Goal: Transaction & Acquisition: Purchase product/service

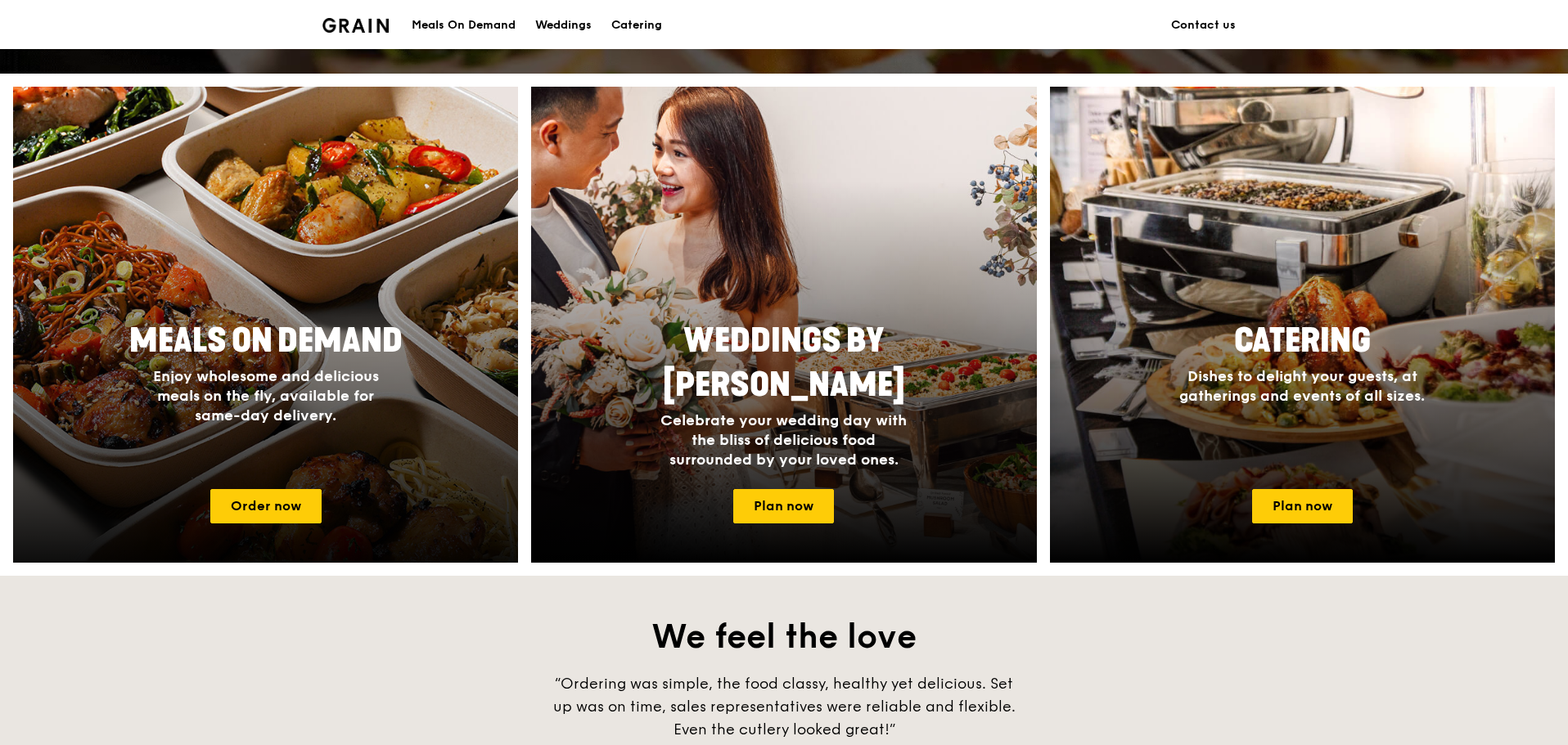
scroll to position [573, 0]
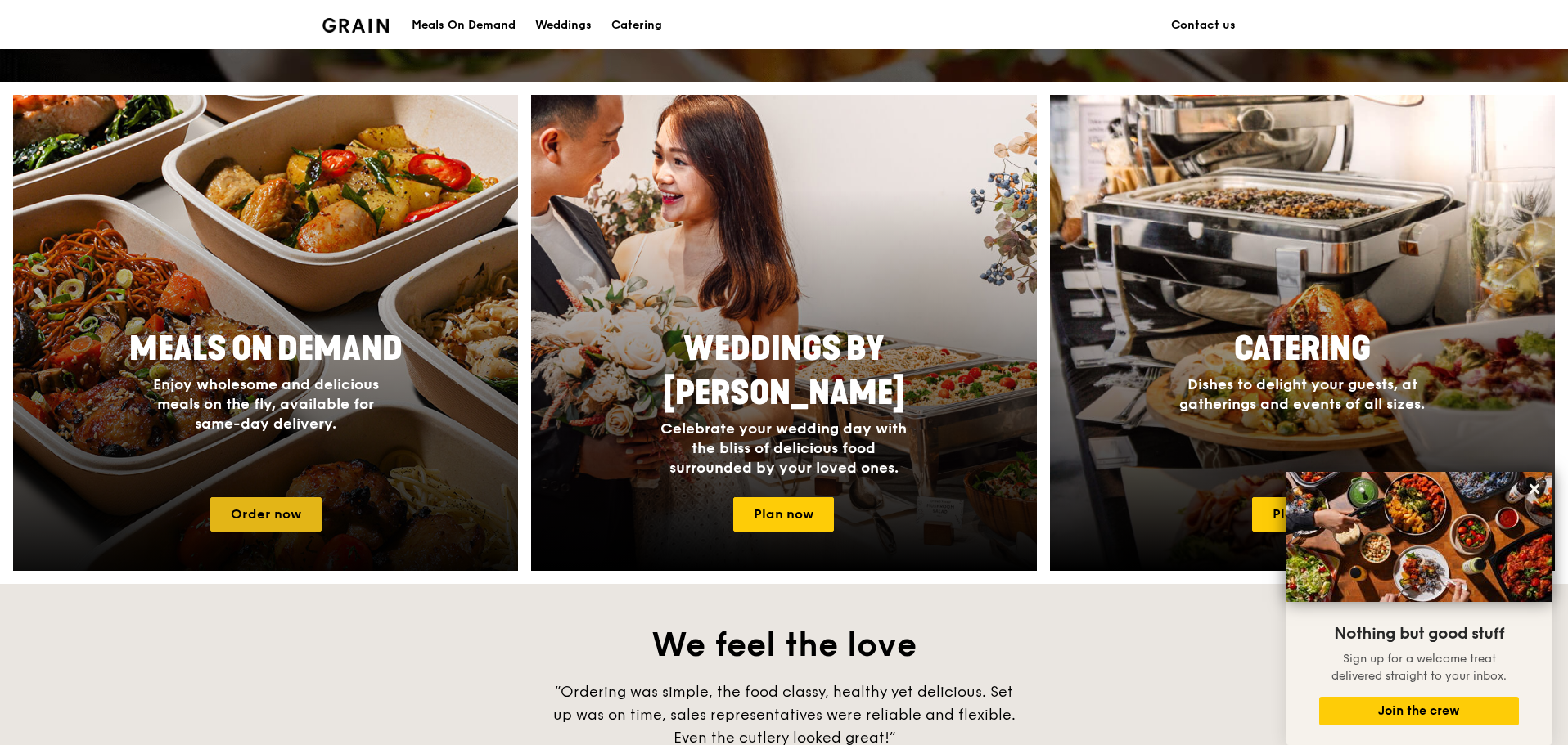
click at [263, 524] on link "Order now" at bounding box center [265, 514] width 111 height 34
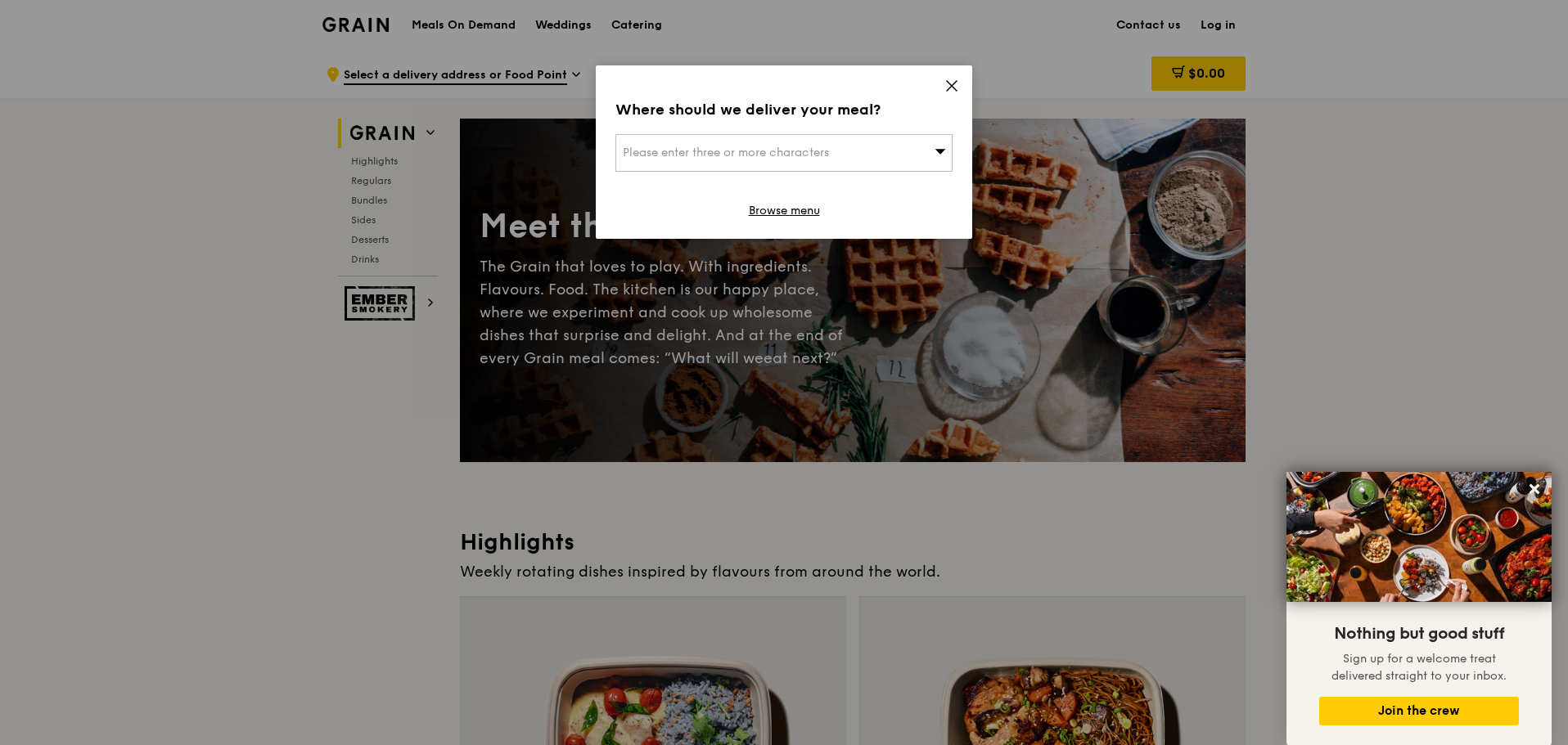
click at [950, 88] on icon at bounding box center [952, 86] width 10 height 10
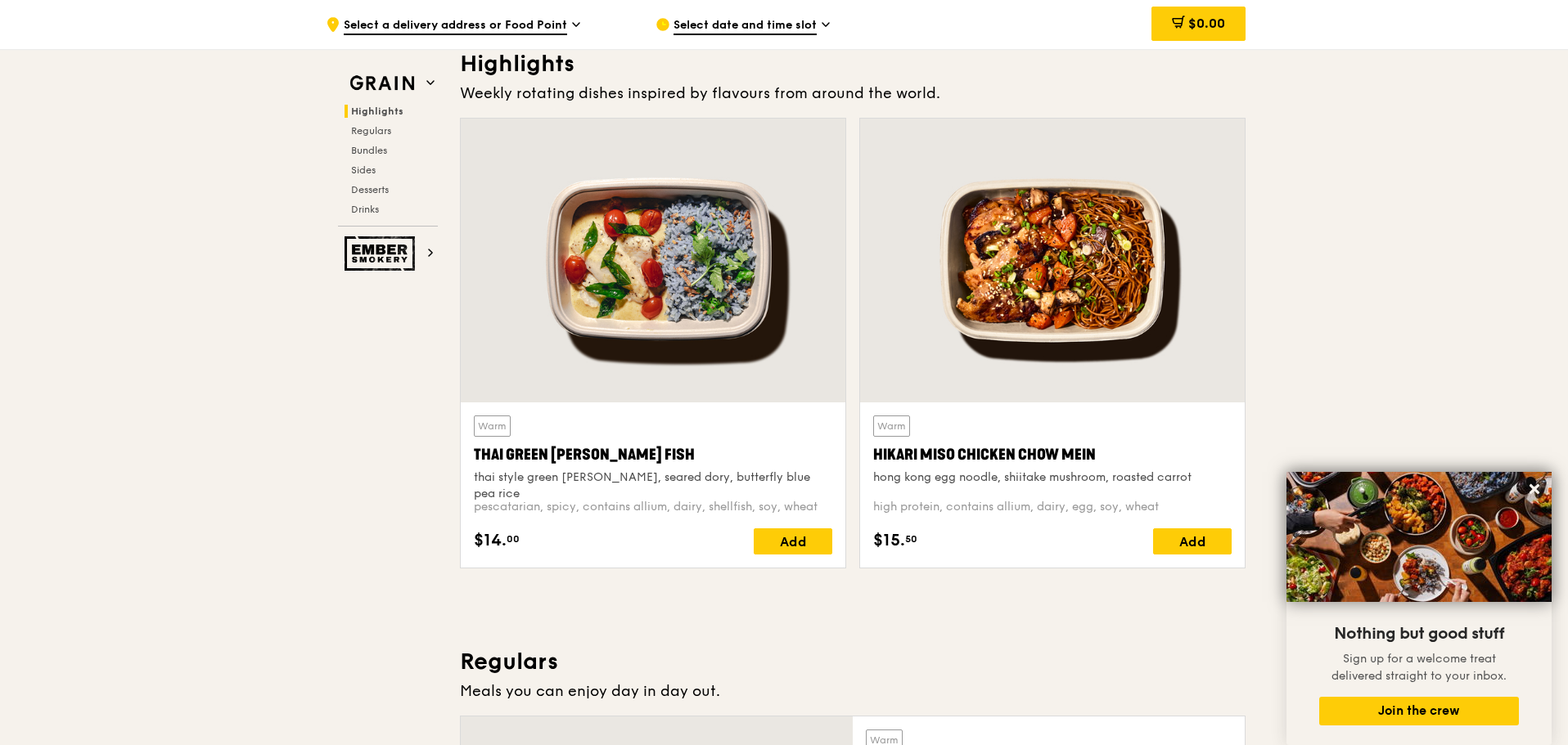
scroll to position [491, 0]
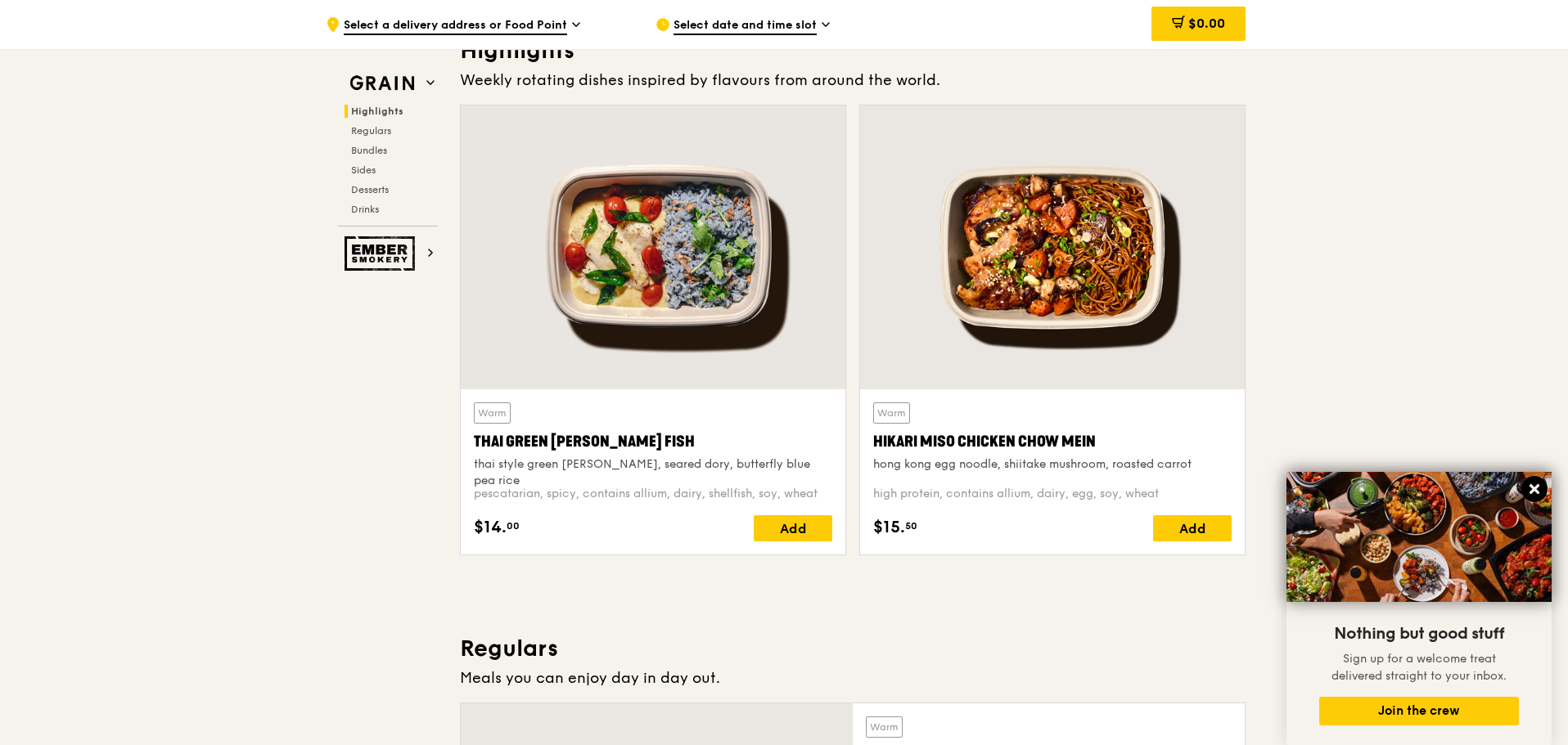
click at [1537, 487] on icon at bounding box center [1534, 489] width 10 height 10
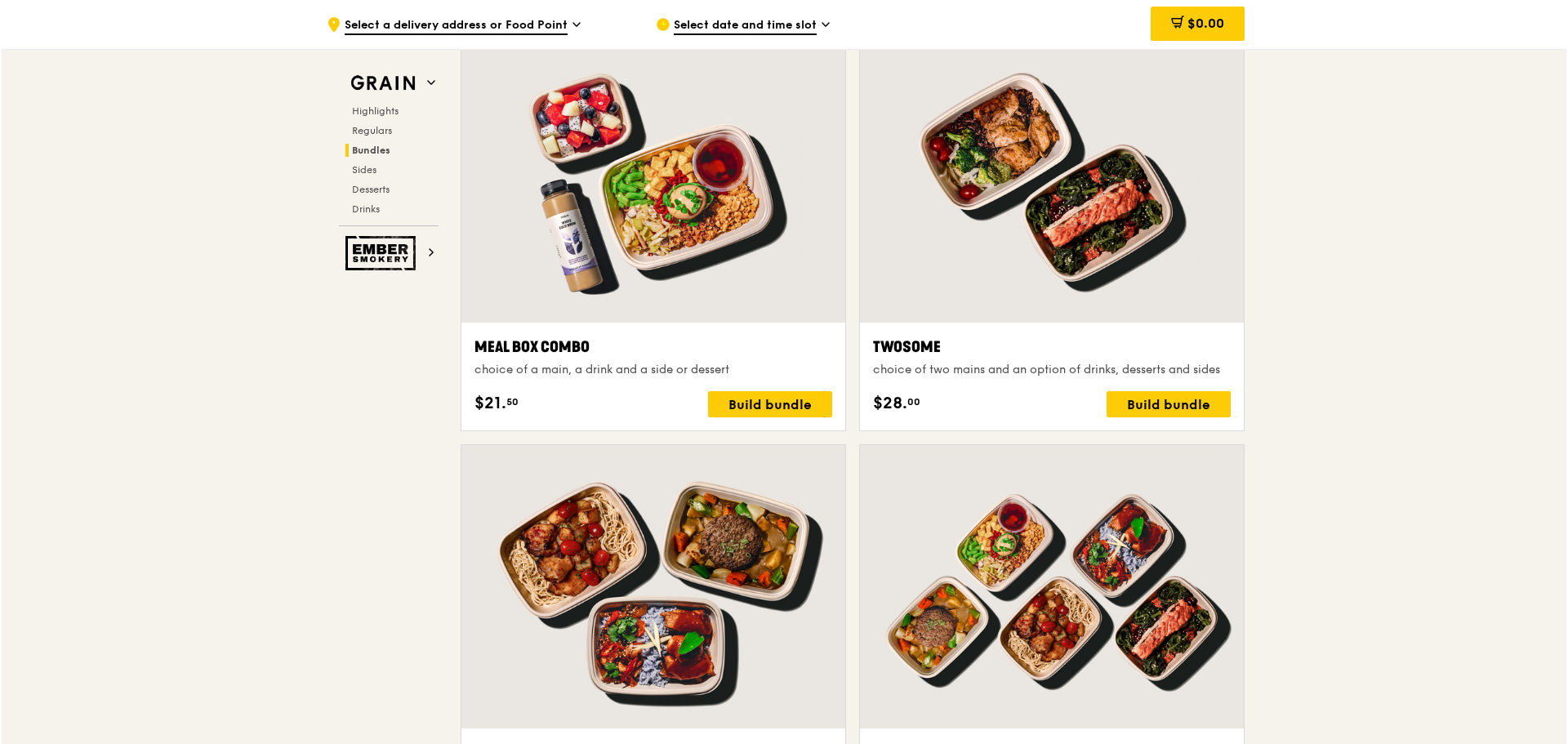
scroll to position [2452, 0]
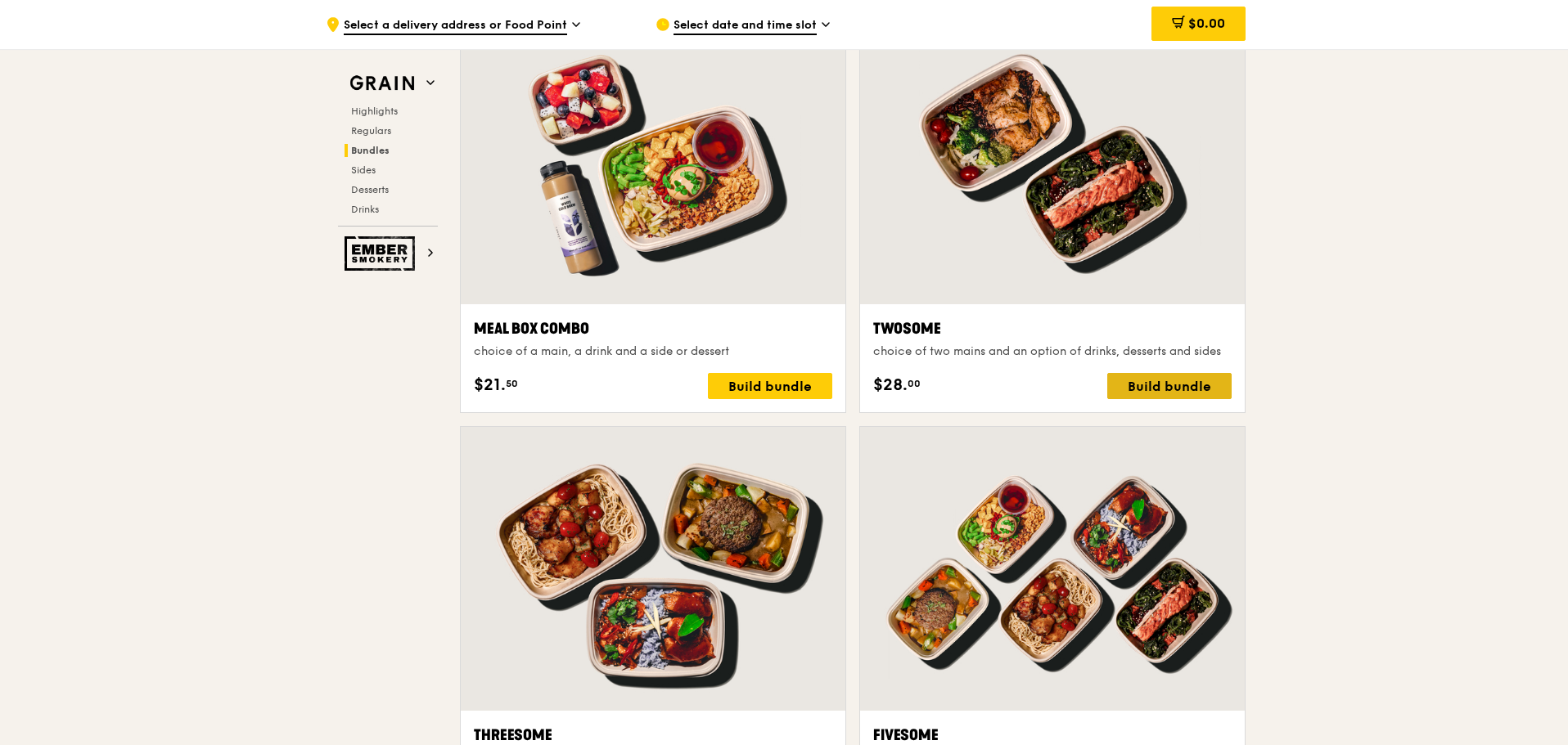
click at [1188, 392] on div "Build bundle" at bounding box center [1169, 386] width 124 height 26
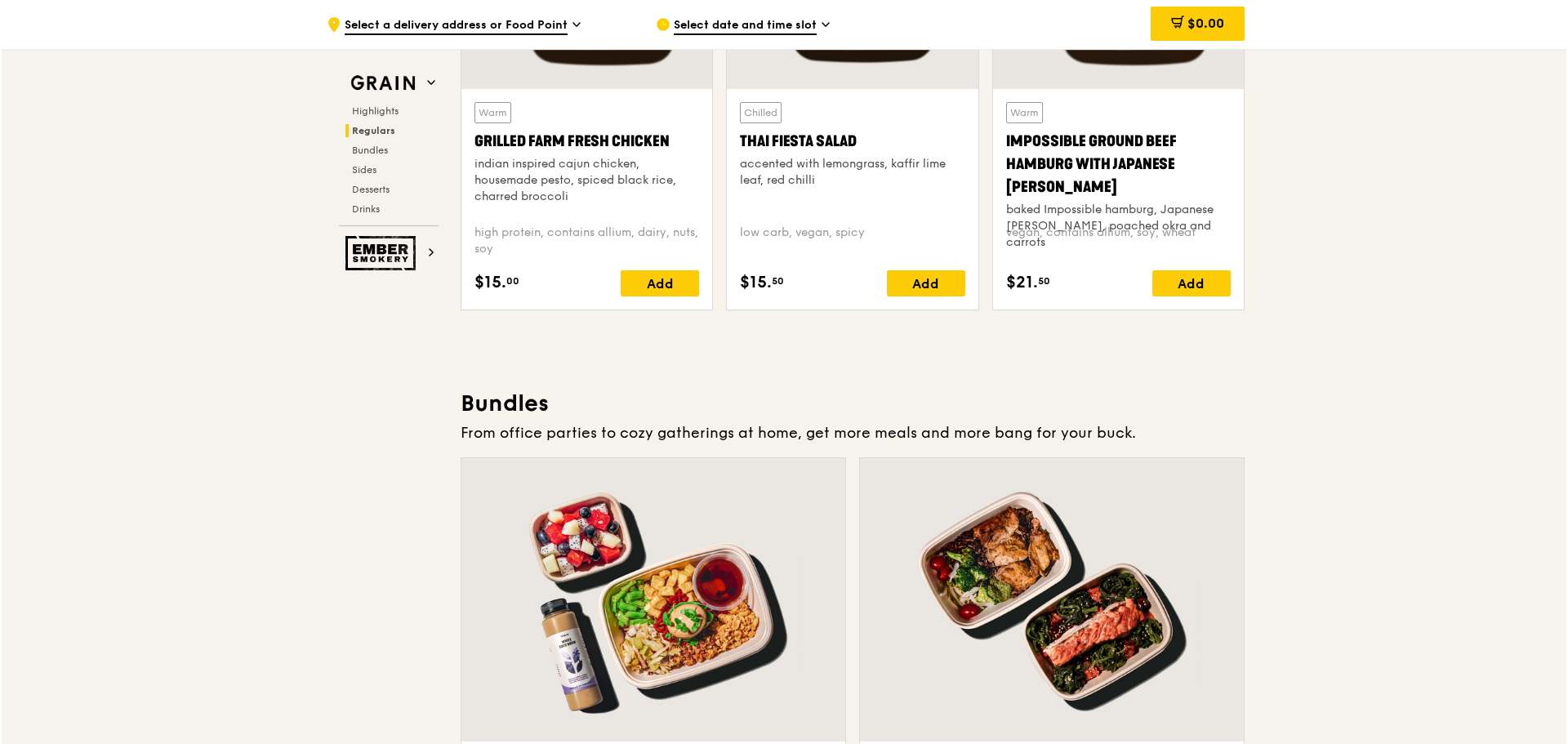
scroll to position [2288, 0]
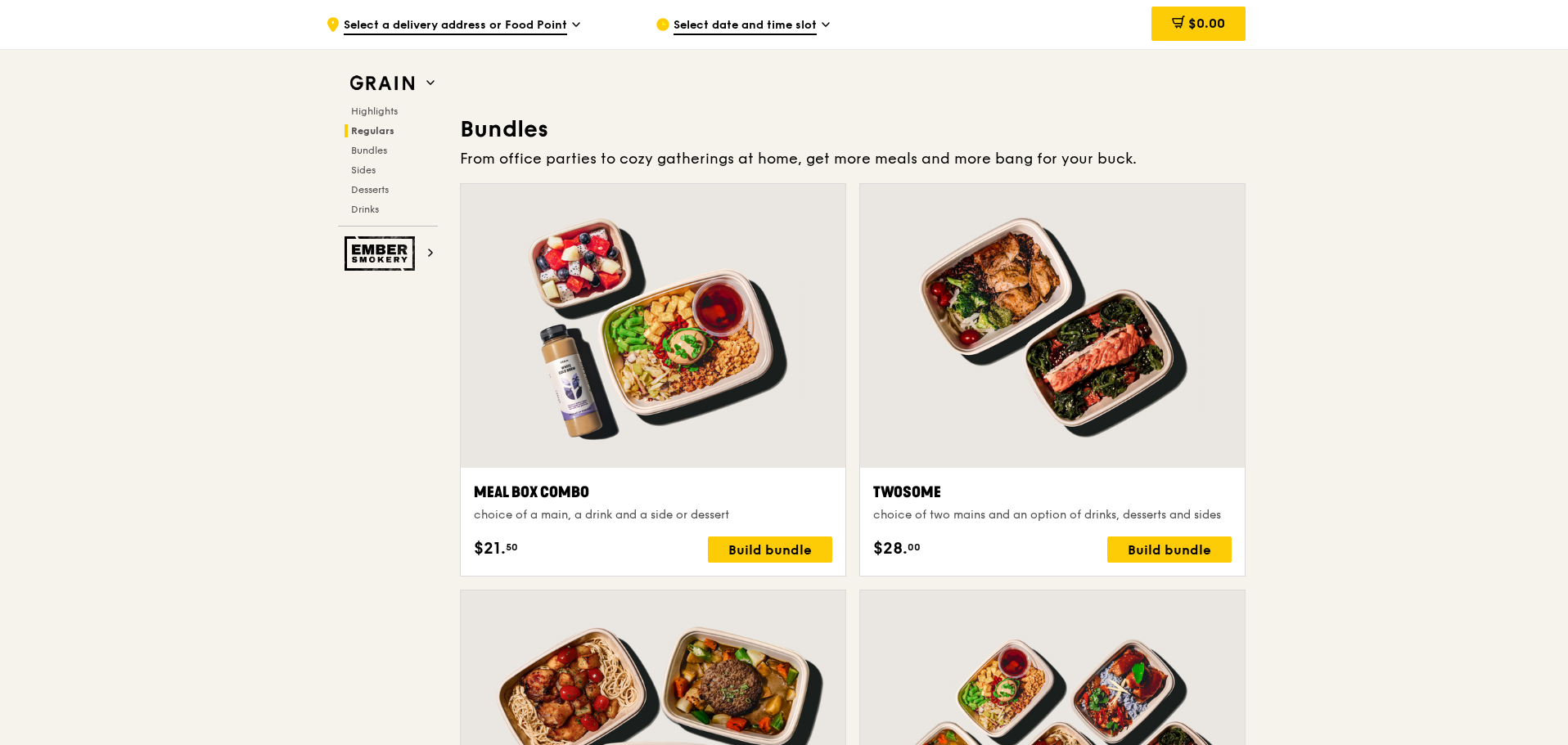
click at [1069, 349] on div at bounding box center [1052, 326] width 385 height 284
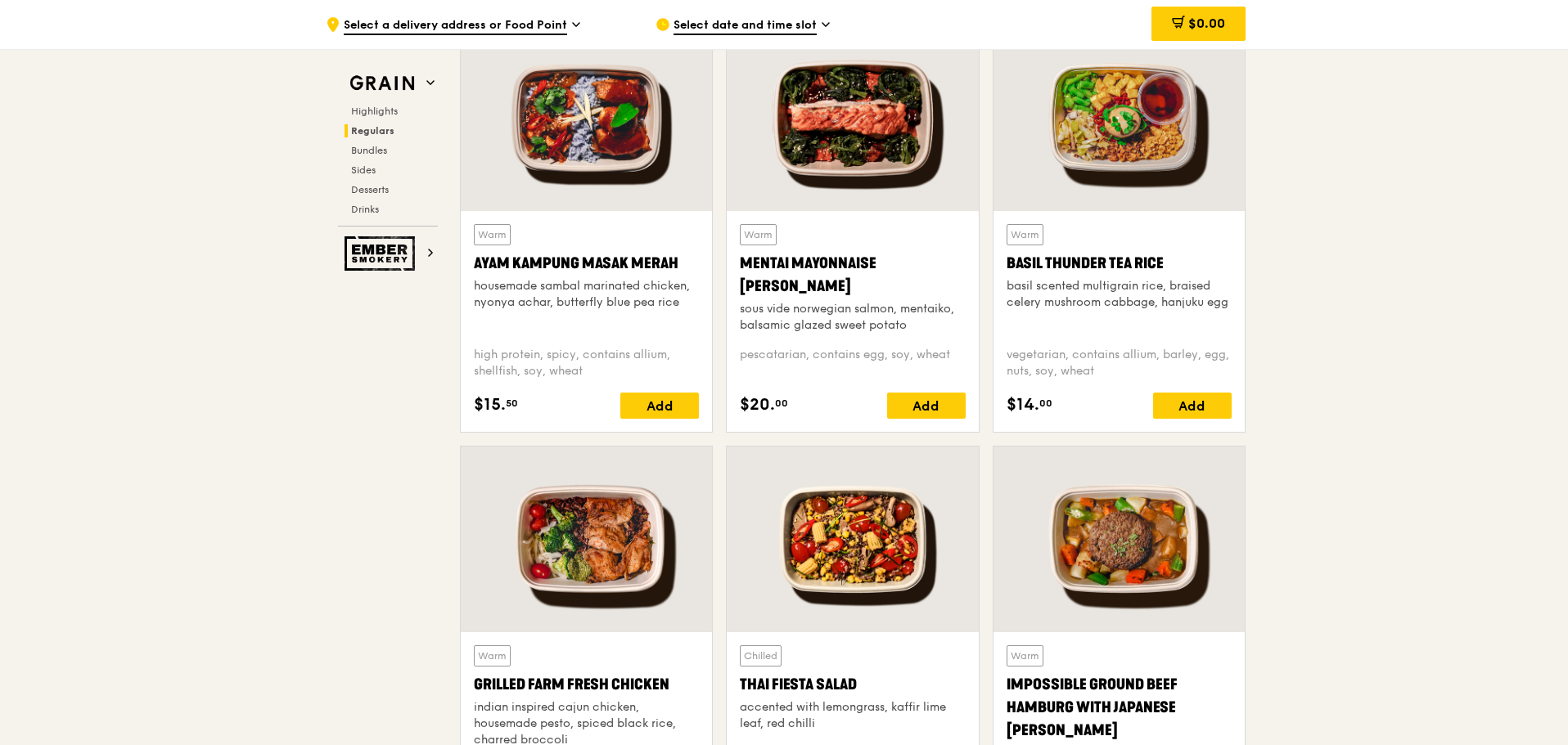
scroll to position [2127, 0]
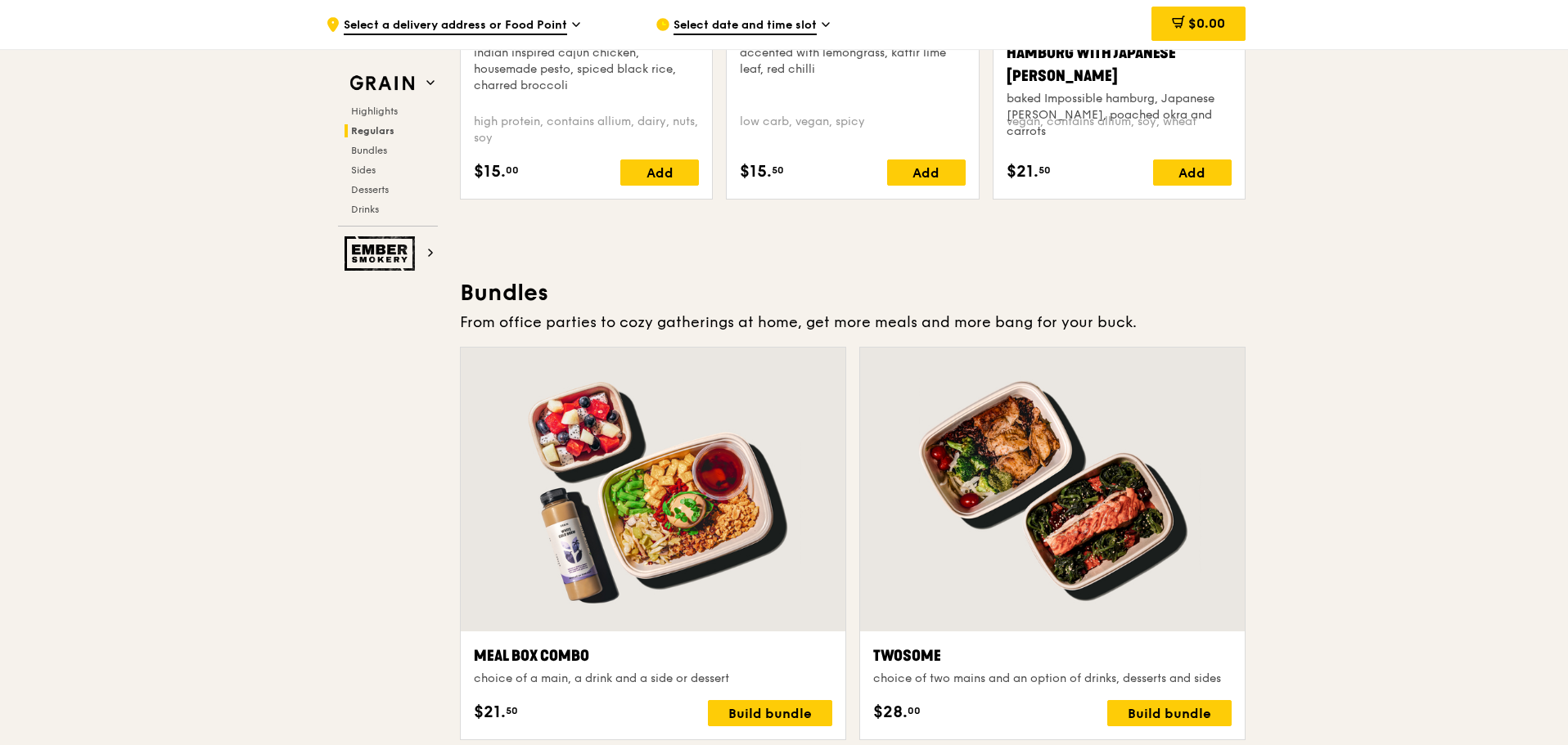
click at [1073, 451] on div at bounding box center [1052, 490] width 385 height 284
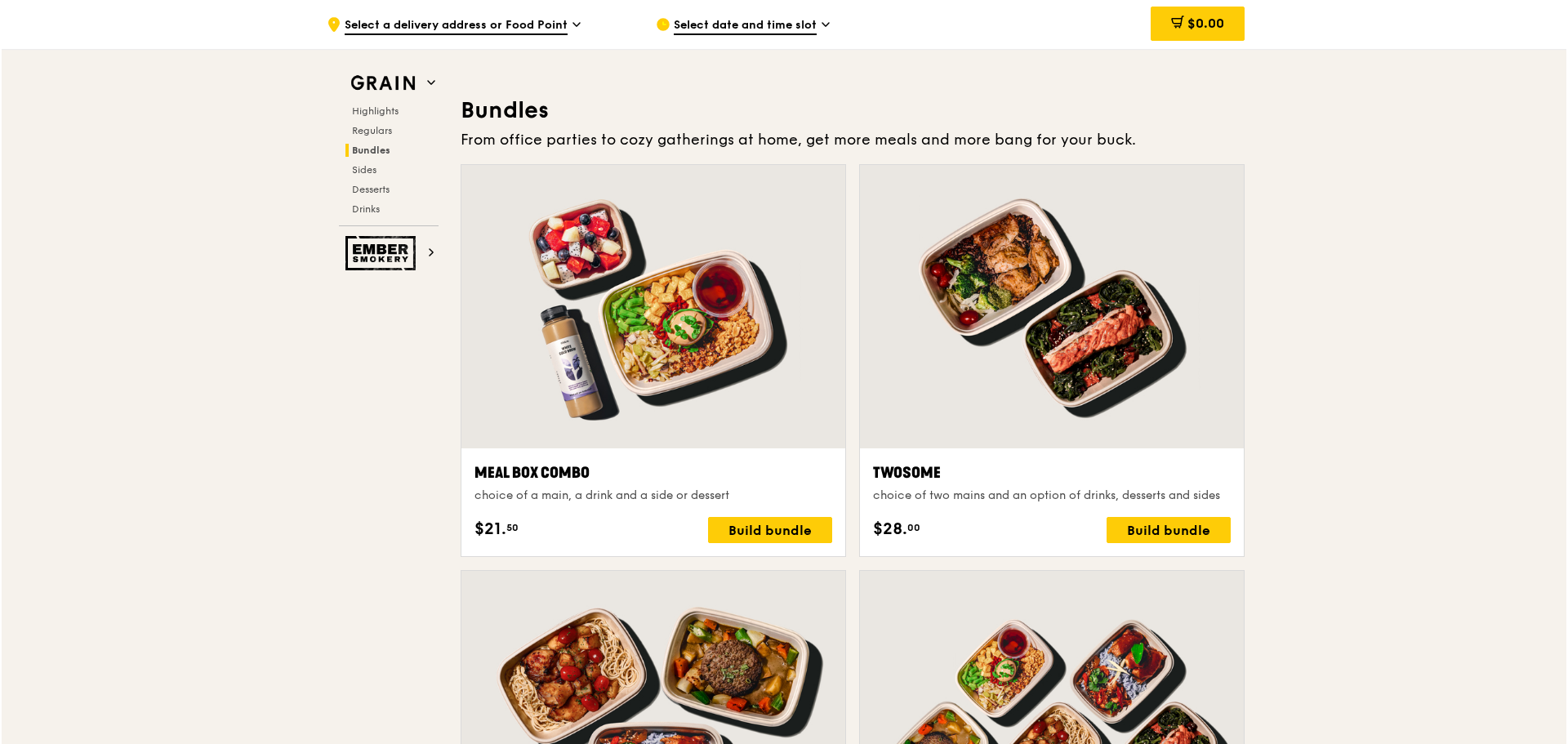
scroll to position [2614, 0]
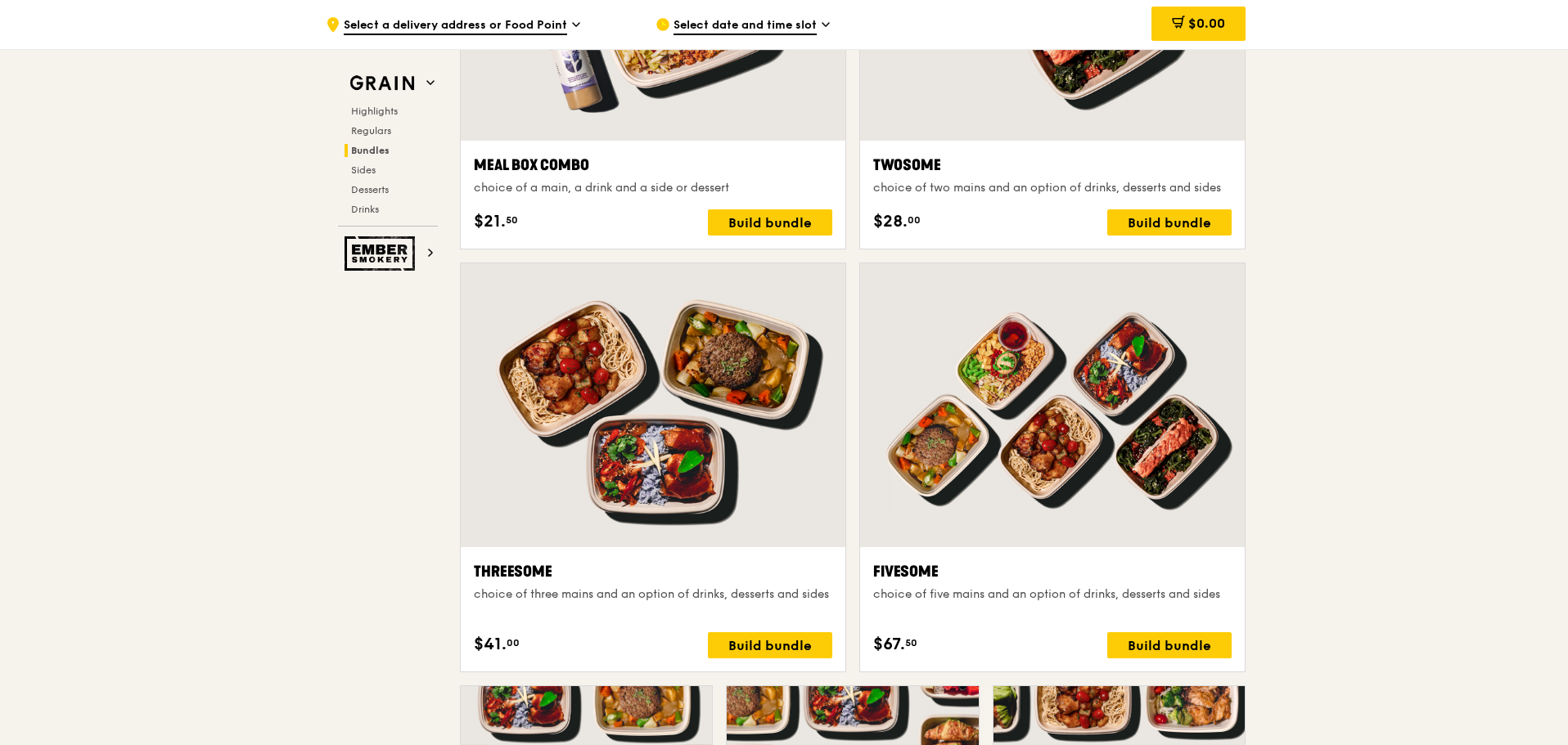
click at [729, 597] on div "choice of three mains and an option of drinks, desserts and sides" at bounding box center [653, 595] width 358 height 16
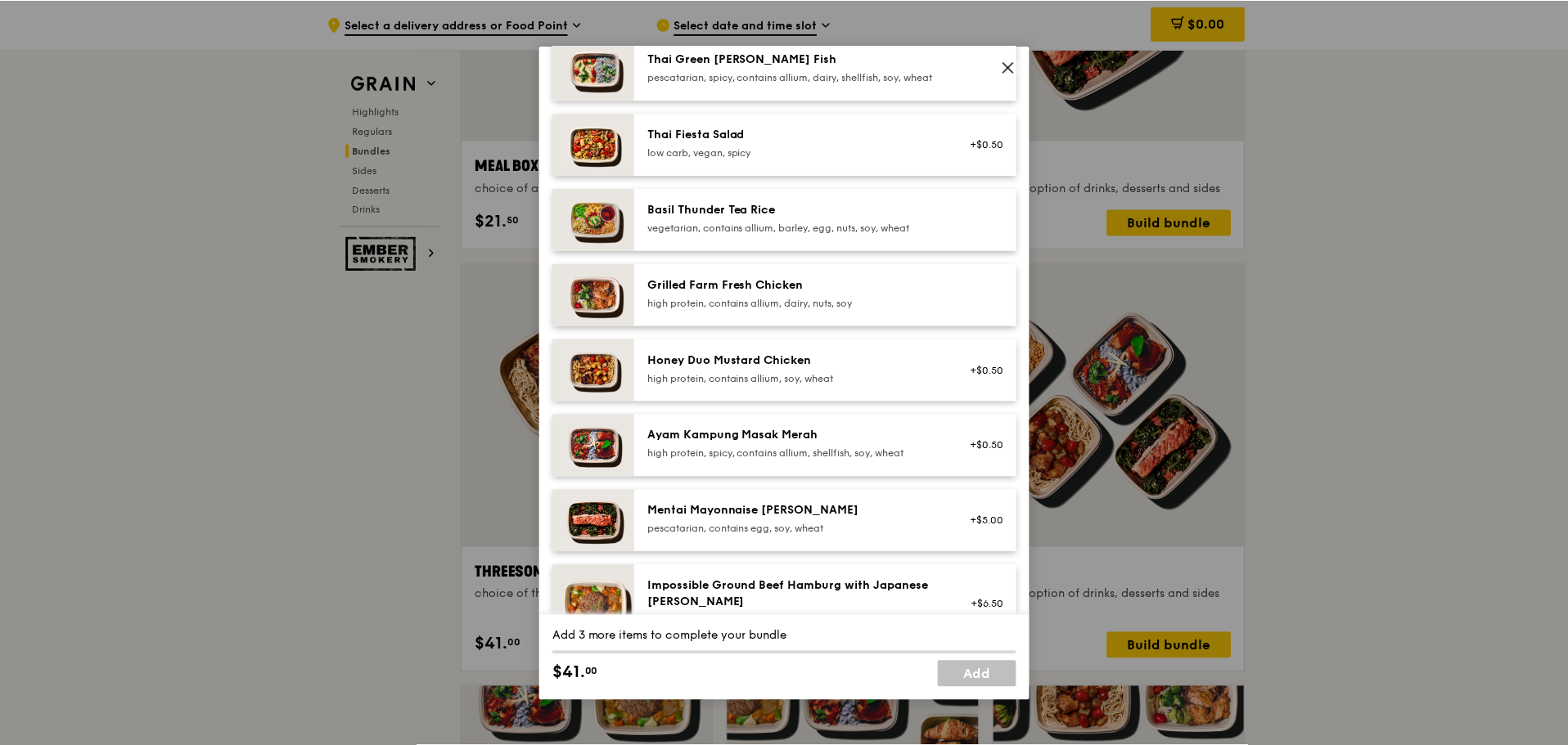
scroll to position [245, 0]
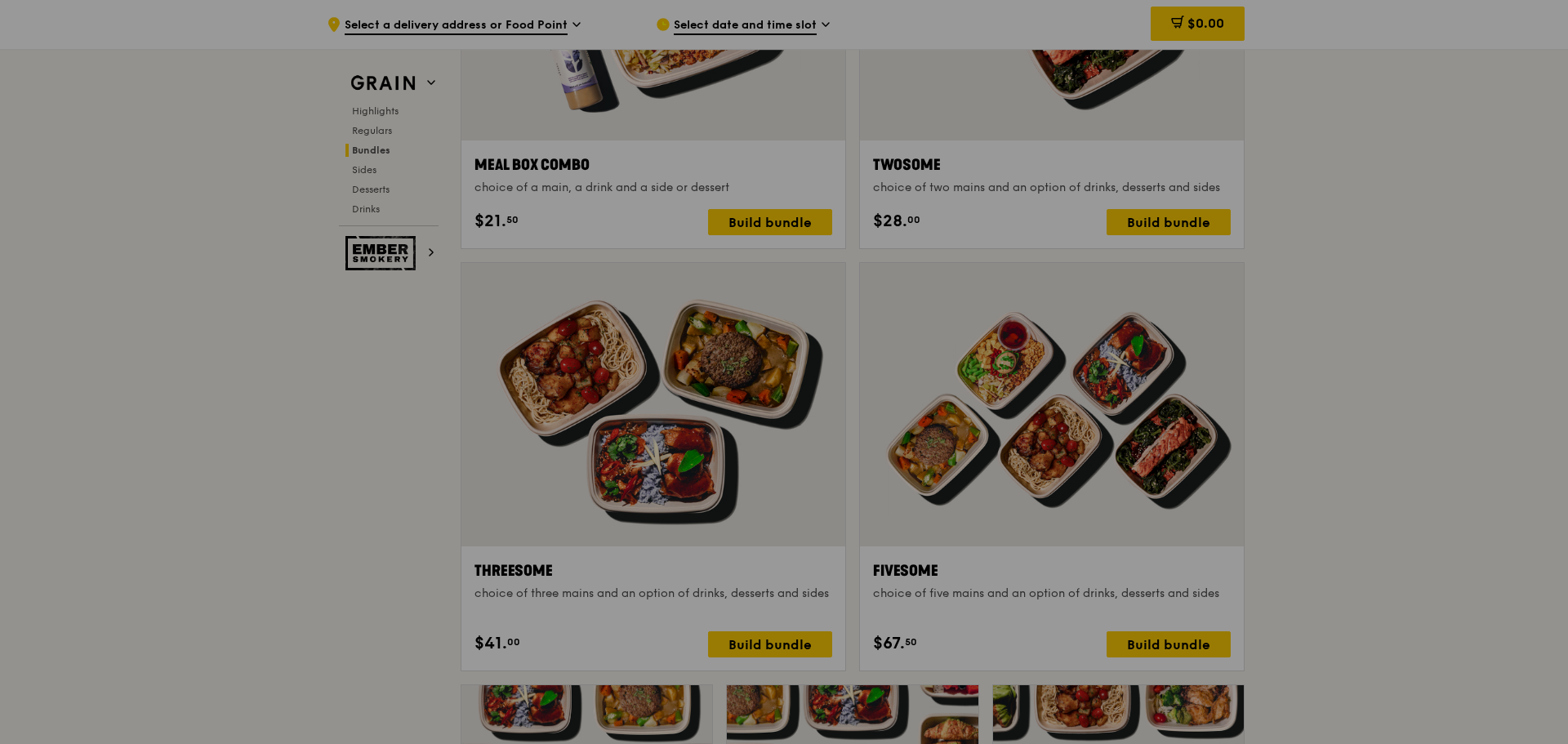
click at [1442, 313] on div at bounding box center [784, 372] width 1568 height 744
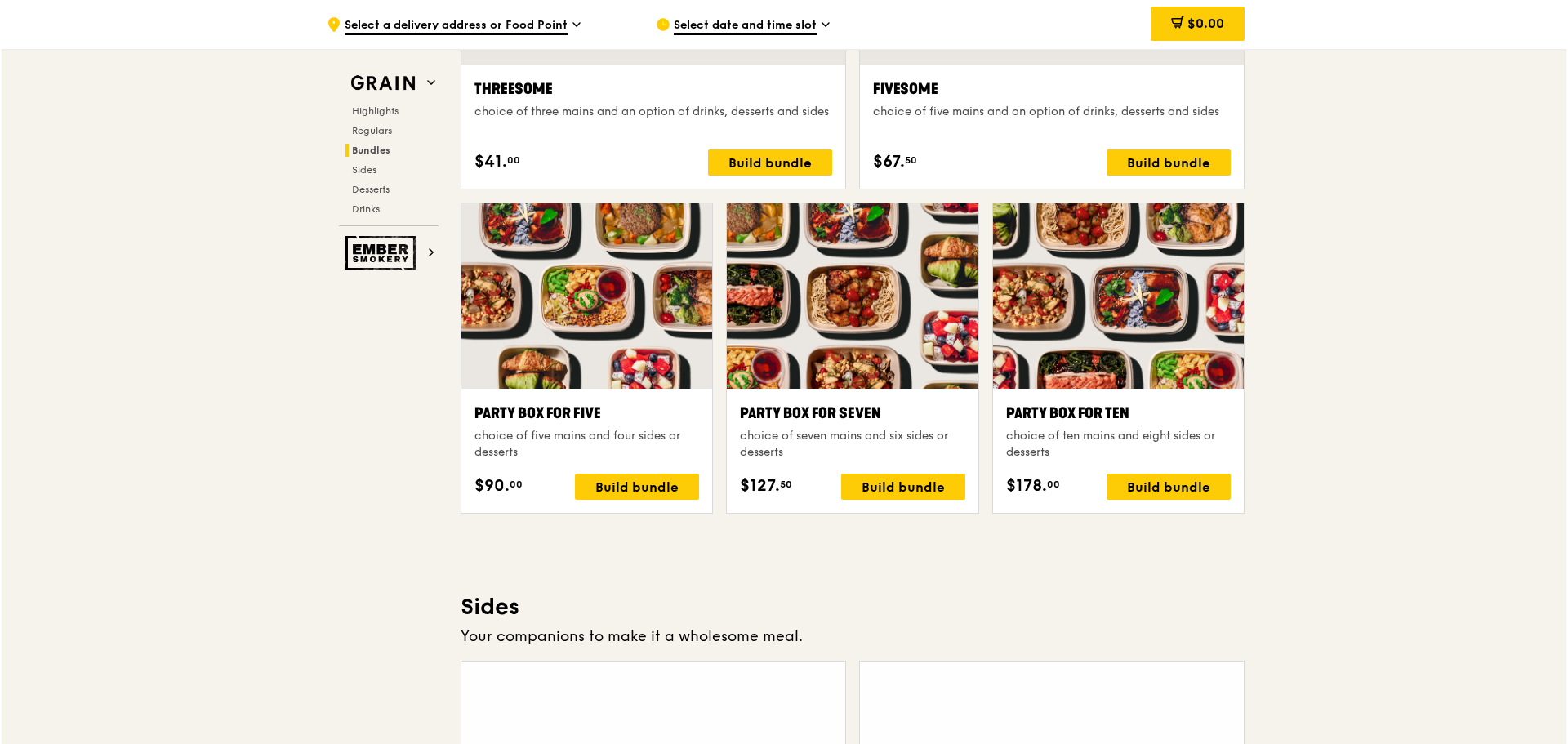
scroll to position [3105, 0]
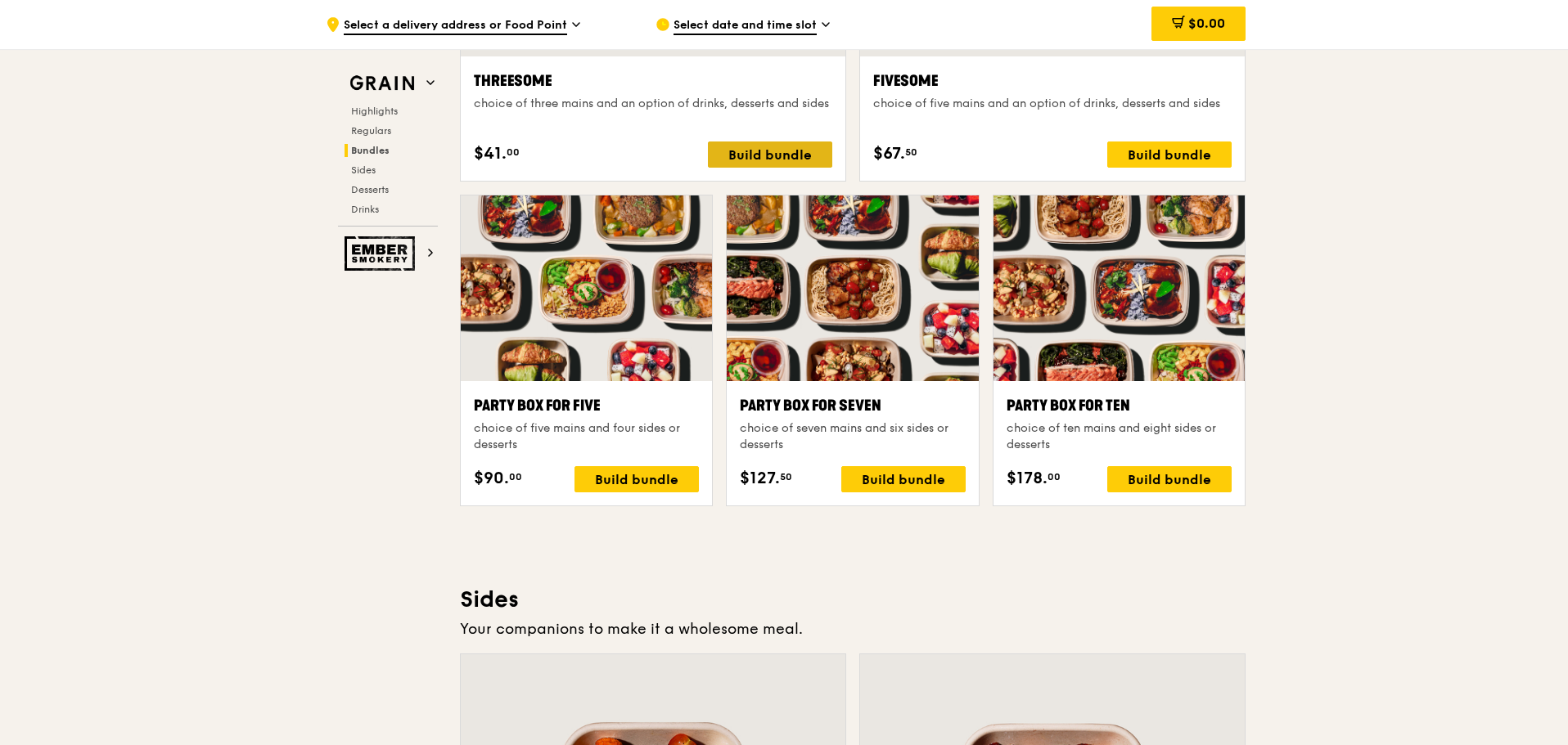
click at [743, 147] on div "Build bundle" at bounding box center [770, 155] width 124 height 26
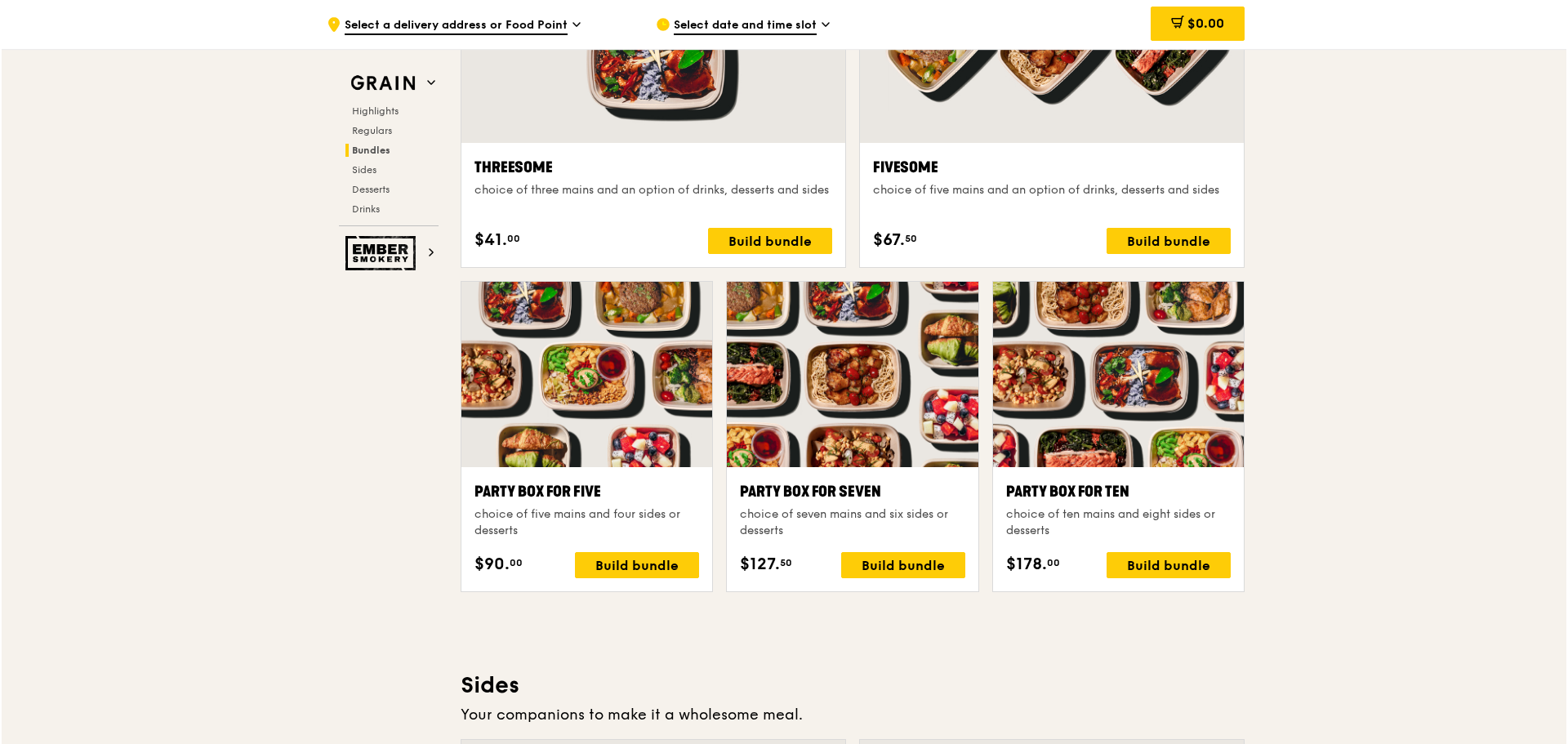
scroll to position [2860, 0]
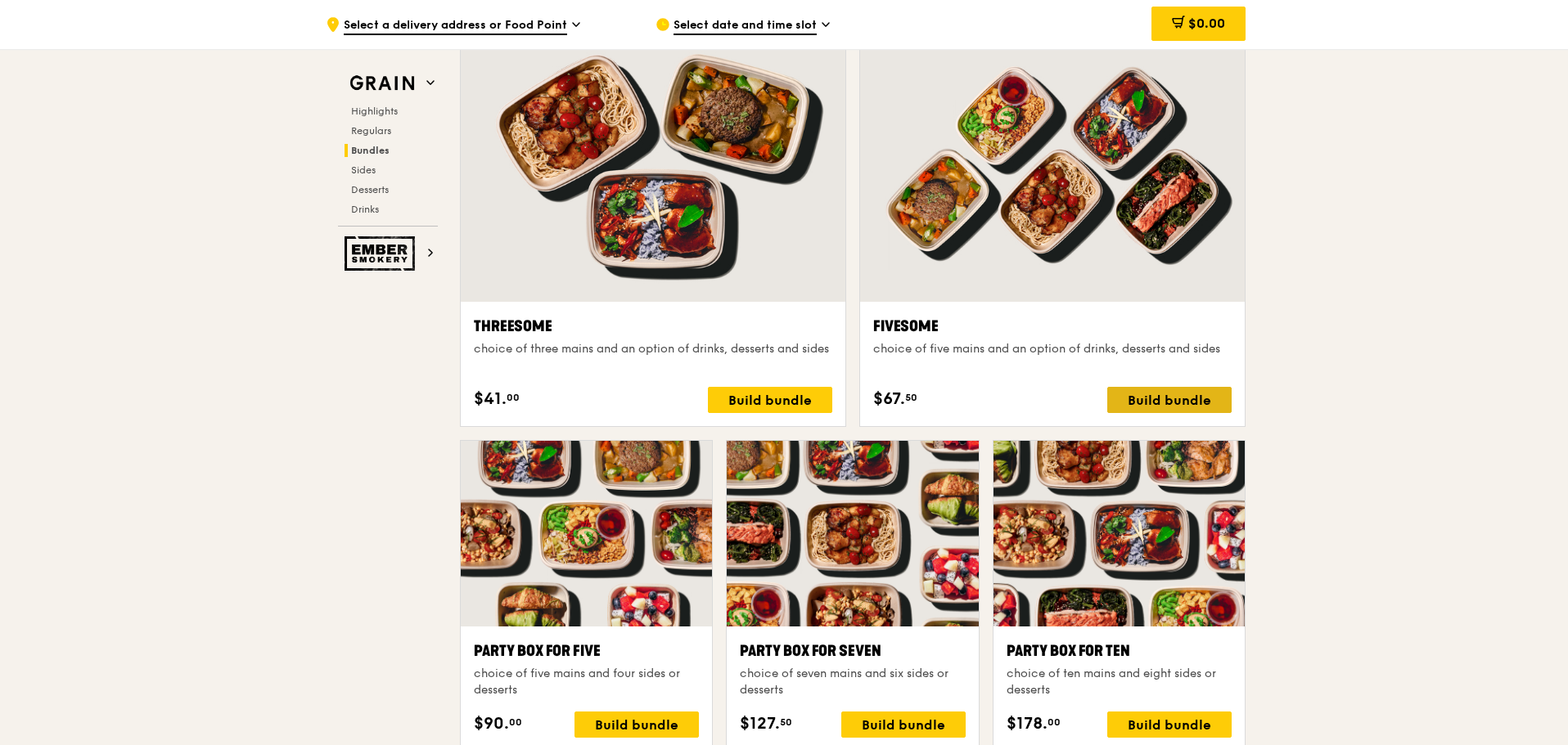
click at [1126, 398] on div "Build bundle" at bounding box center [1169, 400] width 124 height 26
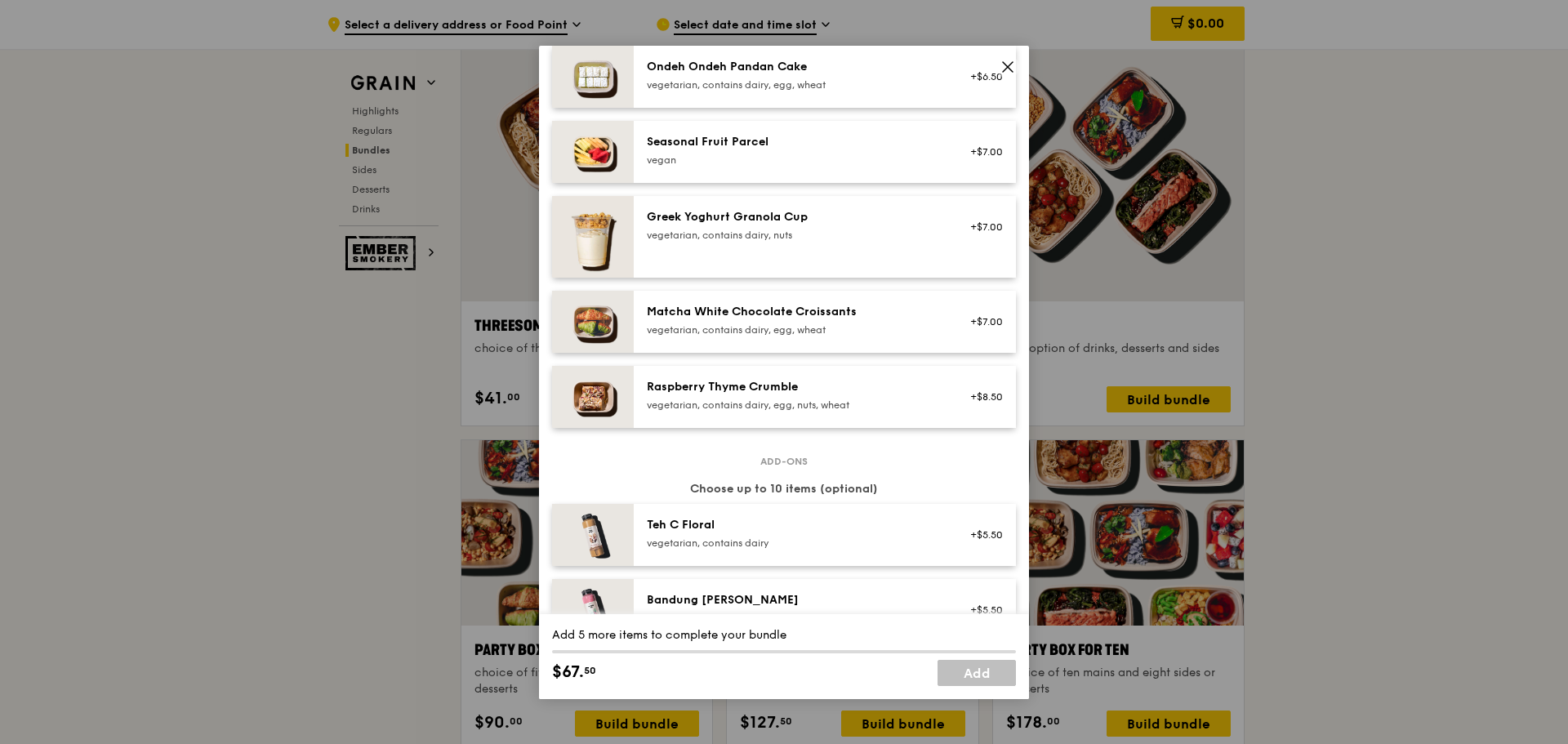
scroll to position [1307, 0]
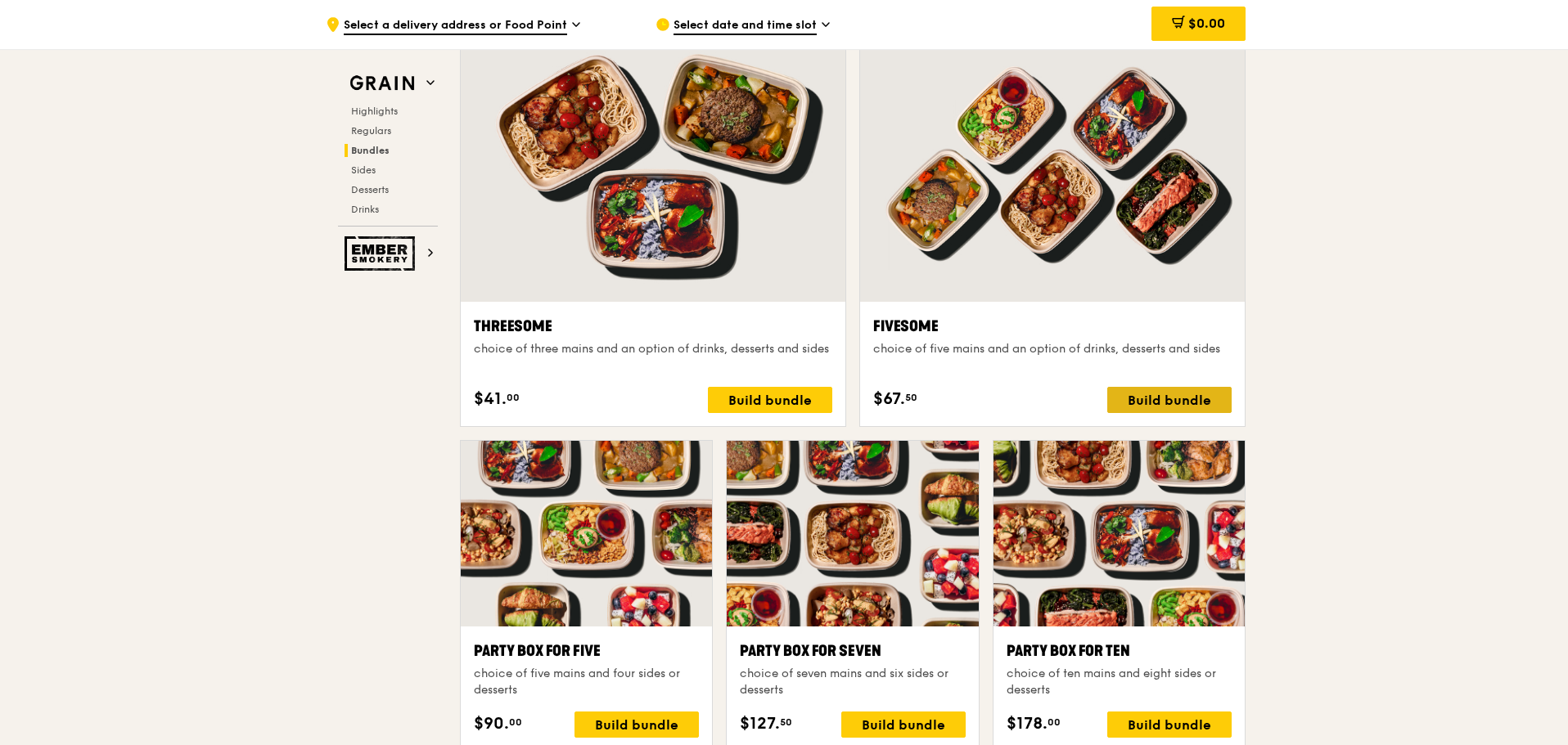
click at [1211, 396] on div "Build bundle" at bounding box center [1169, 400] width 124 height 26
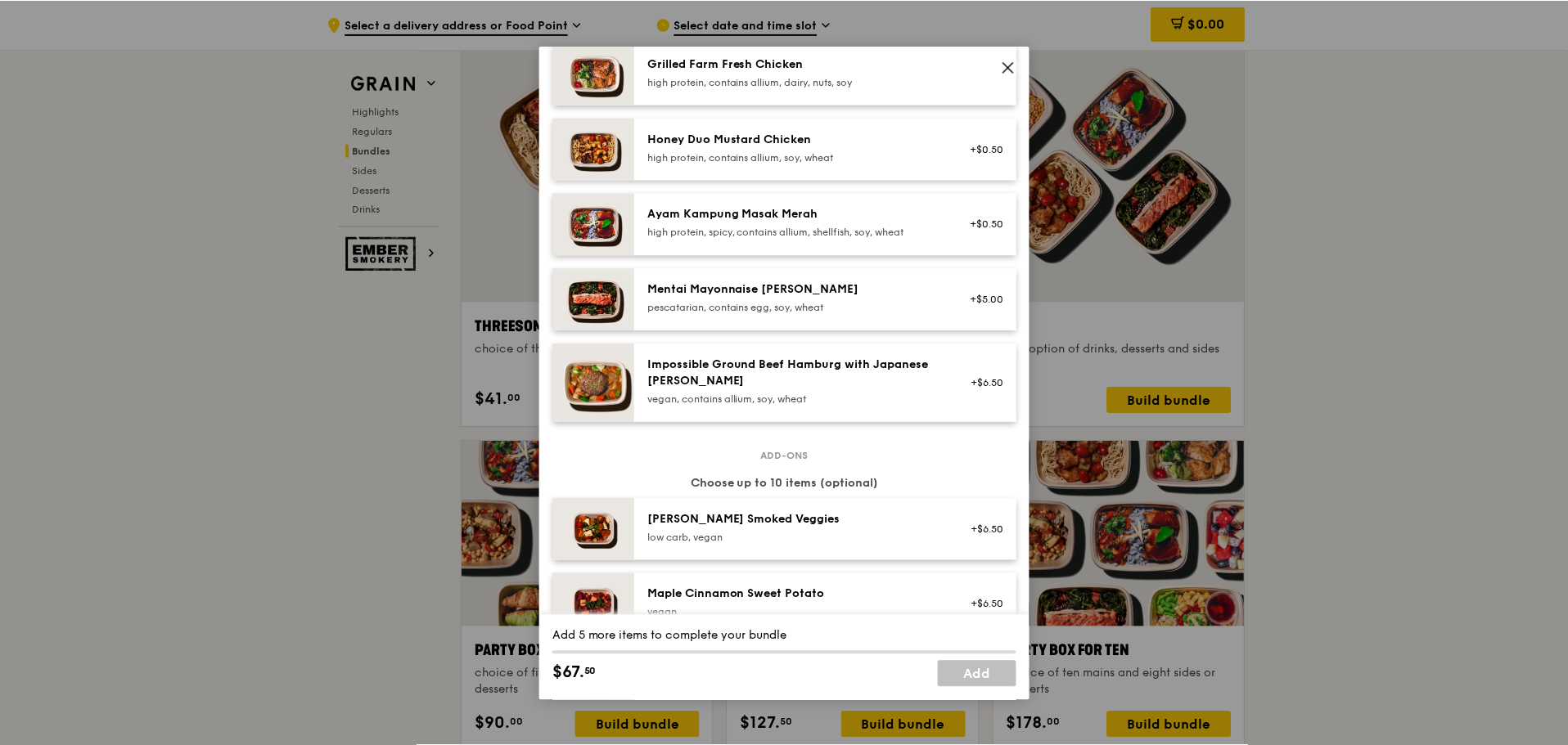
scroll to position [491, 0]
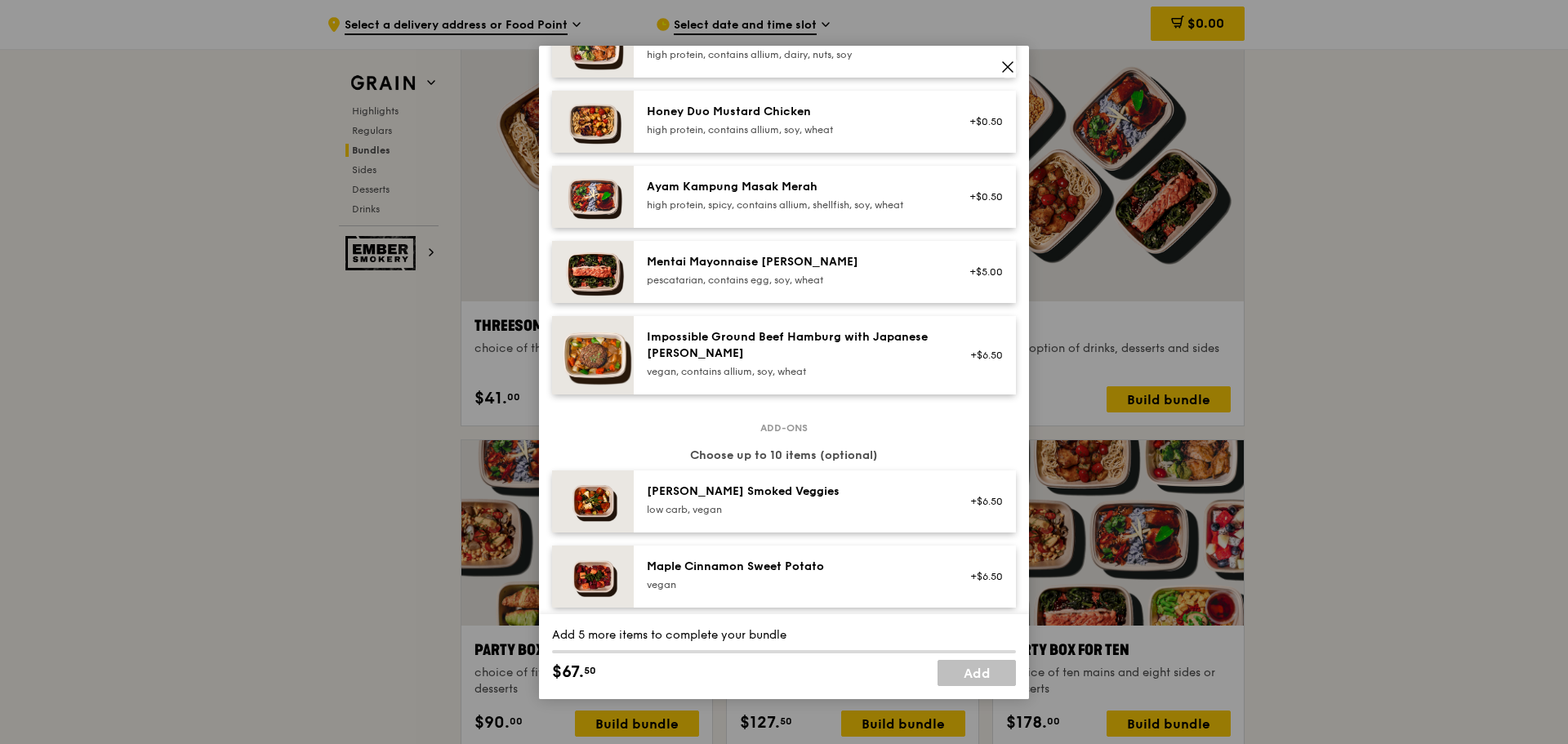
click at [737, 287] on div "pescatarian, contains egg, soy, wheat" at bounding box center [793, 280] width 293 height 13
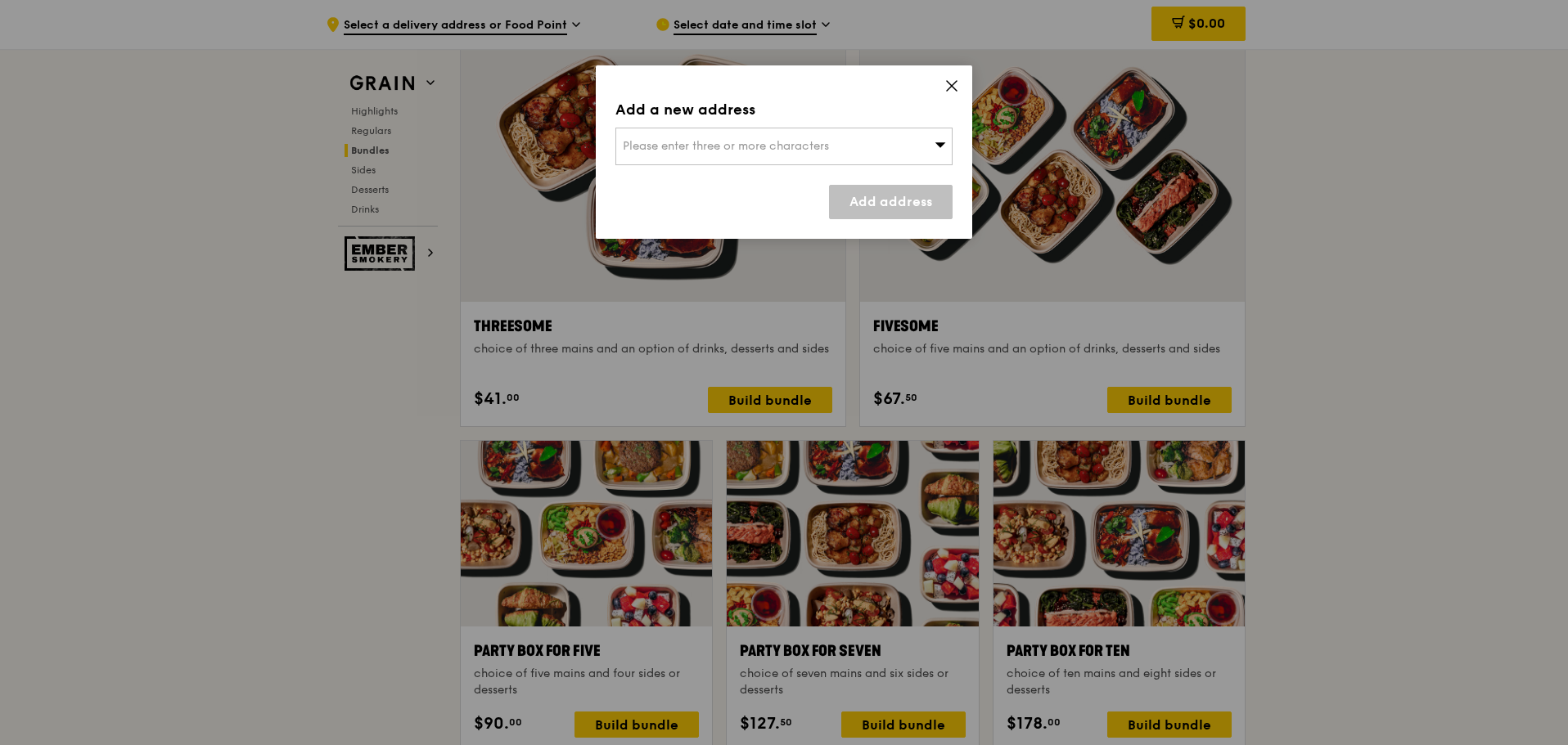
click at [807, 147] on span "Please enter three or more characters" at bounding box center [726, 146] width 206 height 14
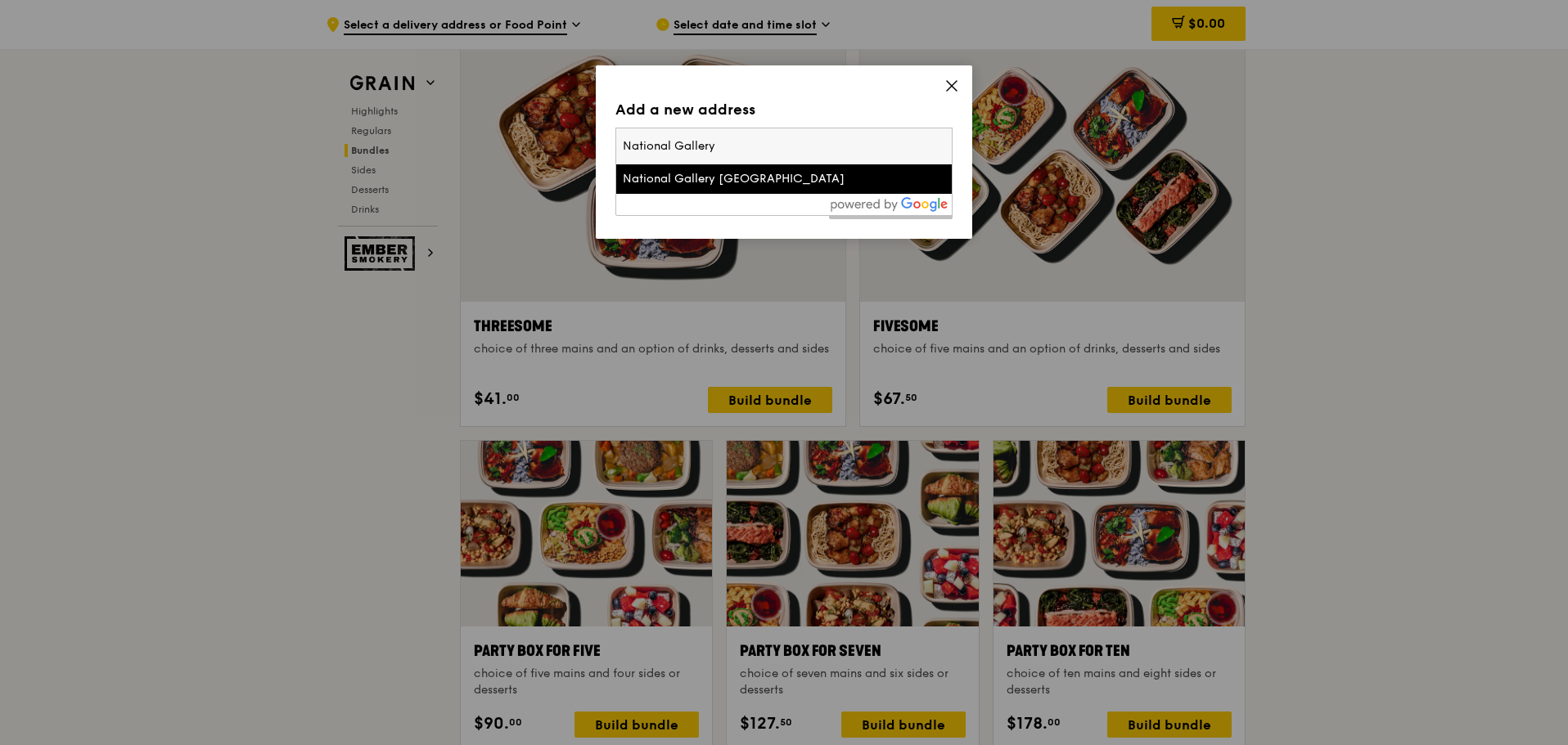
type input "National Gallery"
click at [782, 173] on div "National Gallery [GEOGRAPHIC_DATA]" at bounding box center [744, 179] width 242 height 16
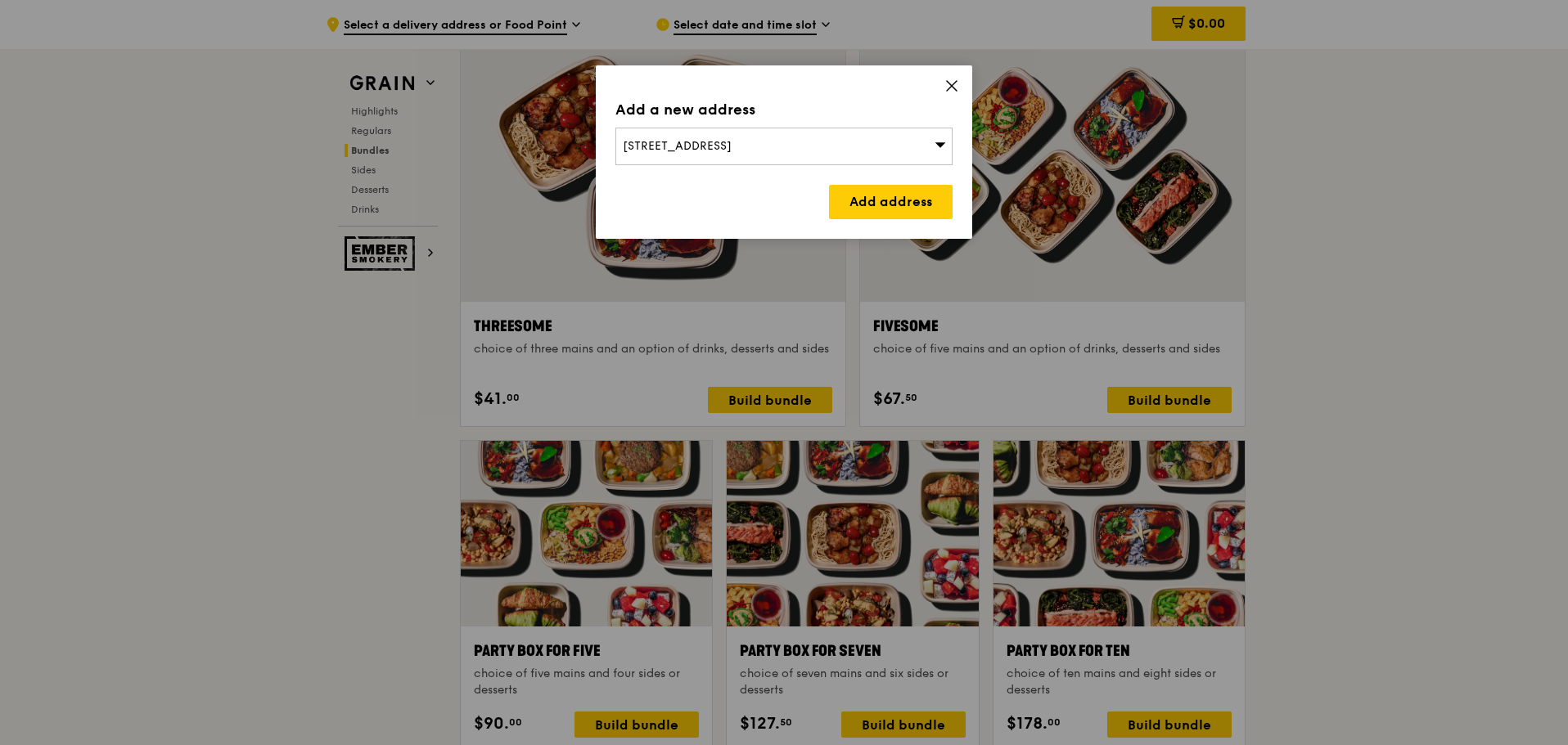
click at [731, 146] on span "[STREET_ADDRESS]" at bounding box center [677, 146] width 109 height 14
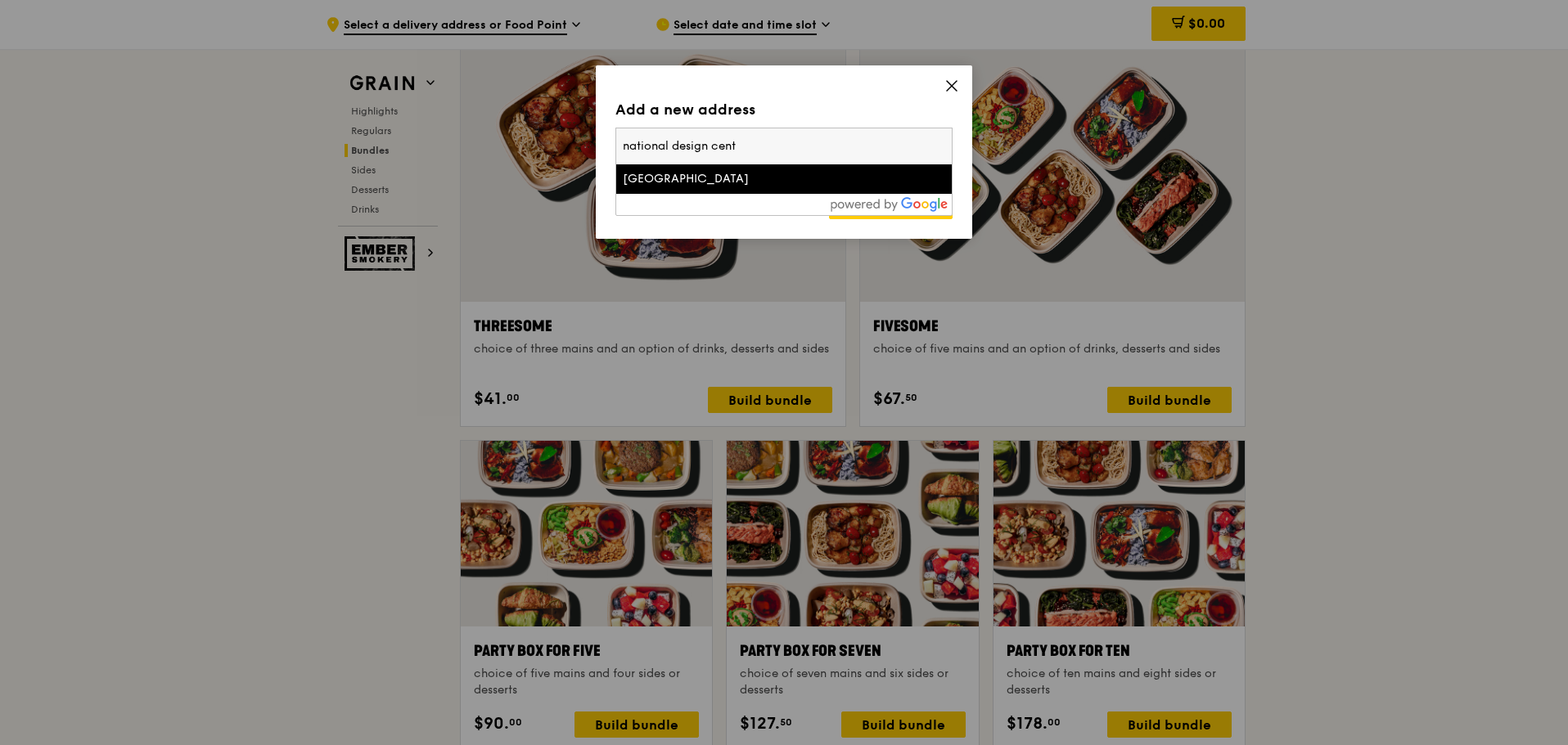
type input "national design cent"
click at [785, 174] on div "[GEOGRAPHIC_DATA]" at bounding box center [744, 179] width 242 height 16
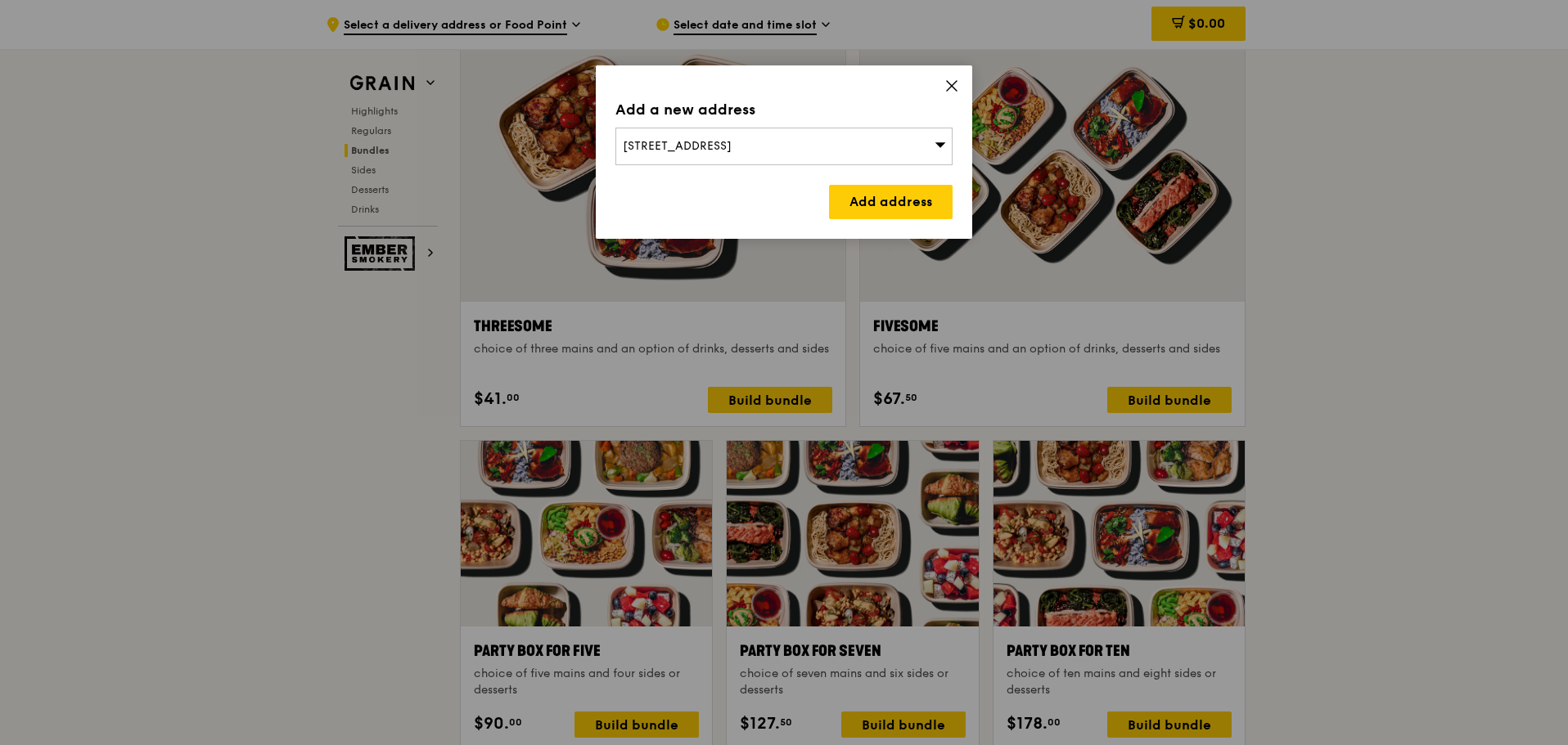
click at [731, 151] on span "[STREET_ADDRESS]" at bounding box center [677, 146] width 109 height 14
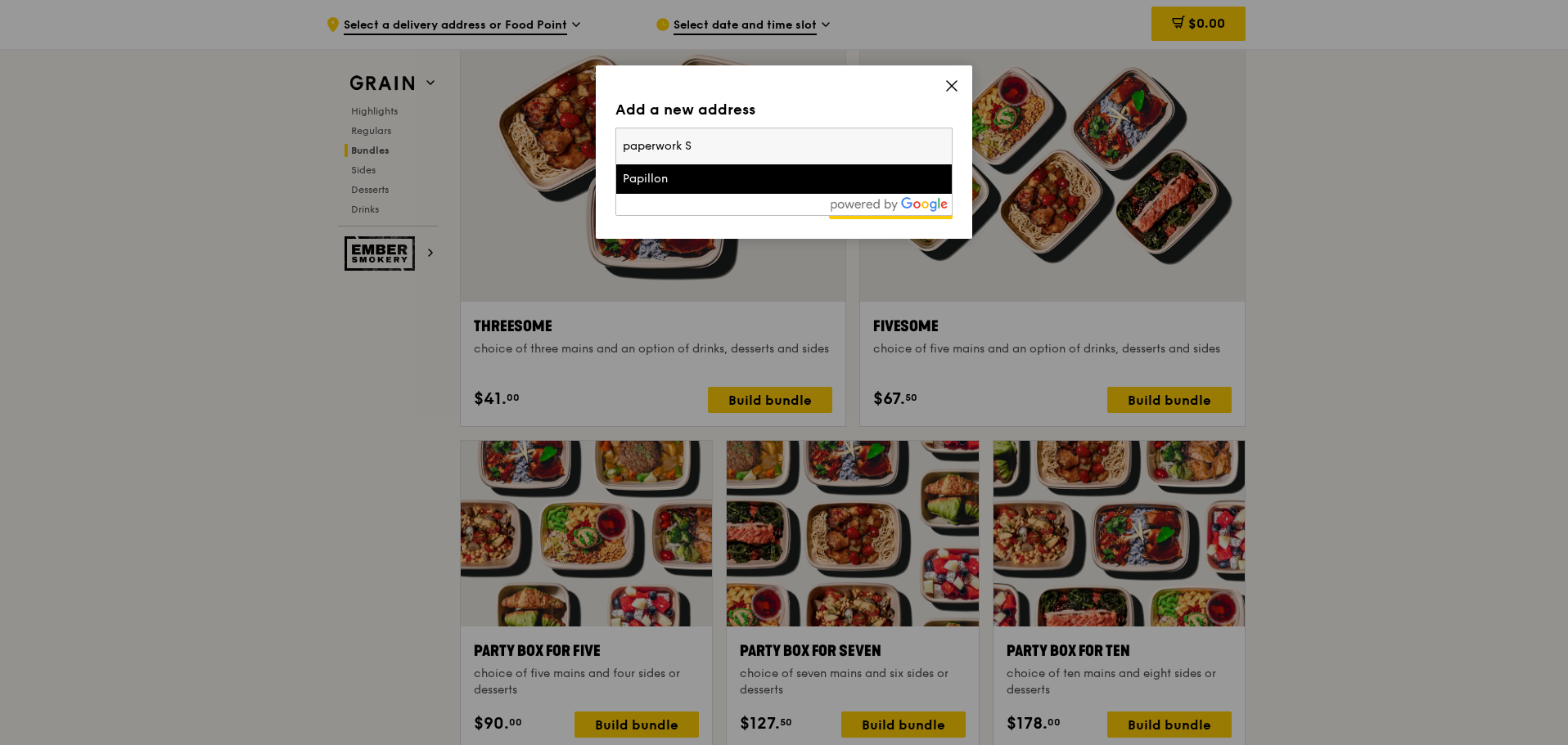
type input "paperwork SG"
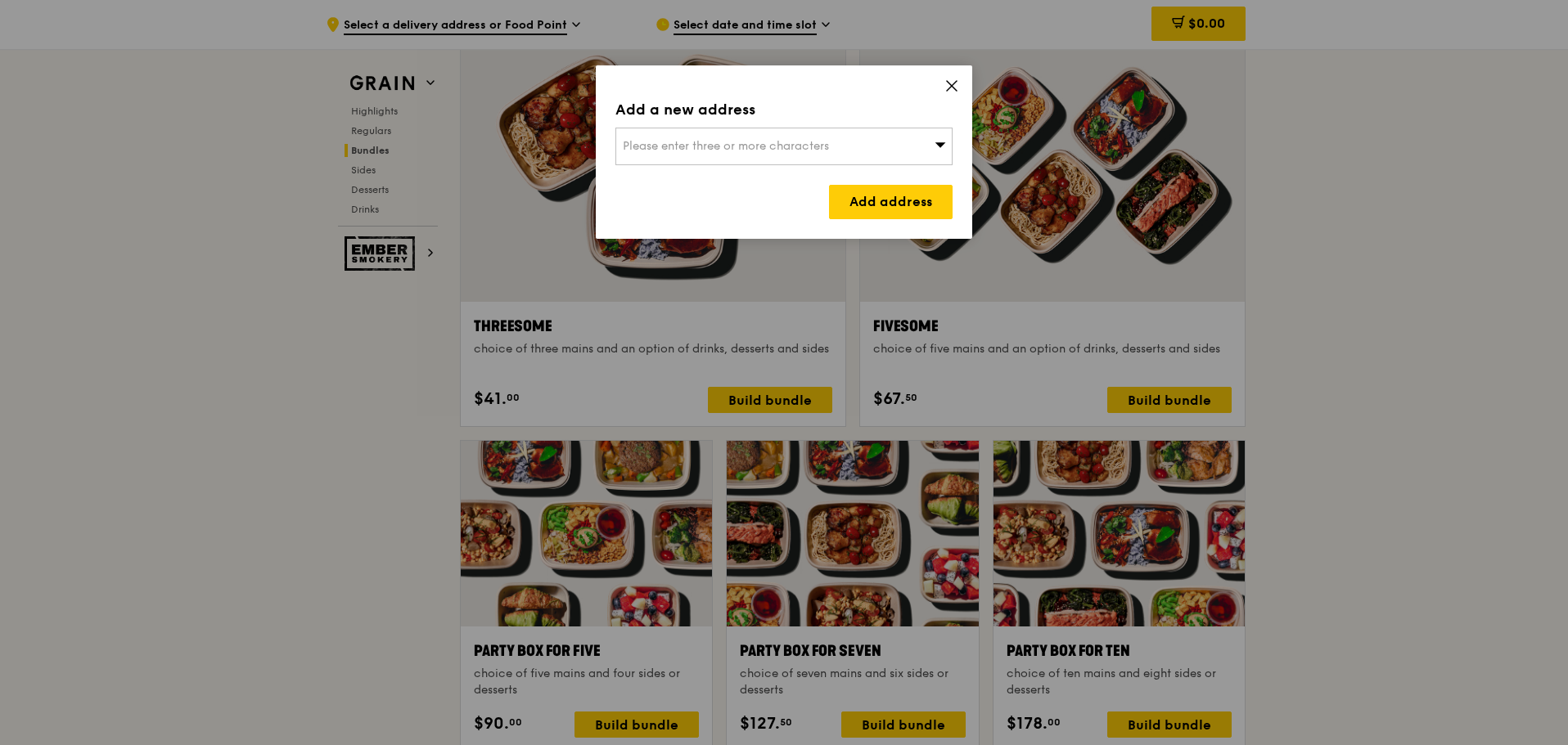
click at [763, 155] on div "Please enter three or more characters" at bounding box center [783, 147] width 337 height 38
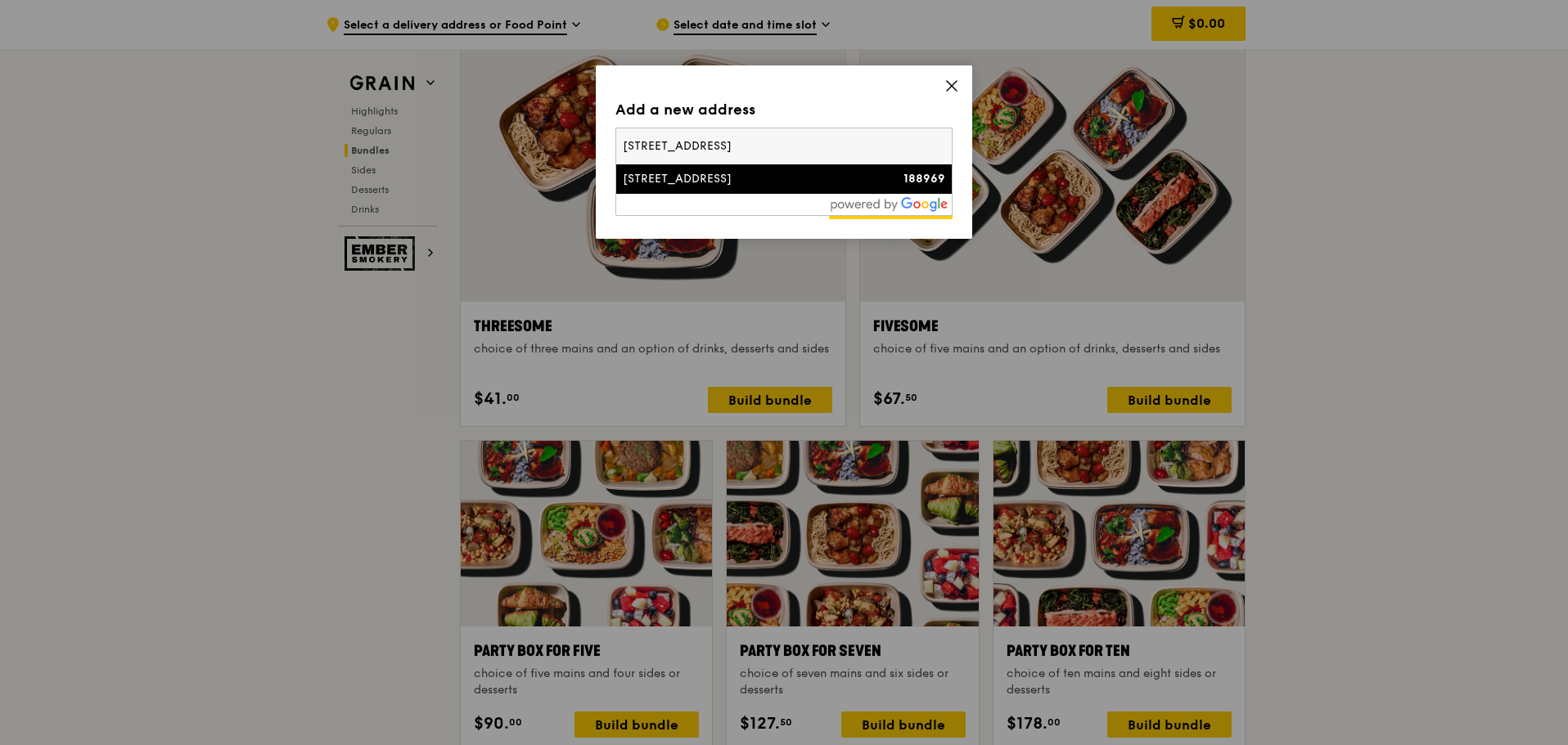
type input "[STREET_ADDRESS]"
click at [752, 182] on div "[STREET_ADDRESS]" at bounding box center [744, 179] width 242 height 16
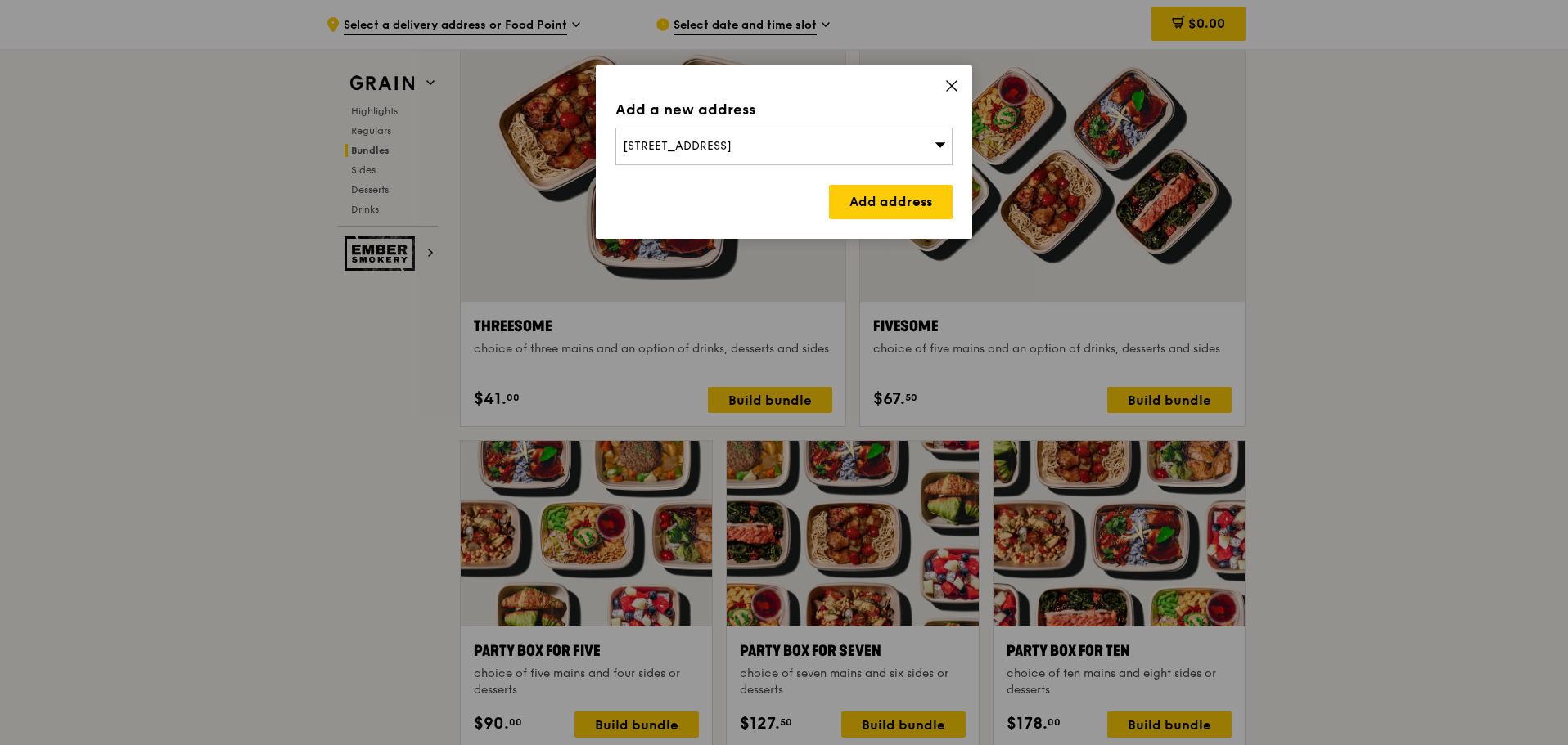
click at [885, 149] on div "[STREET_ADDRESS]" at bounding box center [783, 147] width 337 height 38
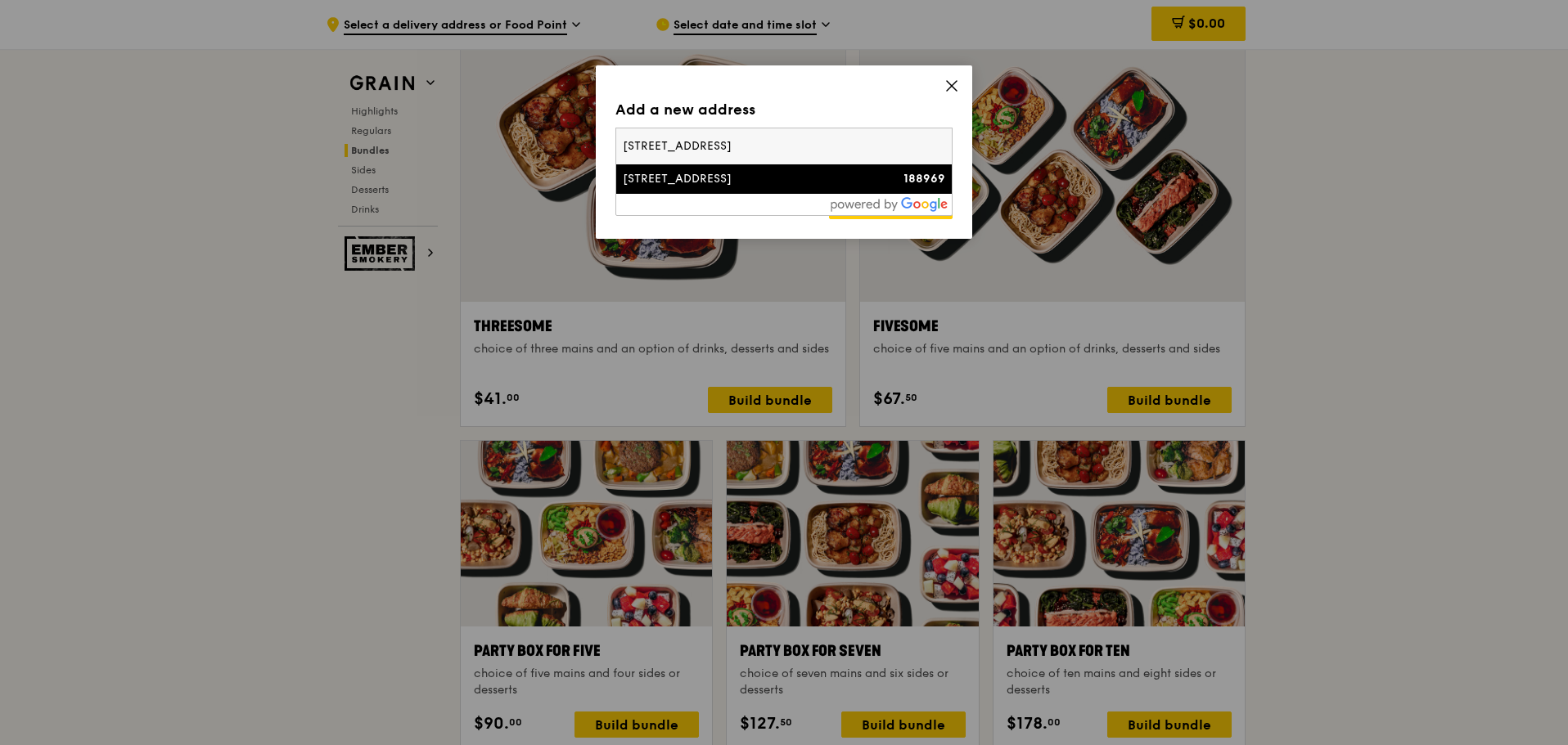
click at [875, 182] on div "188969" at bounding box center [905, 179] width 81 height 16
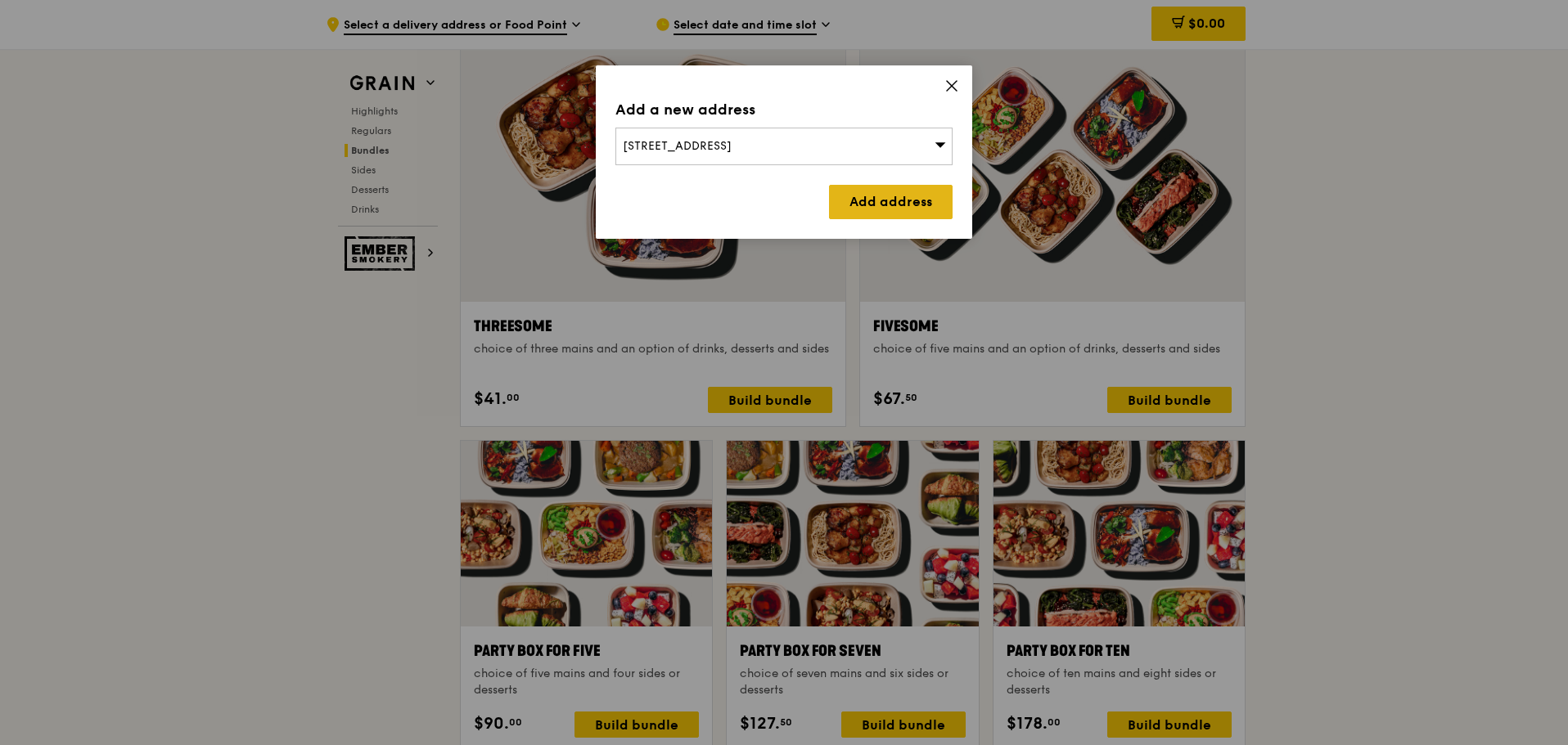
click at [903, 205] on link "Add address" at bounding box center [891, 202] width 124 height 34
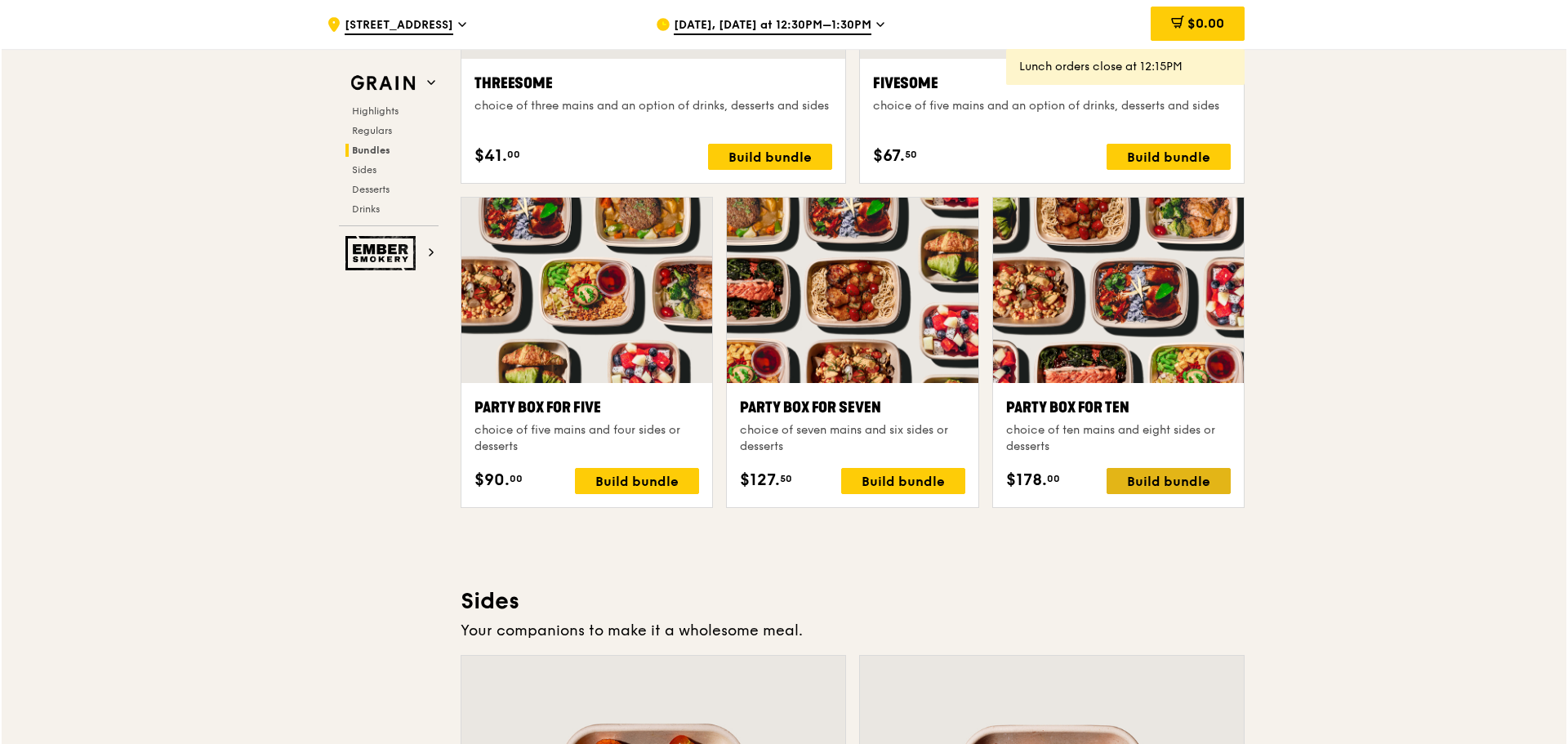
scroll to position [2942, 0]
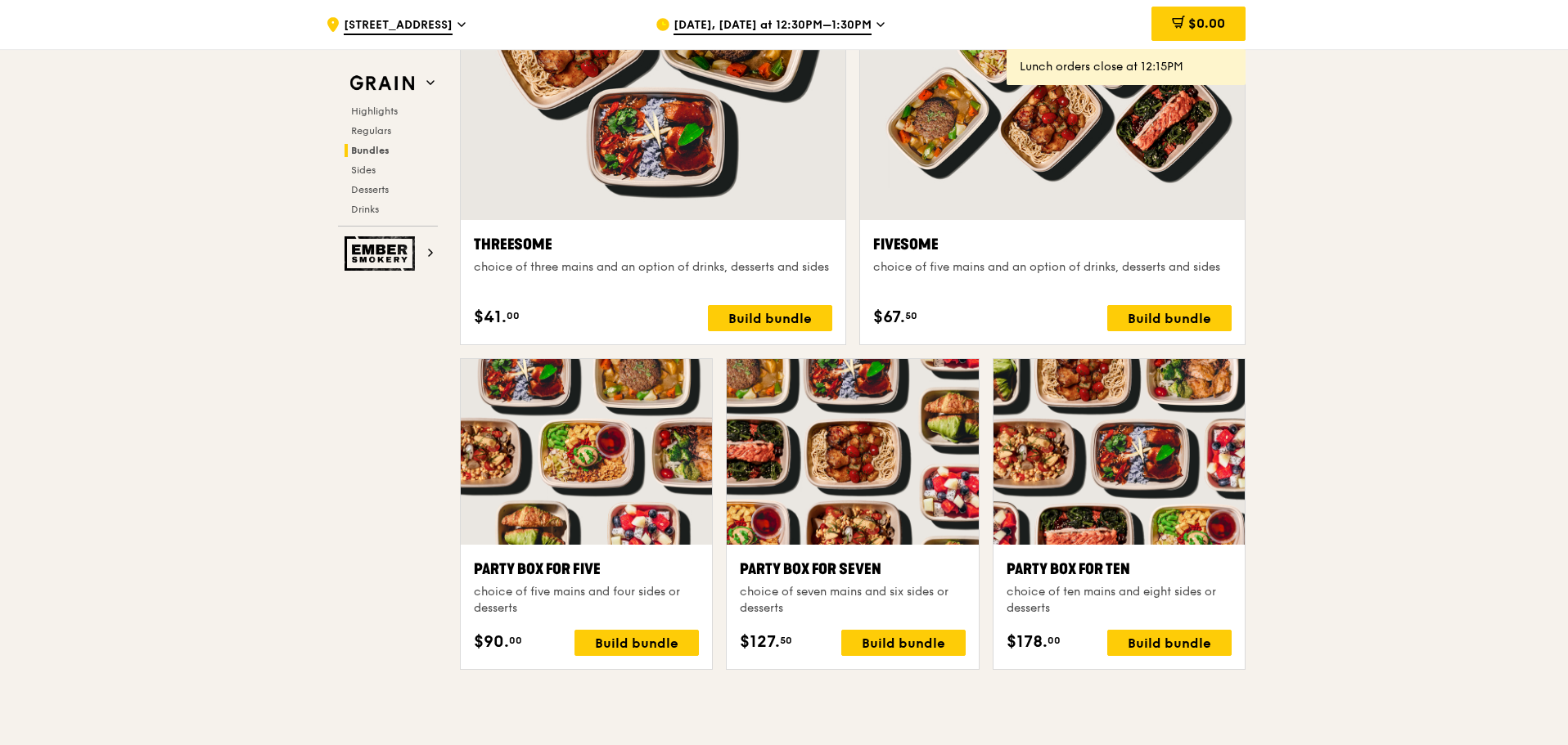
click at [789, 24] on span "[DATE], [DATE] at 12:30PM–1:30PM" at bounding box center [772, 26] width 198 height 18
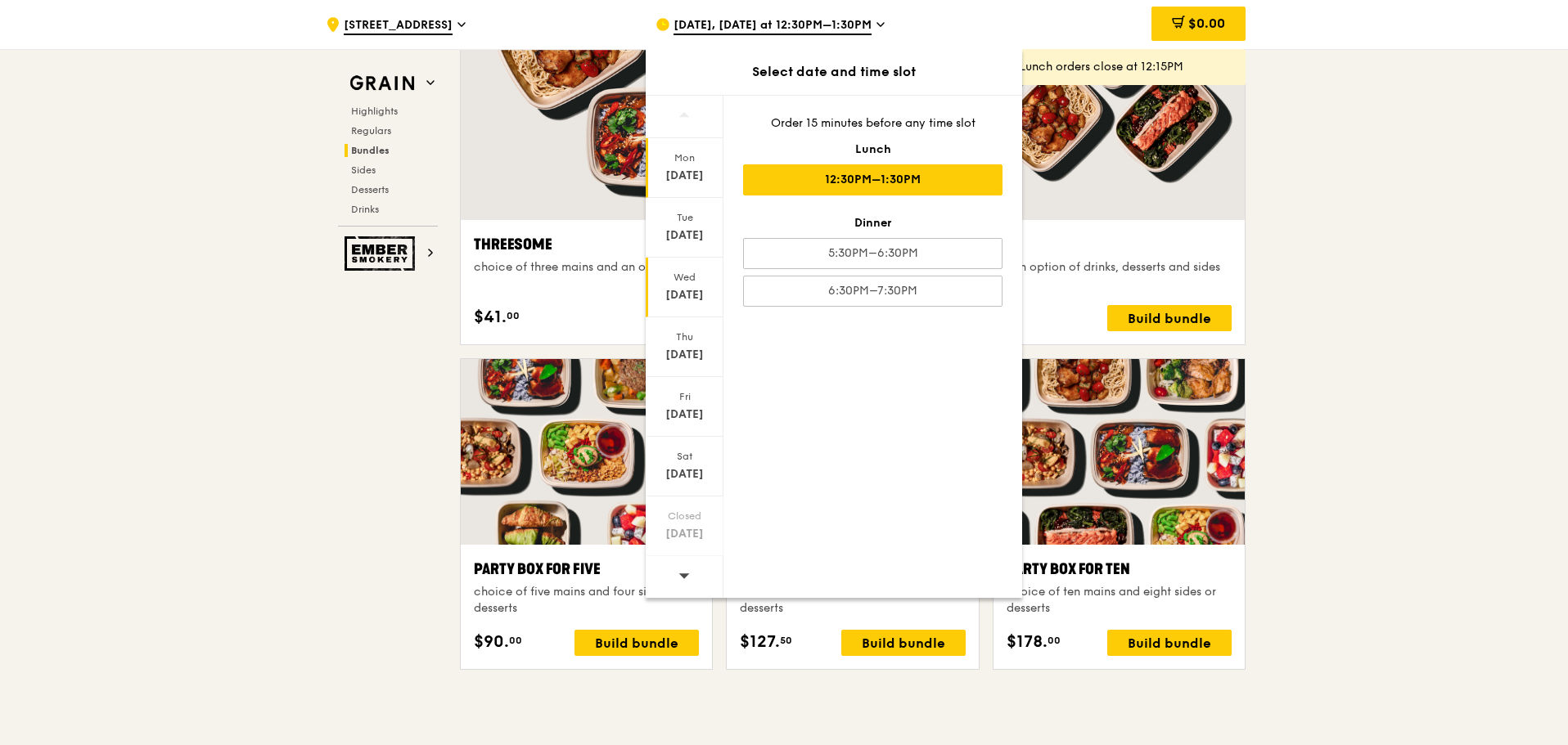
click at [677, 303] on div "[DATE]" at bounding box center [684, 295] width 73 height 16
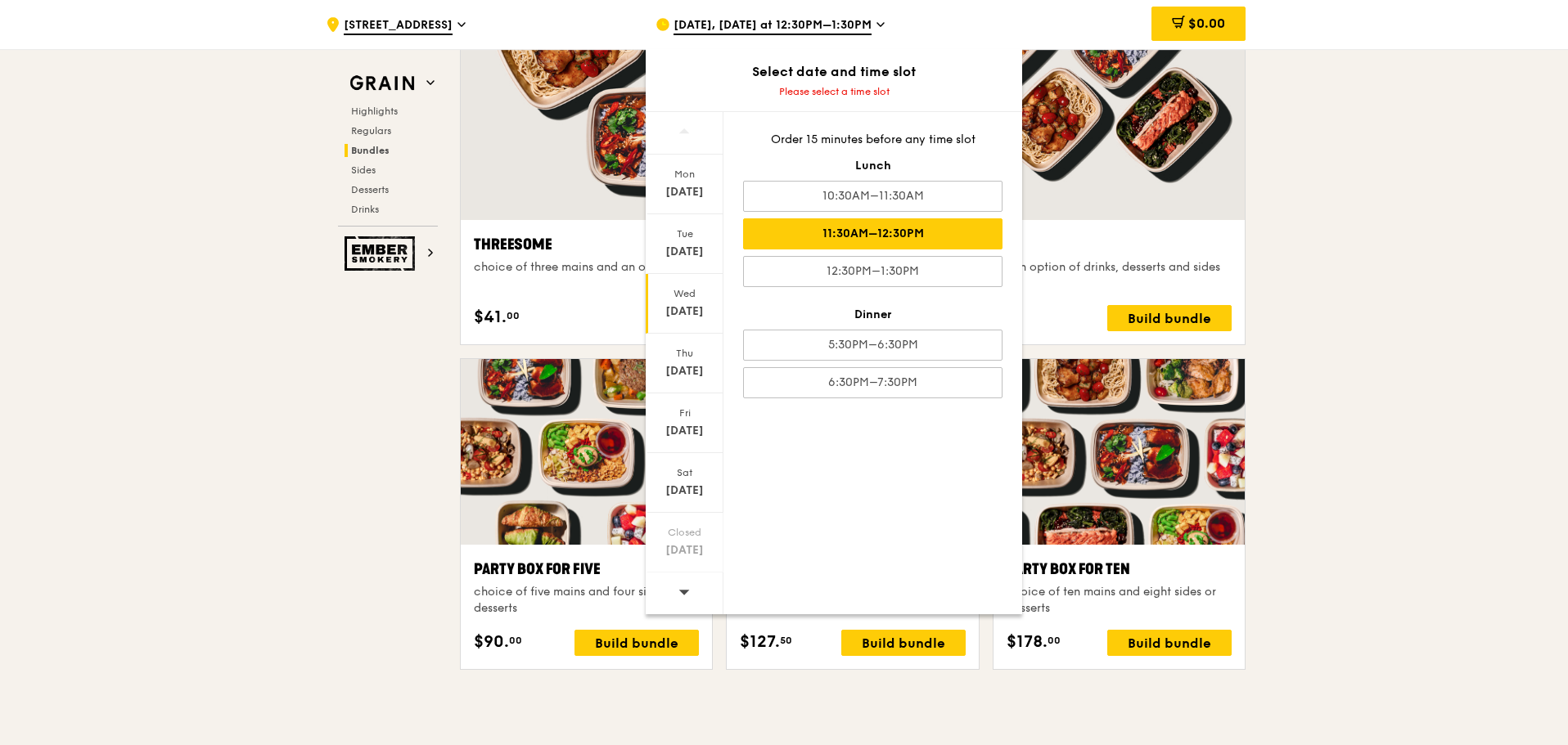
click at [845, 227] on div "11:30AM–12:30PM" at bounding box center [872, 233] width 259 height 31
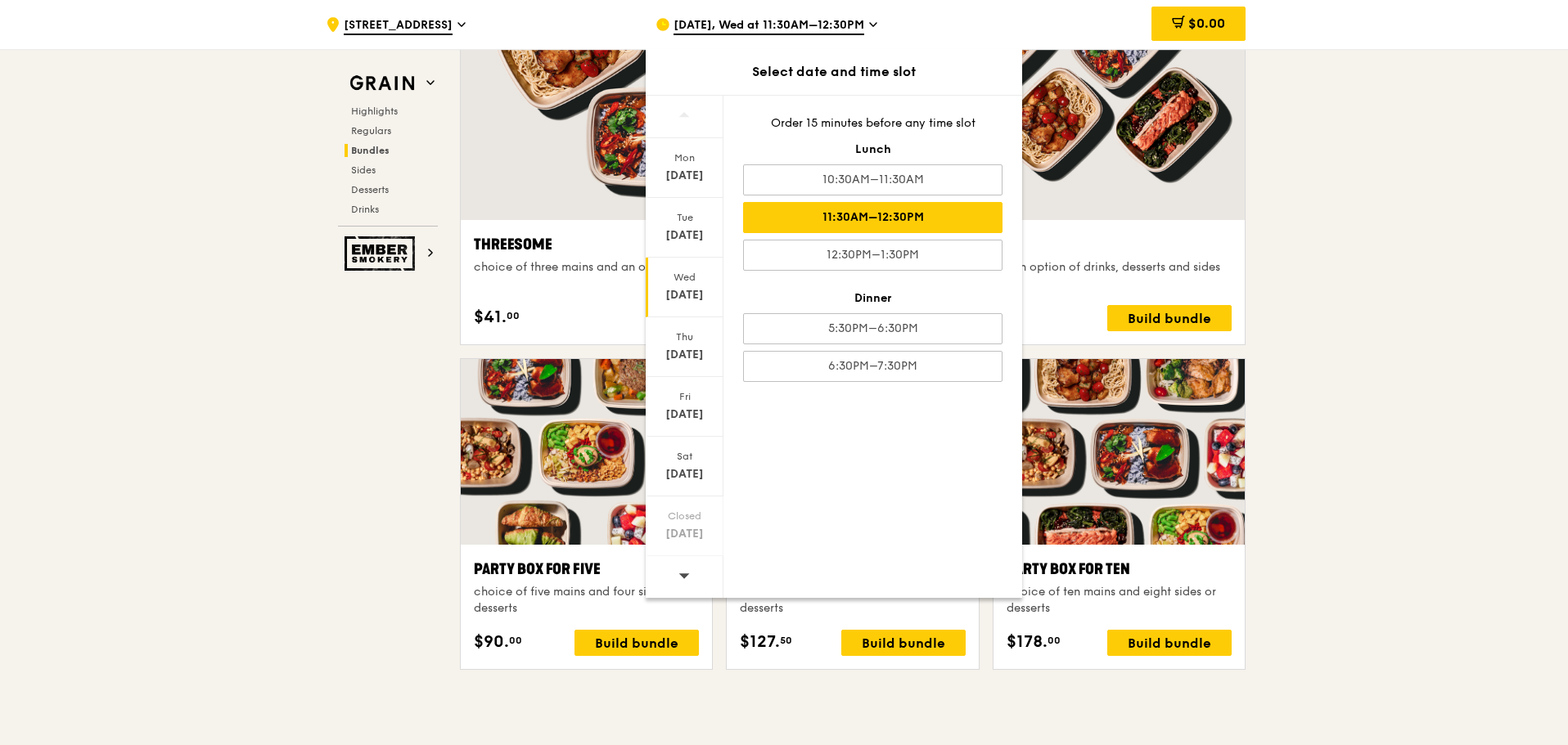
click at [1438, 202] on div ".cls-1 { fill: none; stroke: #fff; stroke-linecap: round; stroke-linejoin: roun…" at bounding box center [784, 550] width 1568 height 6893
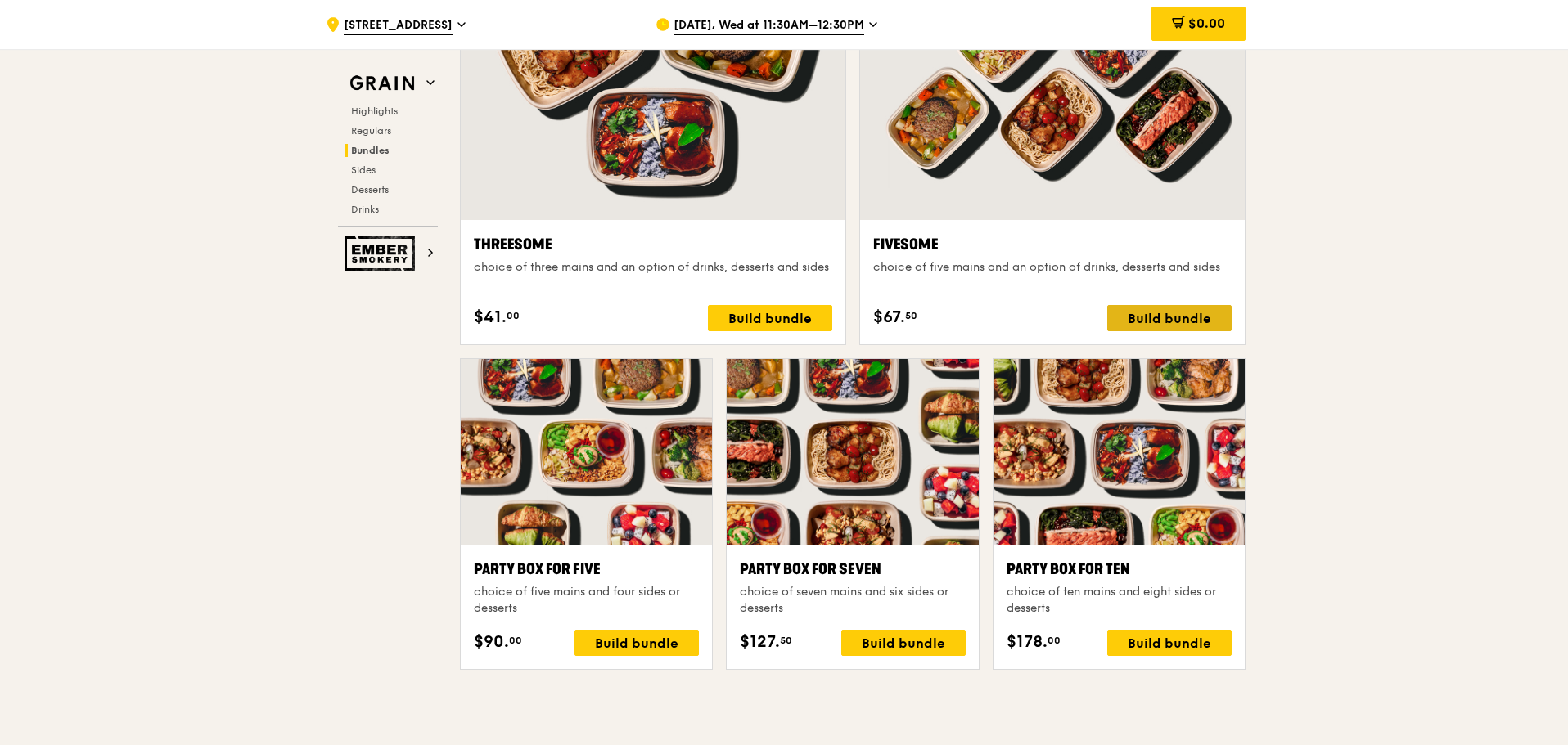
click at [1154, 306] on div "Build bundle" at bounding box center [1169, 318] width 124 height 26
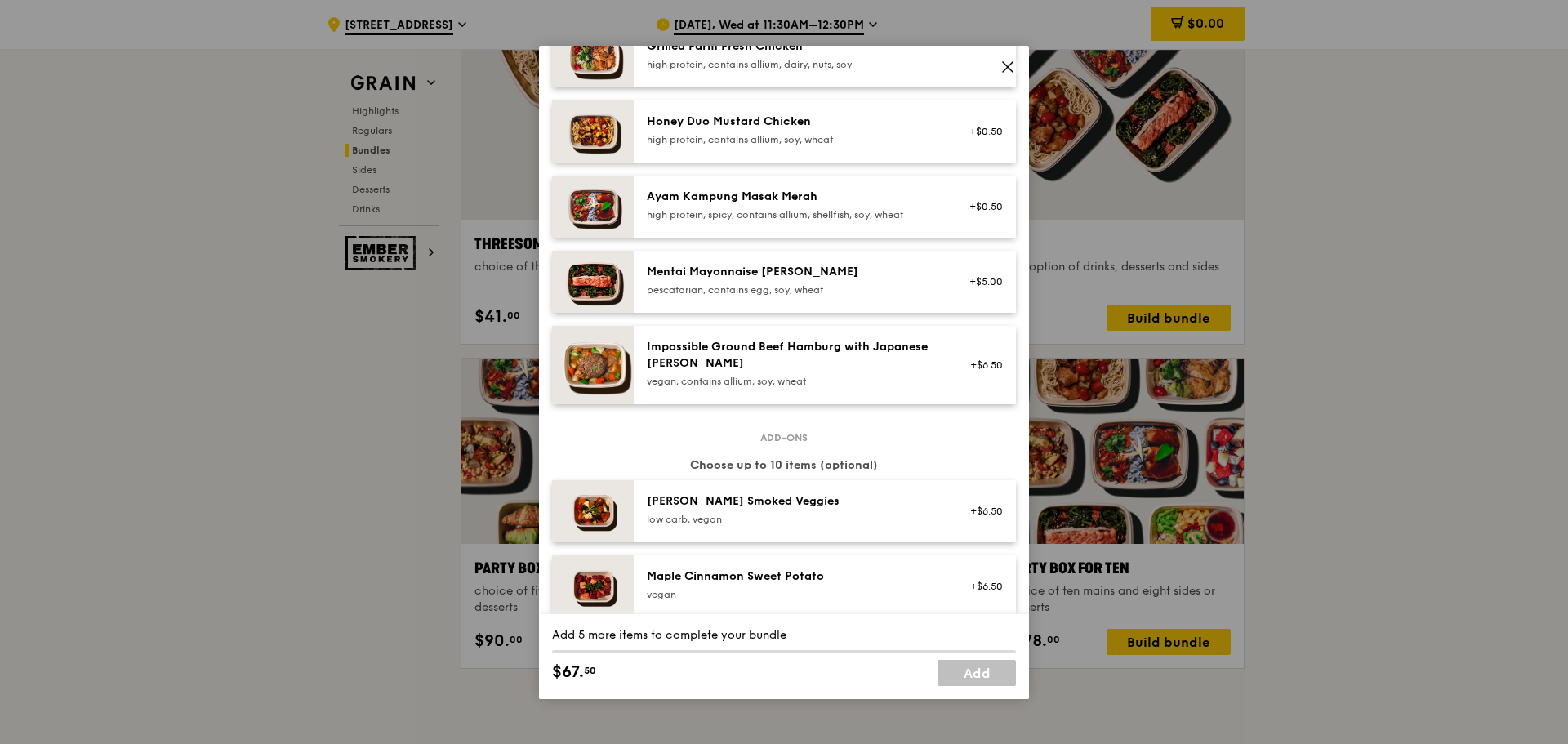
scroll to position [490, 0]
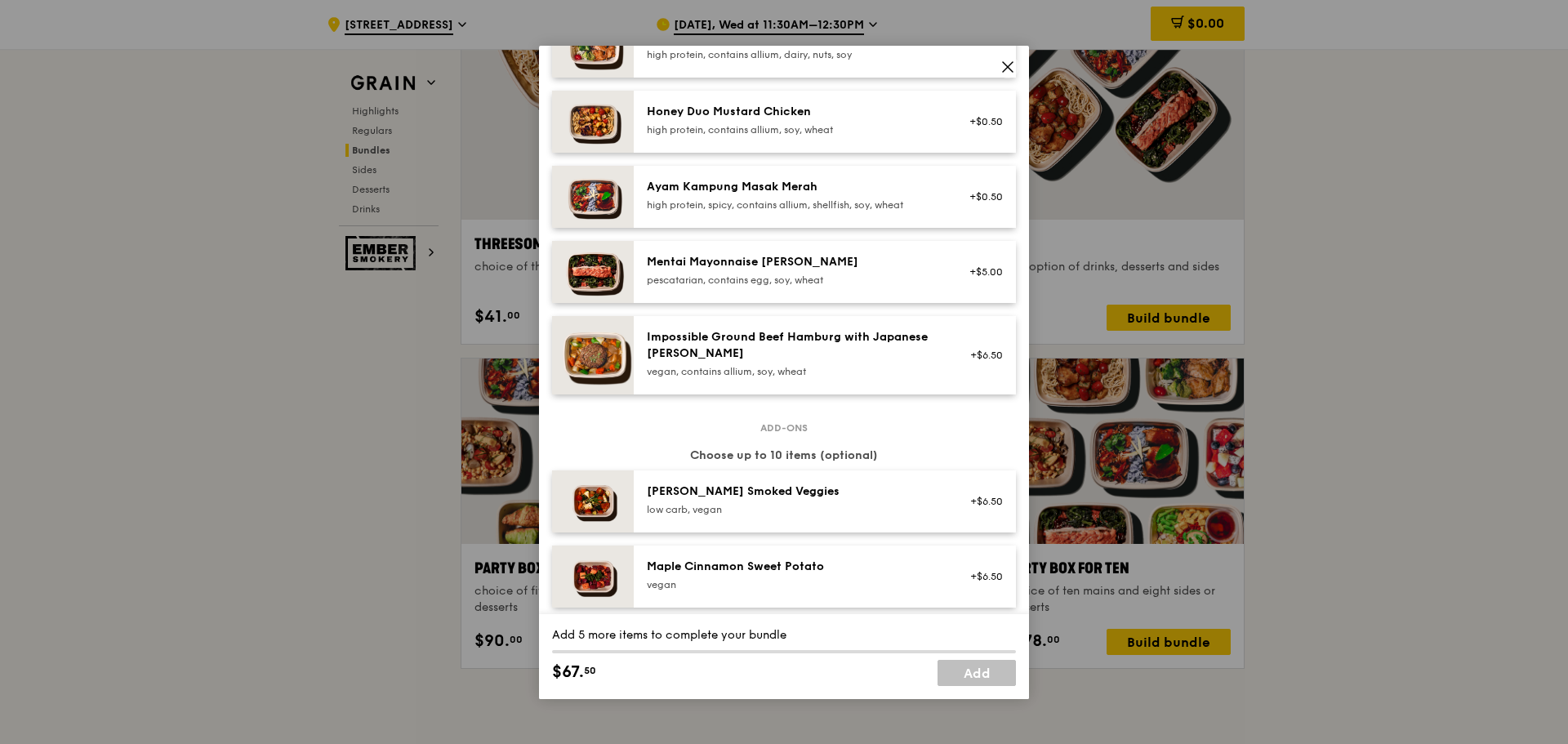
click at [805, 287] on div "pescatarian, contains egg, soy, wheat" at bounding box center [793, 280] width 293 height 13
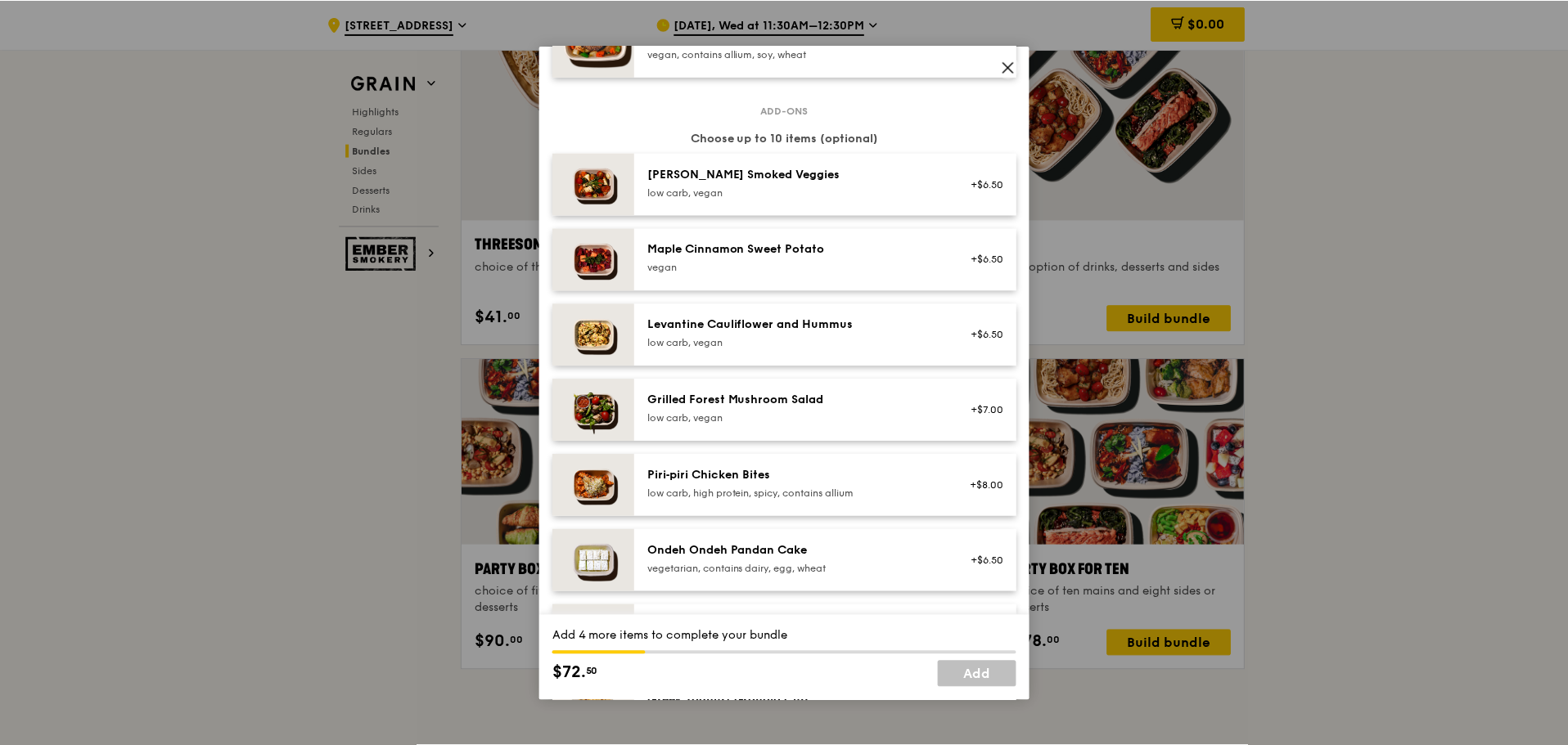
scroll to position [318, 0]
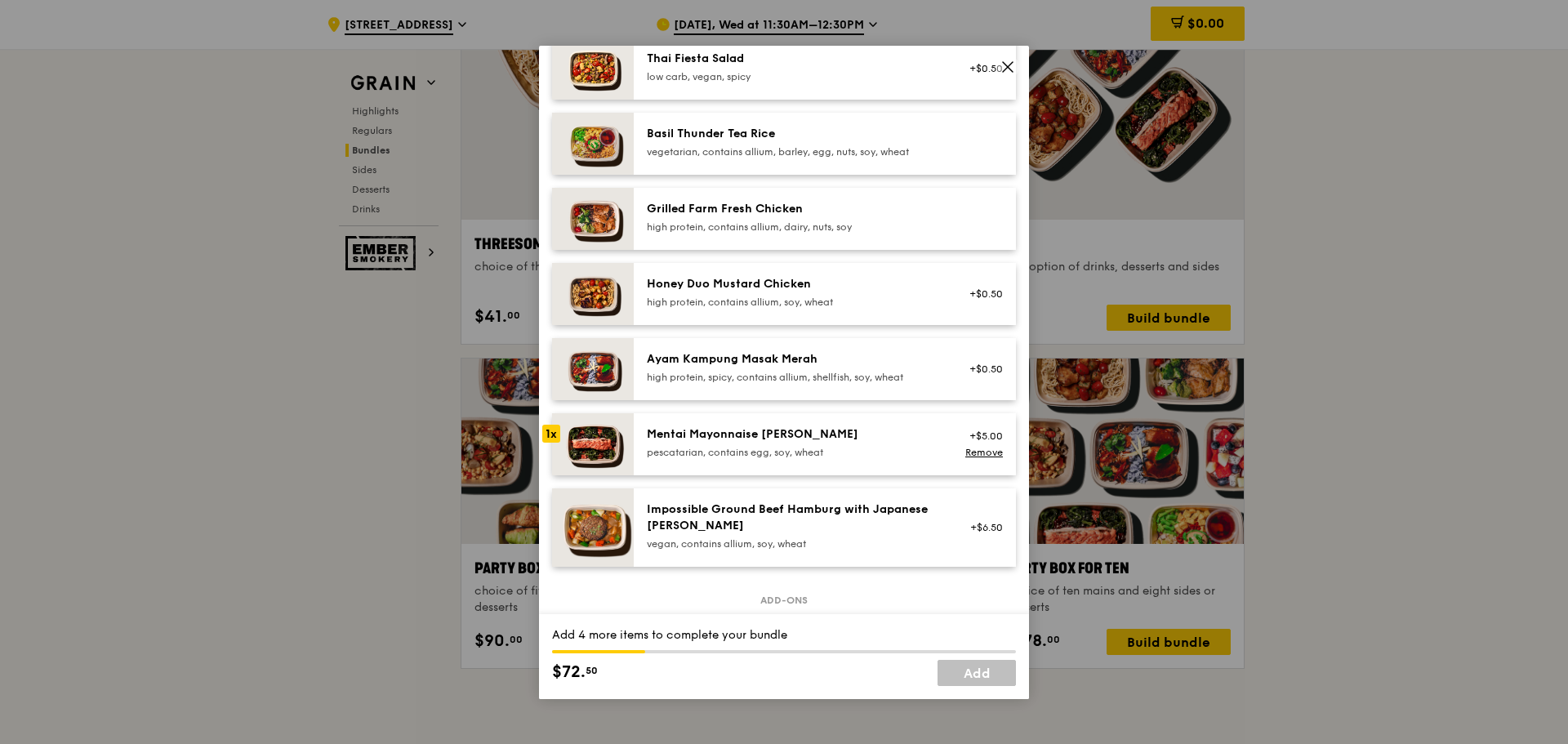
click at [826, 456] on div "Mentai Mayonnaise [PERSON_NAME] pescatarian, contains egg, soy, wheat" at bounding box center [793, 442] width 293 height 33
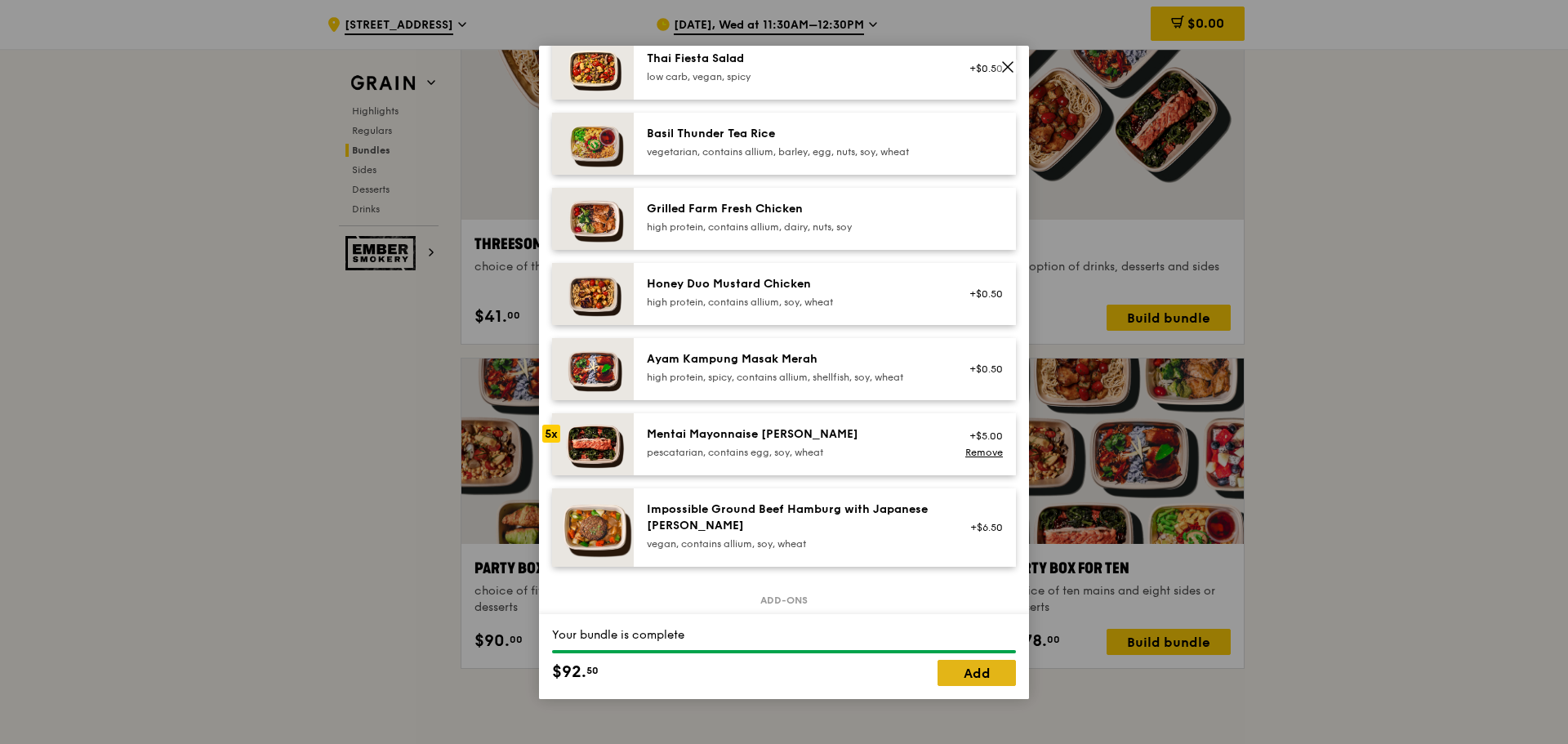
click at [988, 674] on link "Add" at bounding box center [976, 673] width 79 height 26
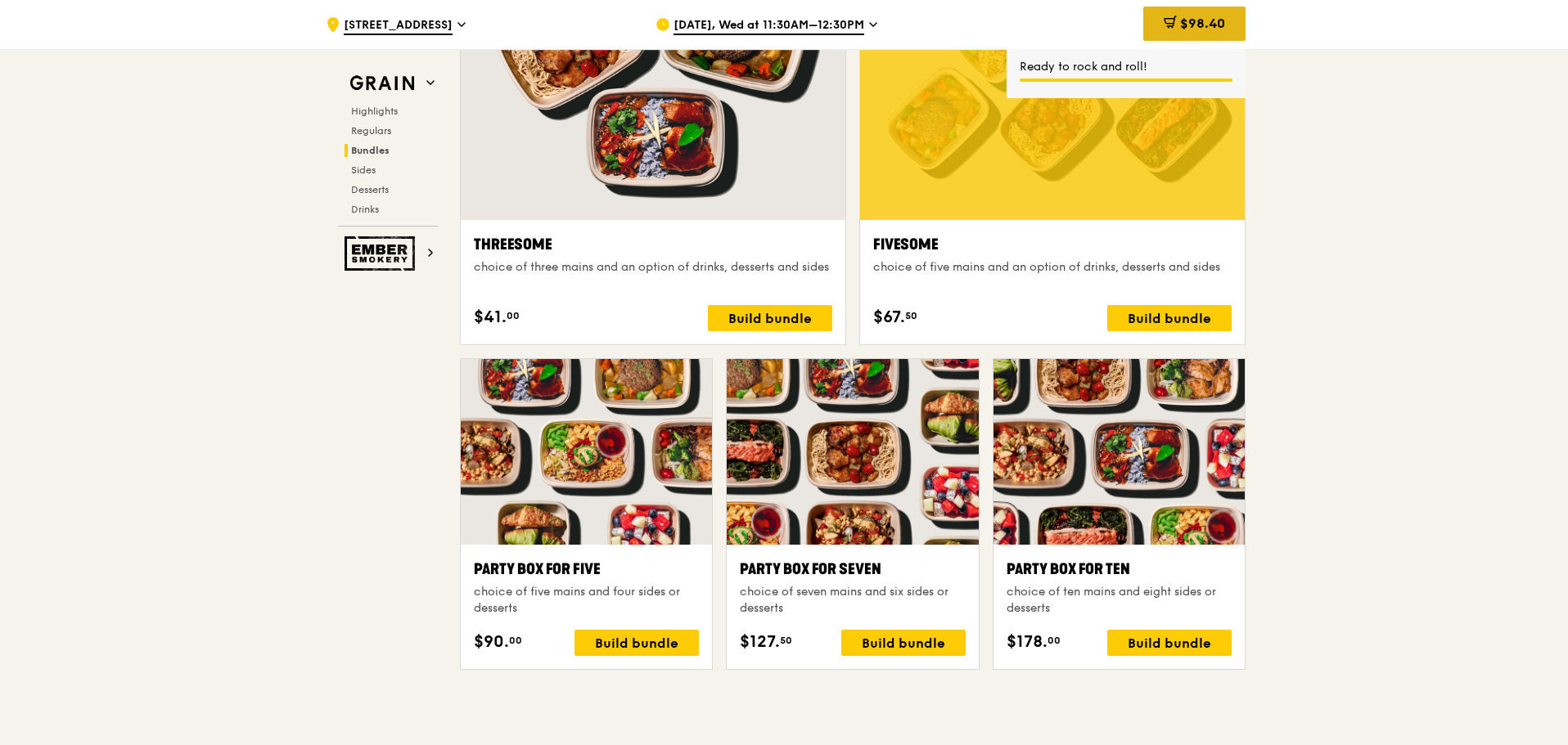
click at [1195, 35] on div "$98.40" at bounding box center [1194, 24] width 102 height 34
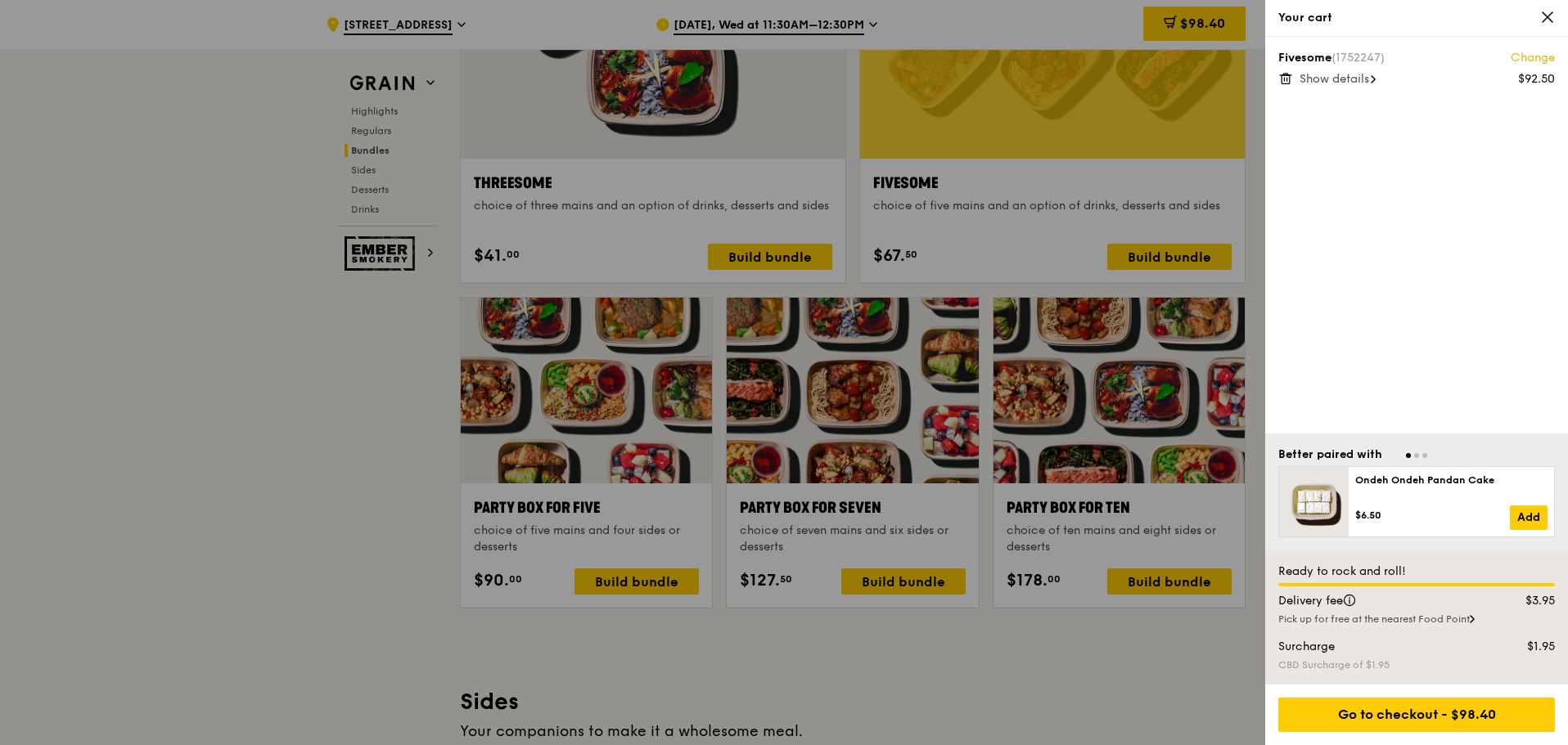
scroll to position [3109, 0]
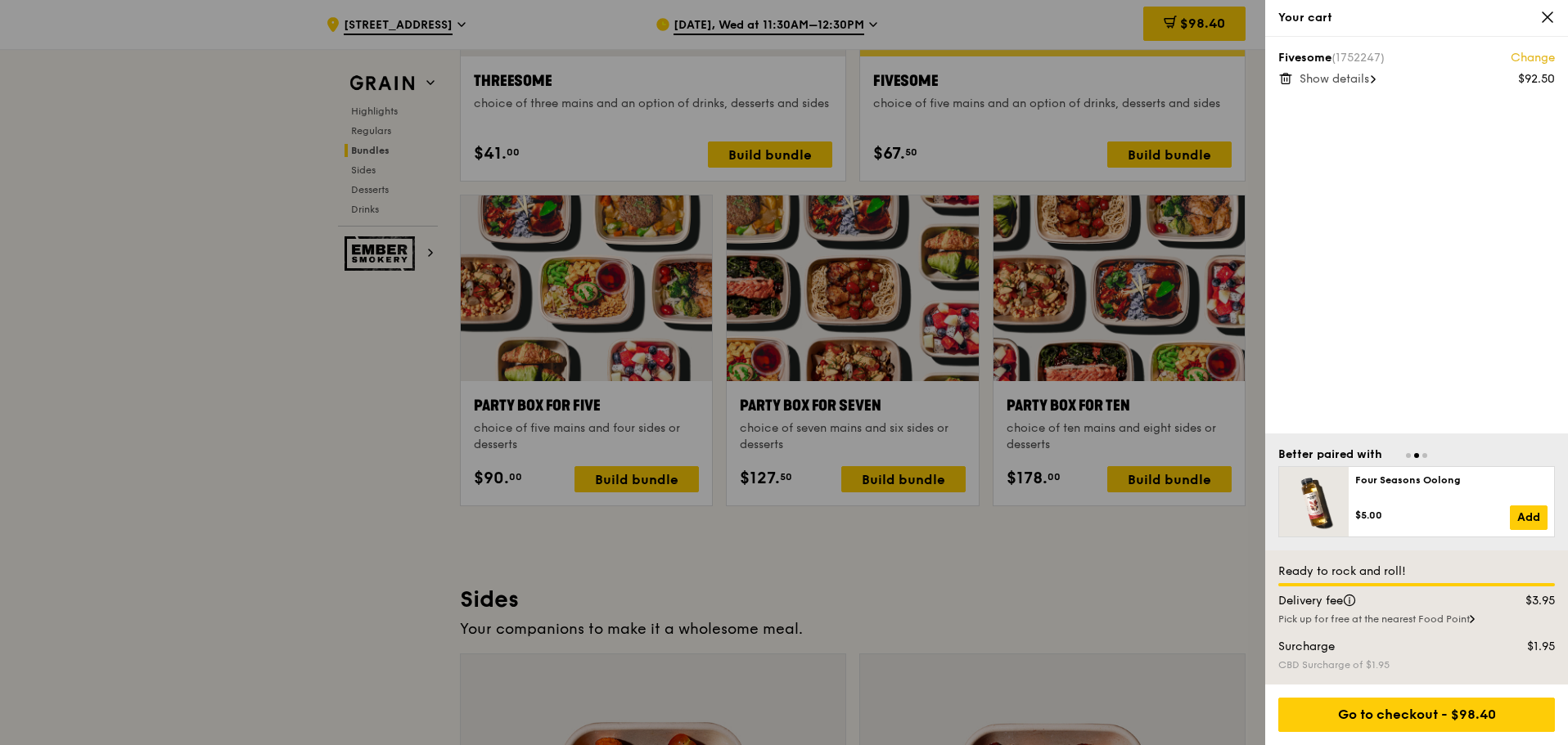
click at [310, 401] on div at bounding box center [784, 372] width 1568 height 745
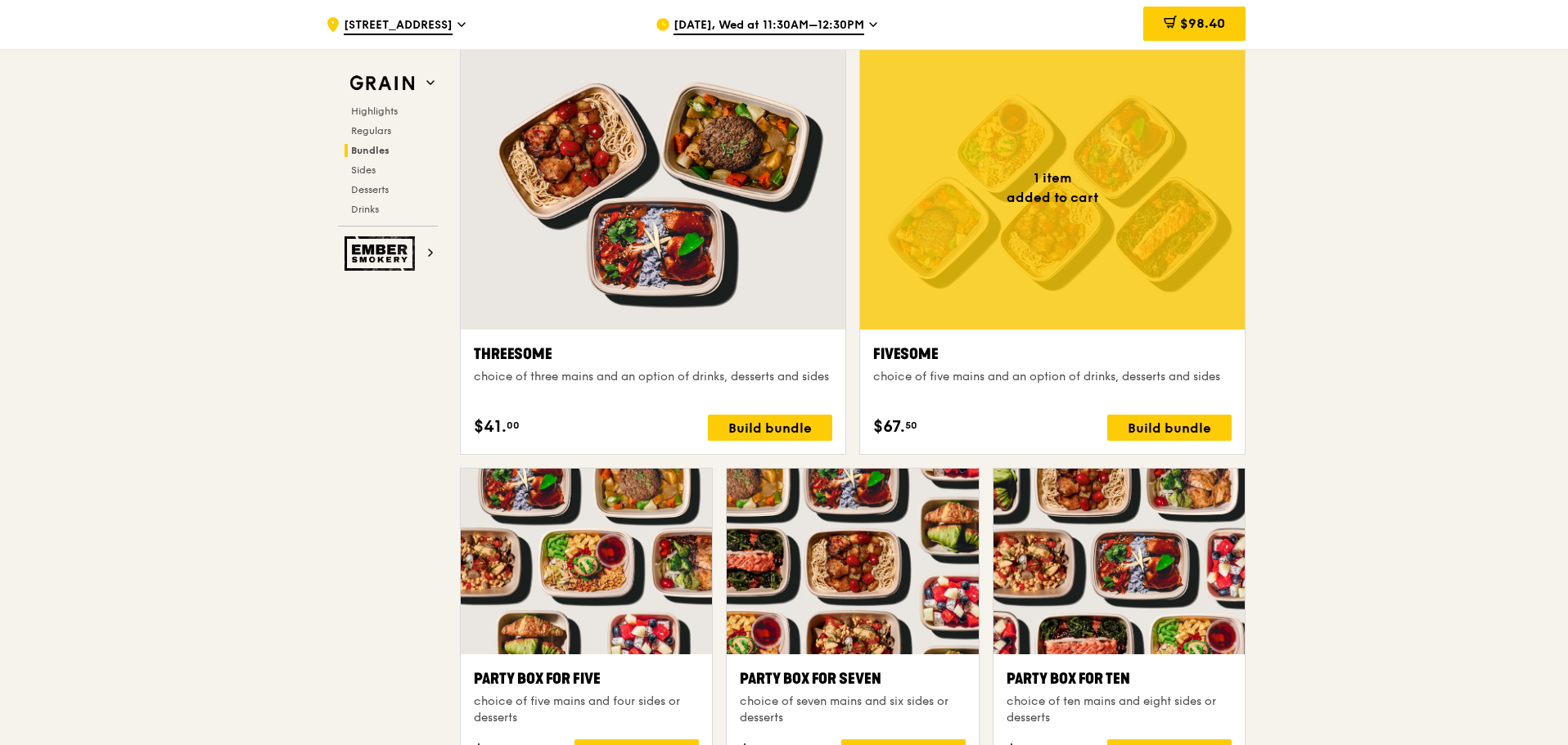
scroll to position [2782, 0]
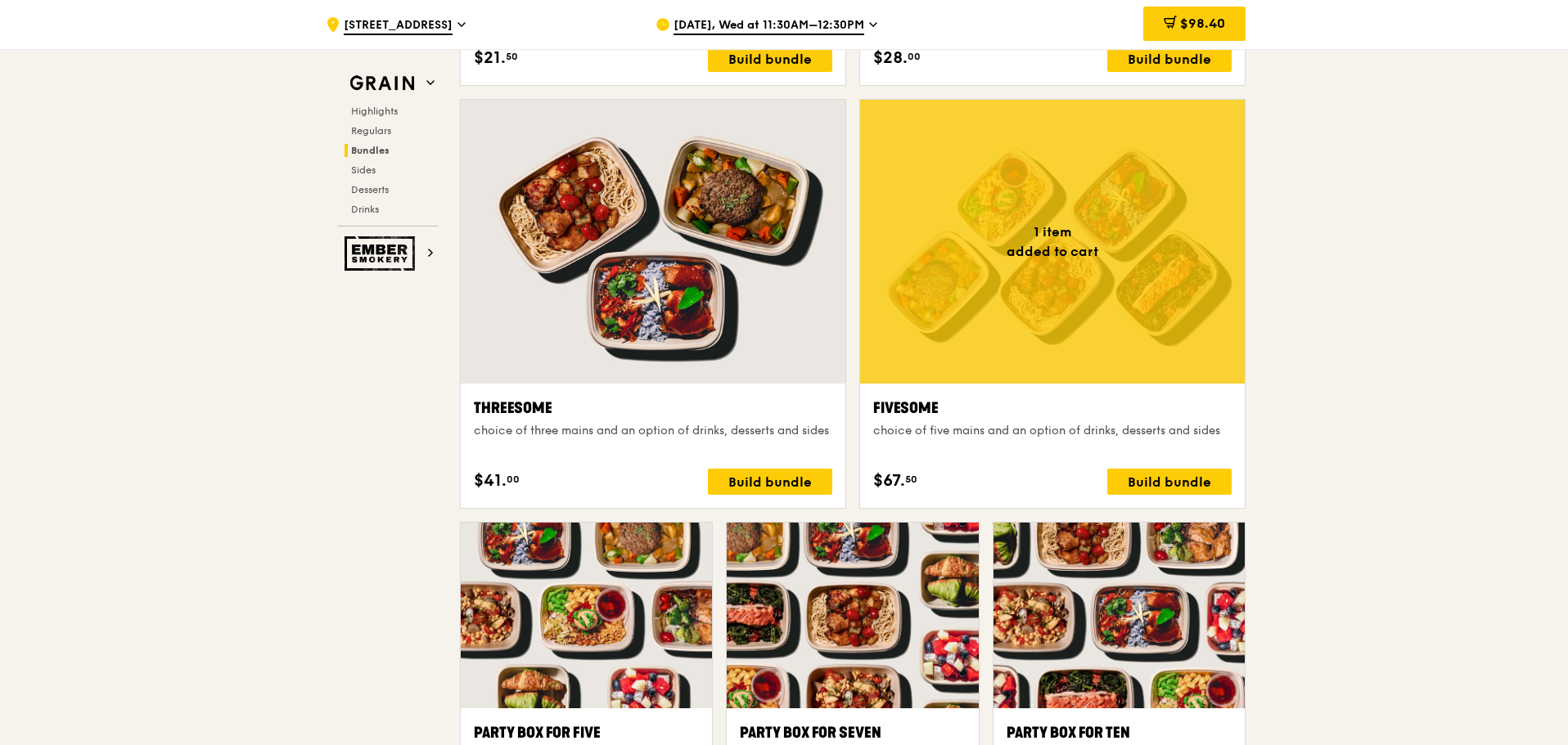
click at [1406, 297] on div ".cls-1 { fill: none; stroke: #fff; stroke-linecap: round; stroke-linejoin: roun…" at bounding box center [784, 713] width 1568 height 6893
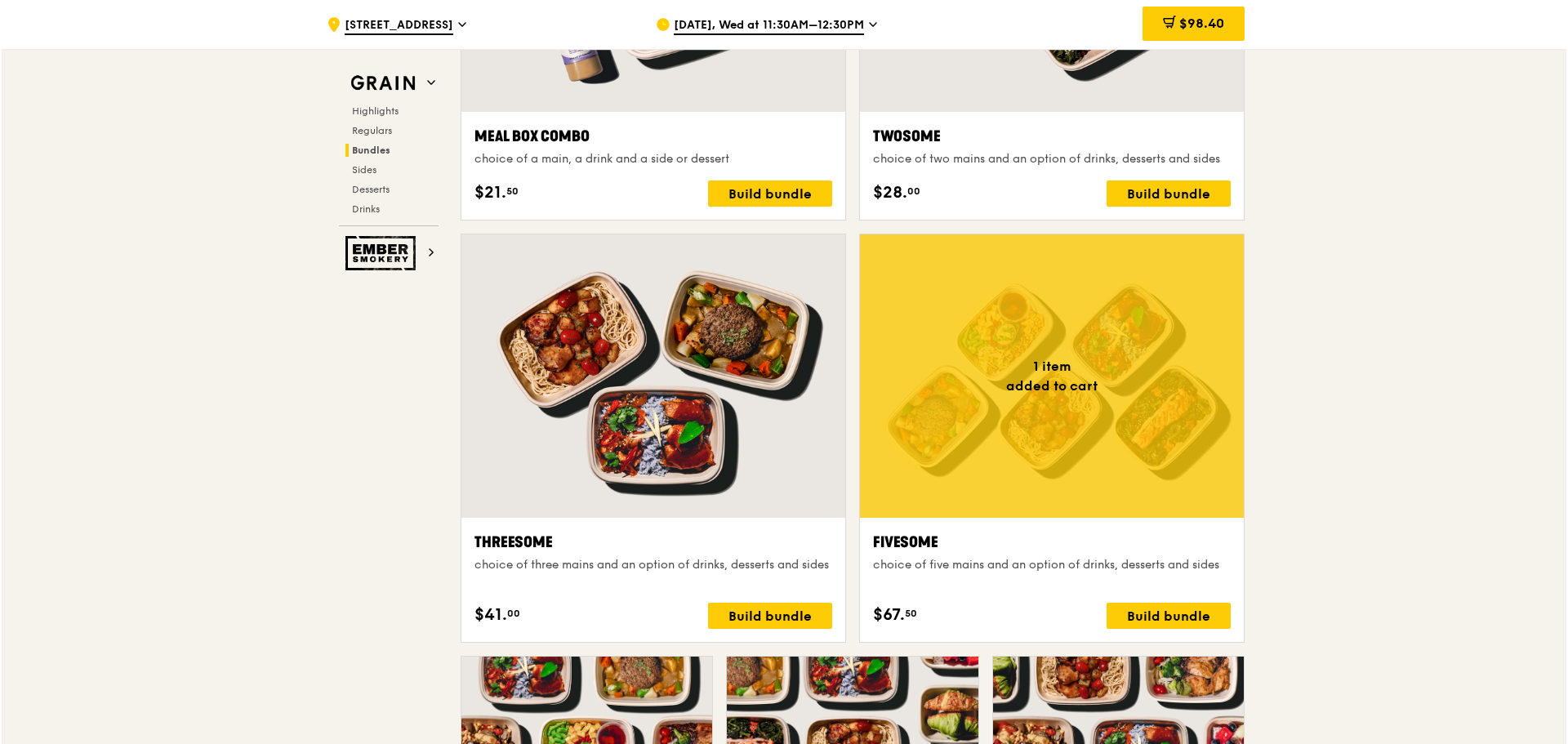
scroll to position [2614, 0]
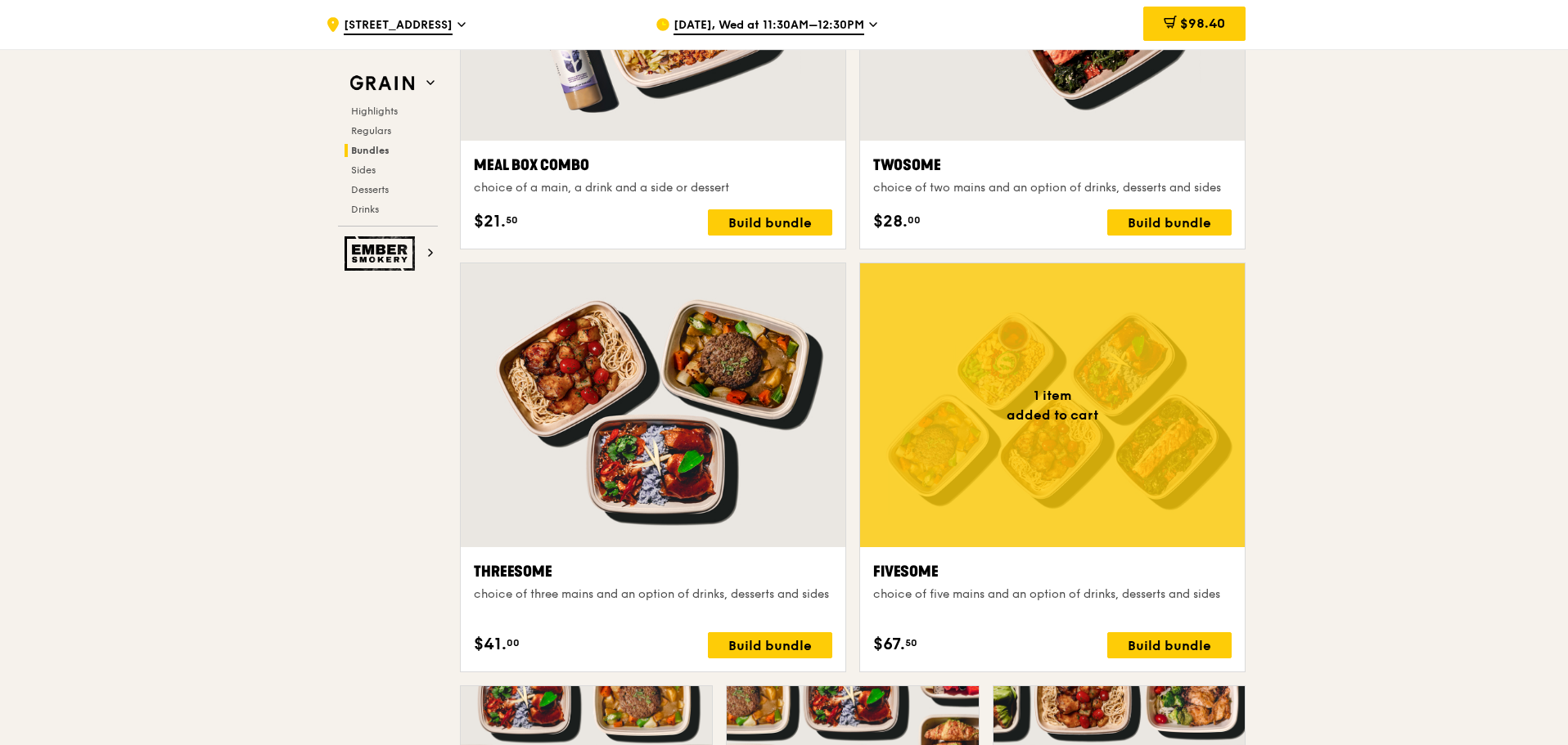
click at [973, 595] on div "choice of five mains and an option of drinks, desserts and sides" at bounding box center [1052, 595] width 358 height 16
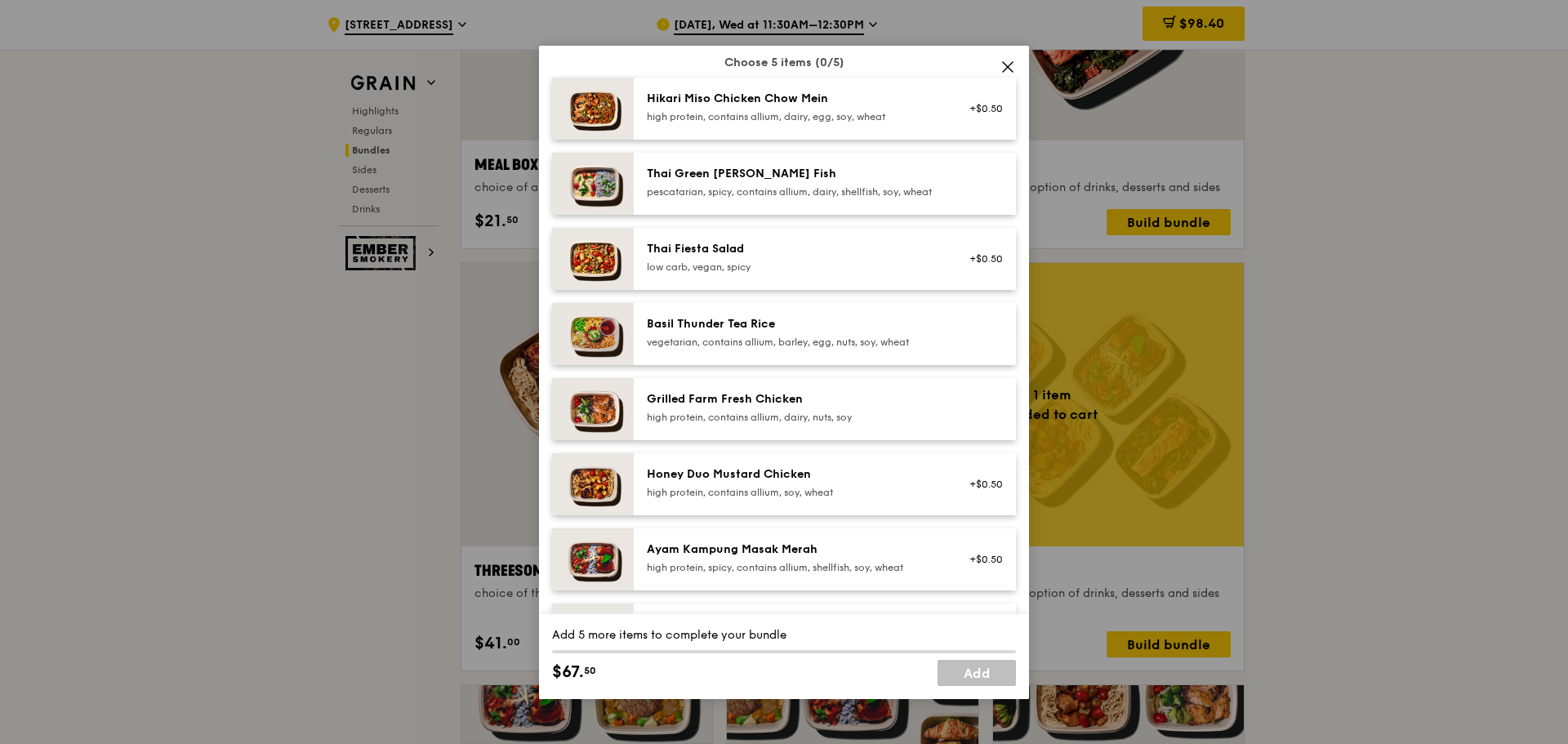
scroll to position [164, 0]
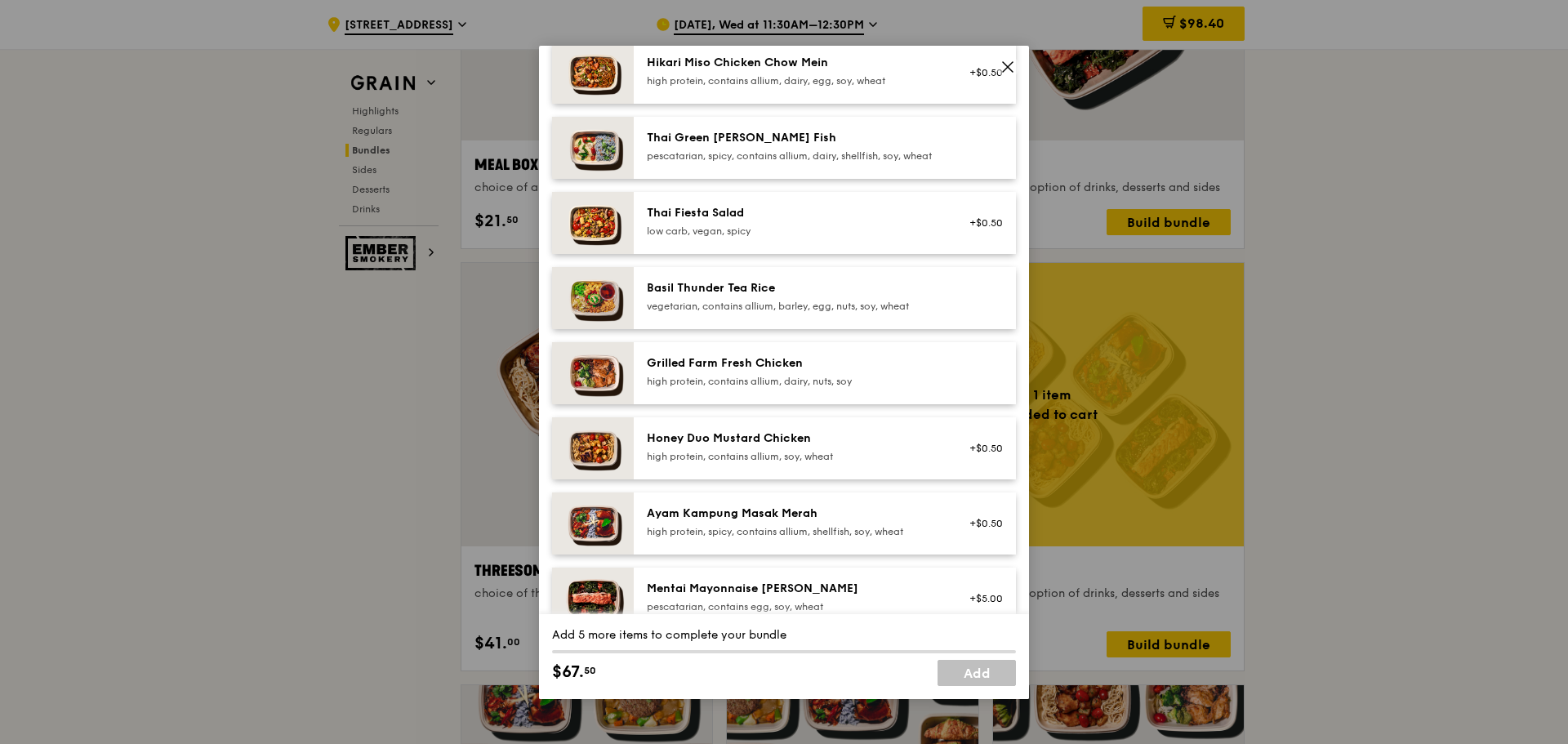
click at [752, 447] on div "Honey Duo Mustard Chicken" at bounding box center [793, 438] width 293 height 16
click at [744, 447] on div "Honey Duo Mustard Chicken" at bounding box center [793, 438] width 293 height 16
click at [707, 460] on div "Honey Duo Mustard Chicken high protein, contains allium, soy, wheat" at bounding box center [793, 446] width 293 height 33
click at [745, 372] on div "Grilled Farm Fresh Chicken" at bounding box center [793, 364] width 293 height 16
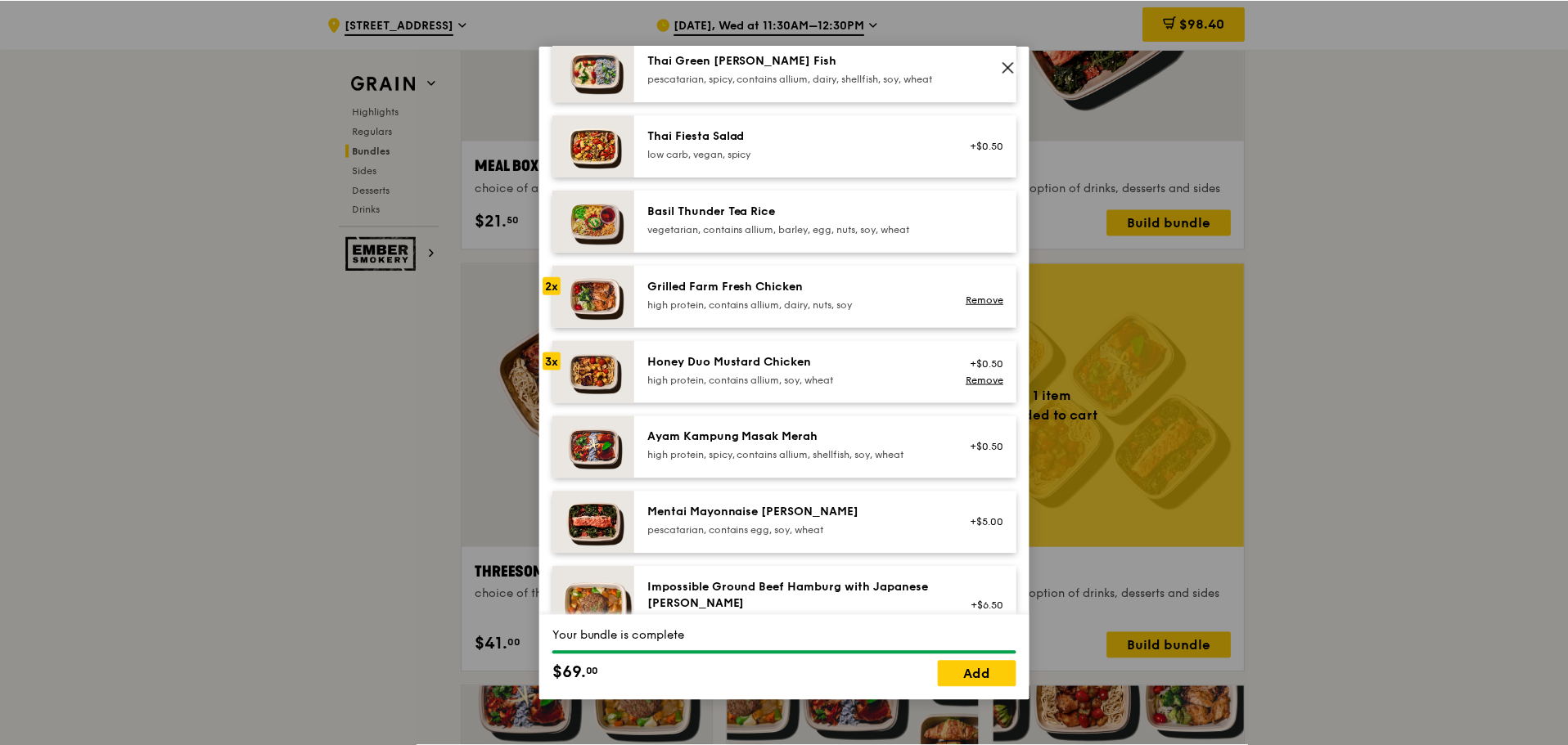
scroll to position [327, 0]
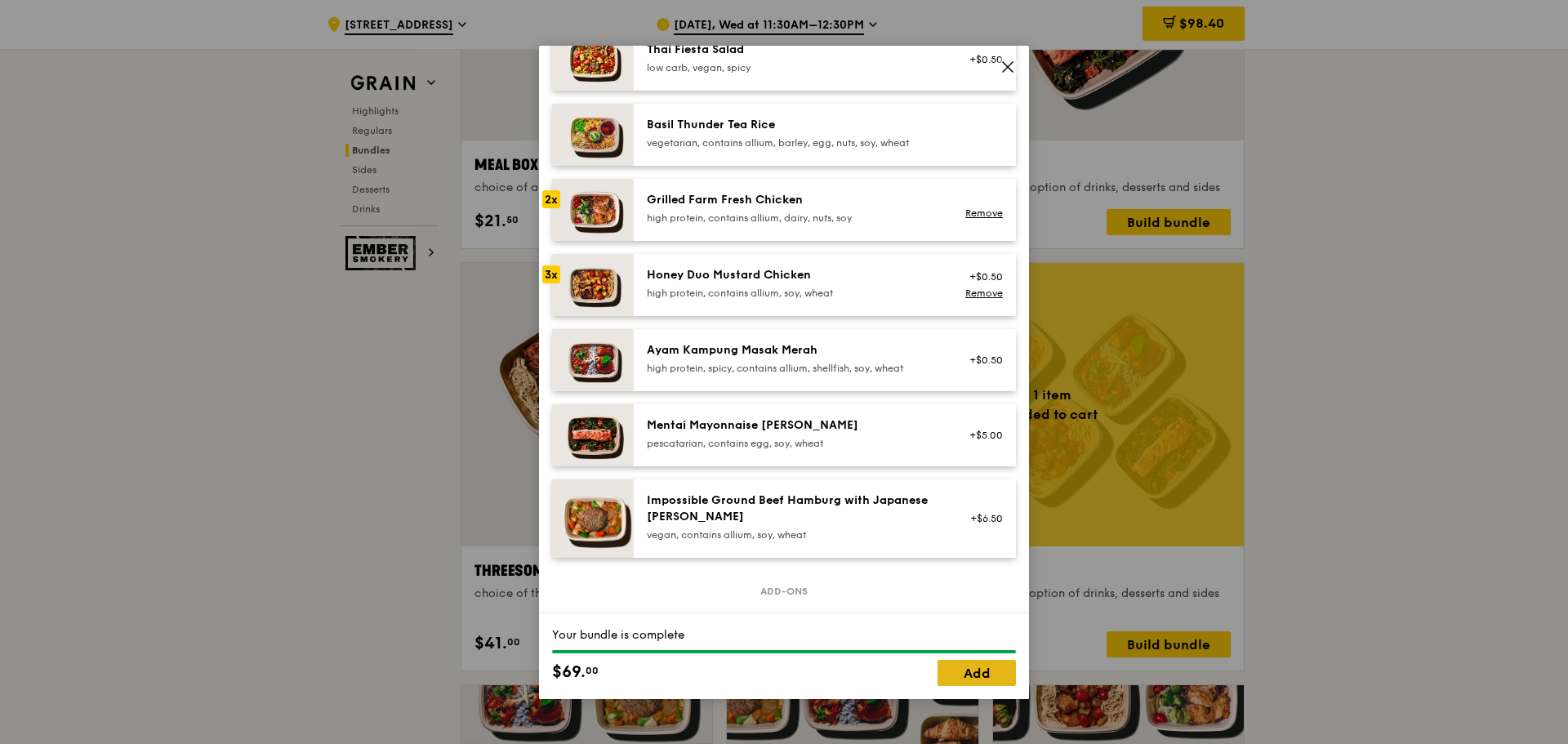
click at [968, 678] on link "Add" at bounding box center [976, 673] width 79 height 26
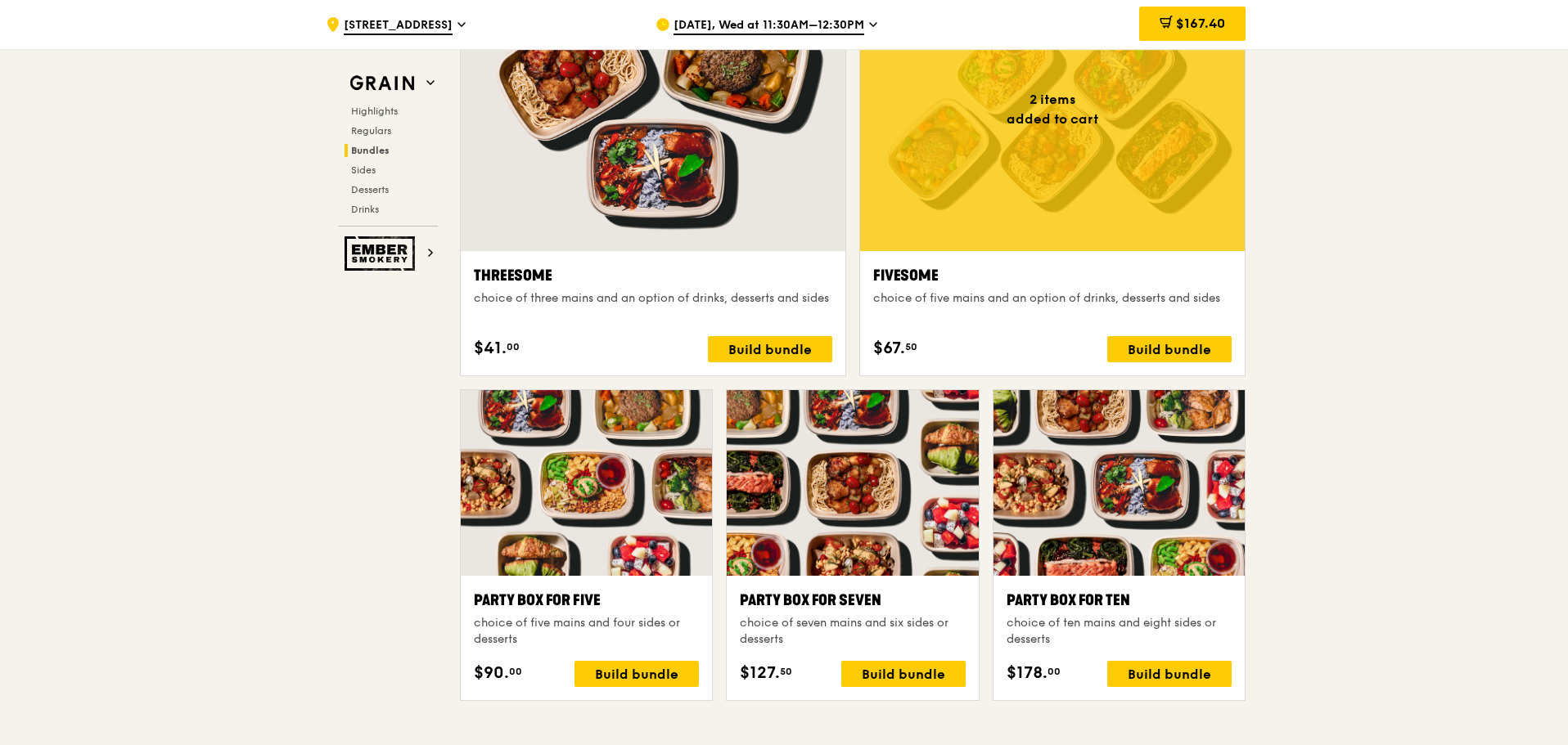
scroll to position [2782, 0]
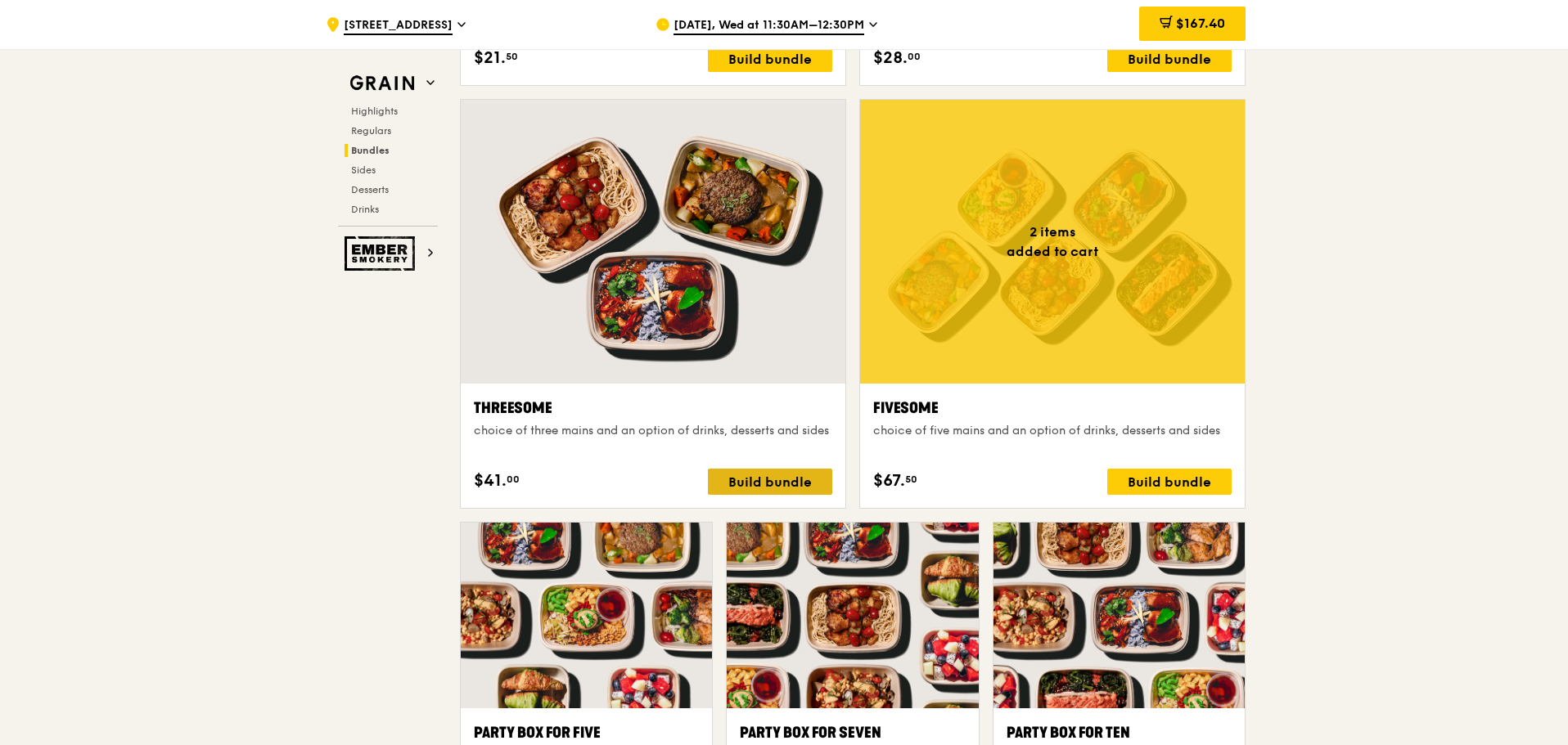
click at [776, 490] on div "Build bundle" at bounding box center [770, 482] width 124 height 26
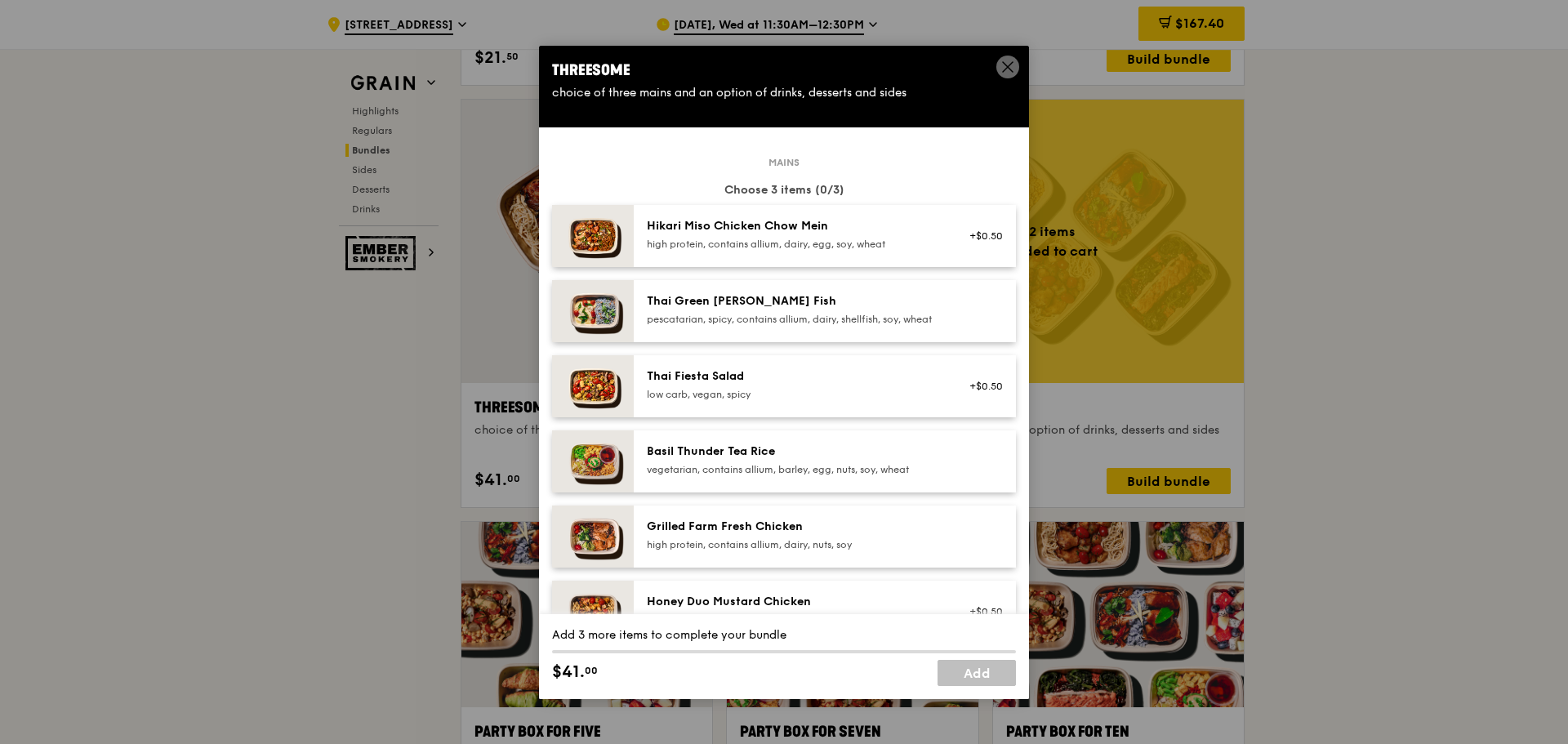
click at [732, 317] on div "pescatarian, spicy, contains allium, dairy, shellfish, soy, wheat" at bounding box center [793, 319] width 293 height 13
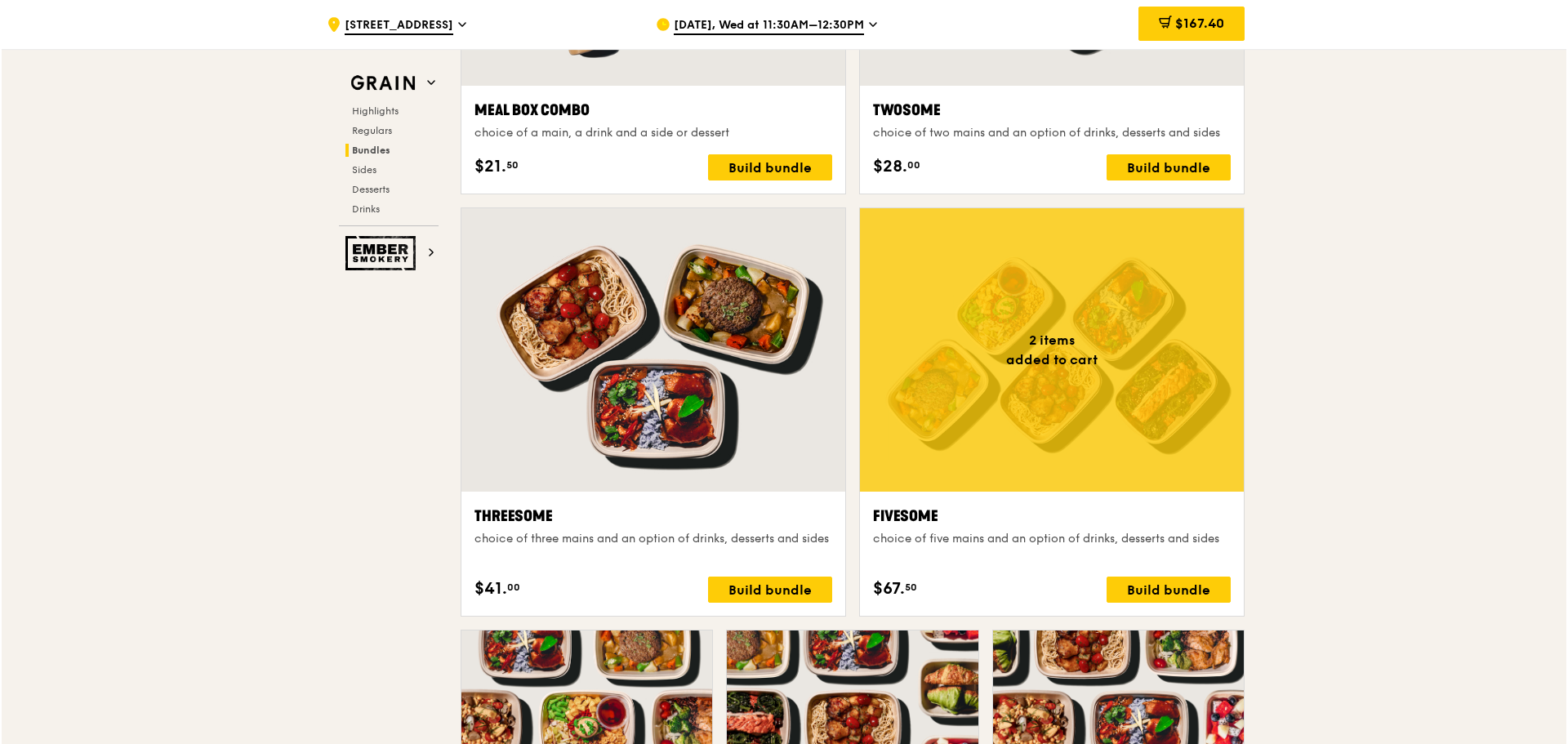
scroll to position [2860, 0]
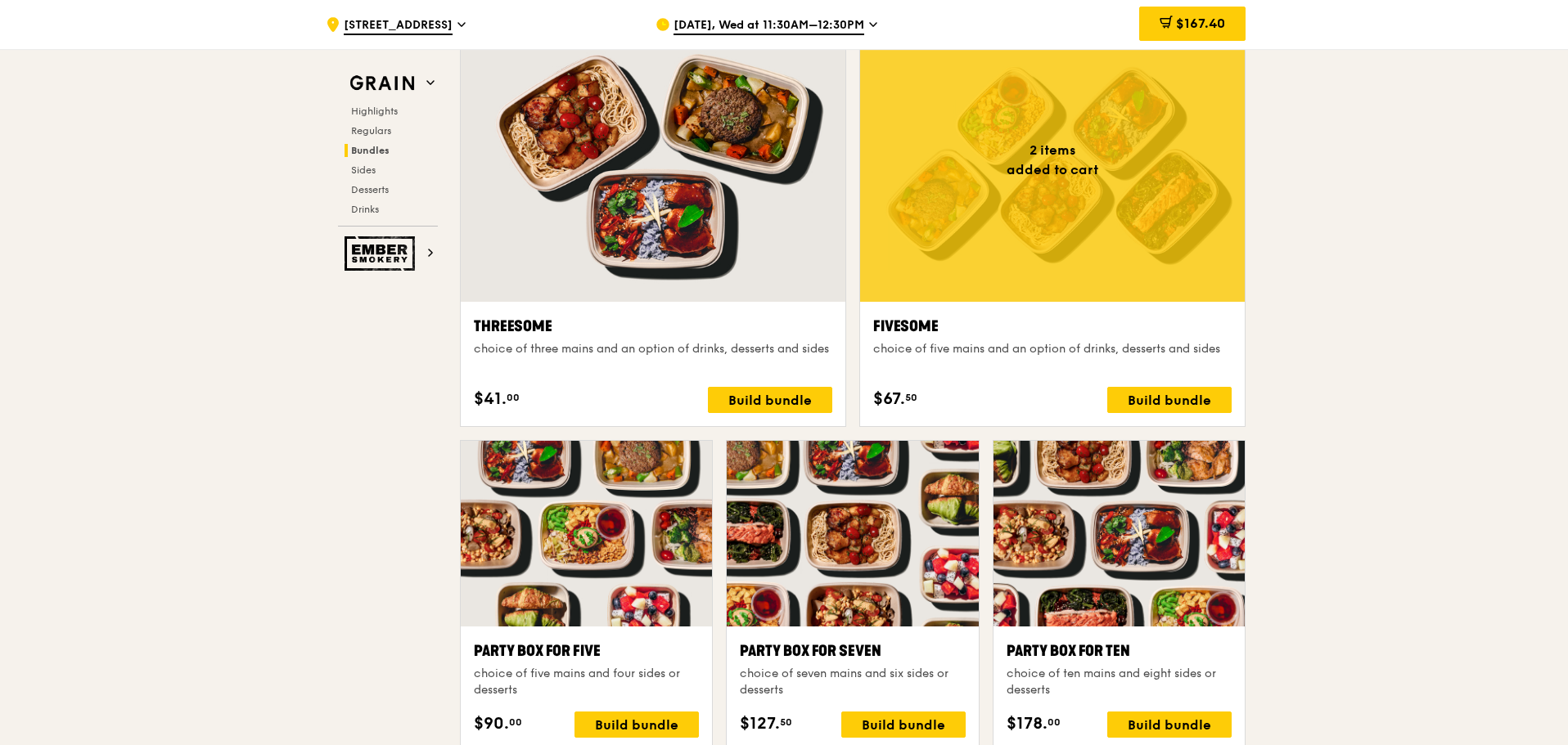
click at [1137, 279] on div at bounding box center [1052, 160] width 385 height 284
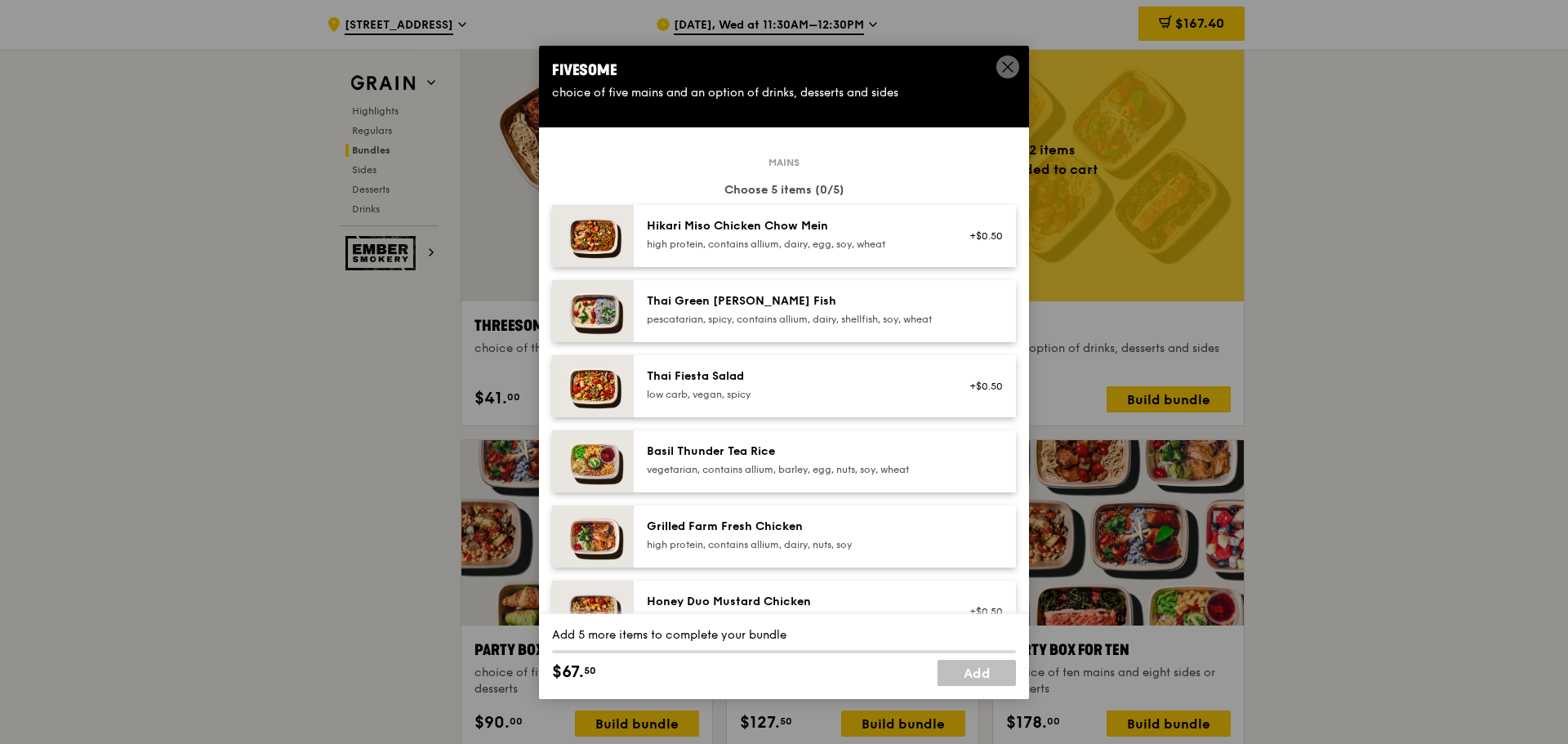
click at [1013, 65] on icon at bounding box center [1007, 67] width 15 height 15
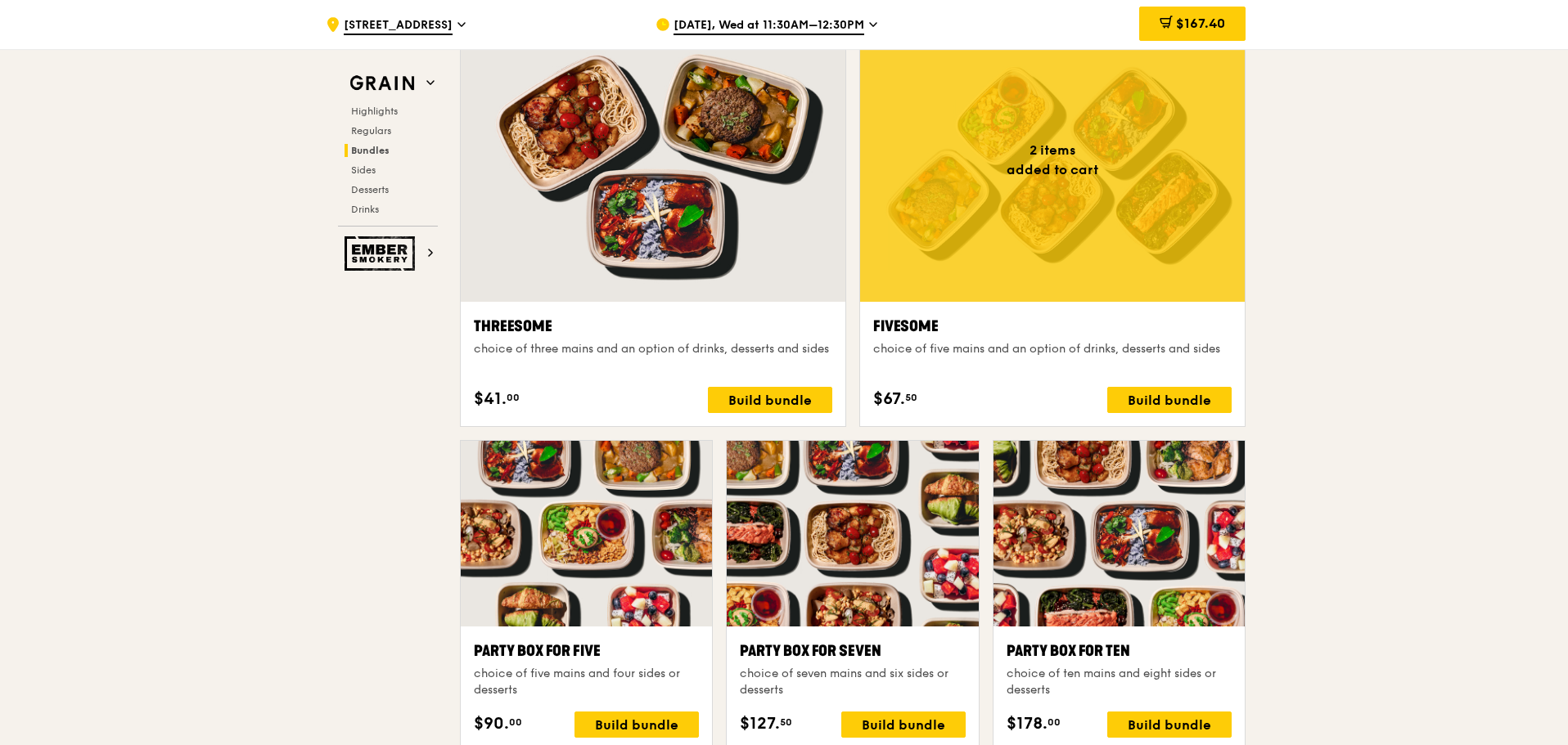
click at [1208, 29] on span "$167.40" at bounding box center [1200, 24] width 49 height 16
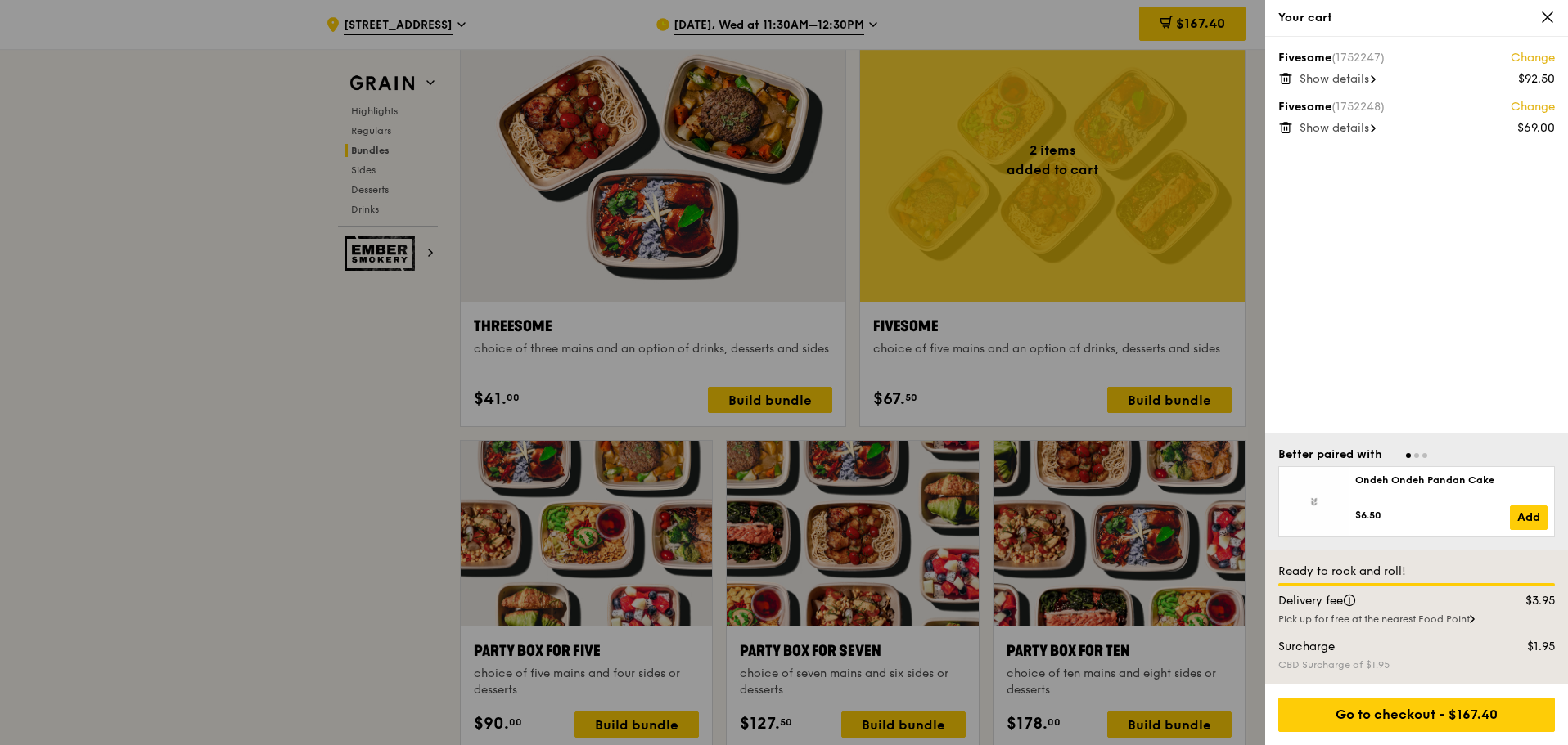
click at [1331, 135] on div "Show details" at bounding box center [1426, 128] width 255 height 16
click at [1105, 347] on div at bounding box center [784, 372] width 1568 height 745
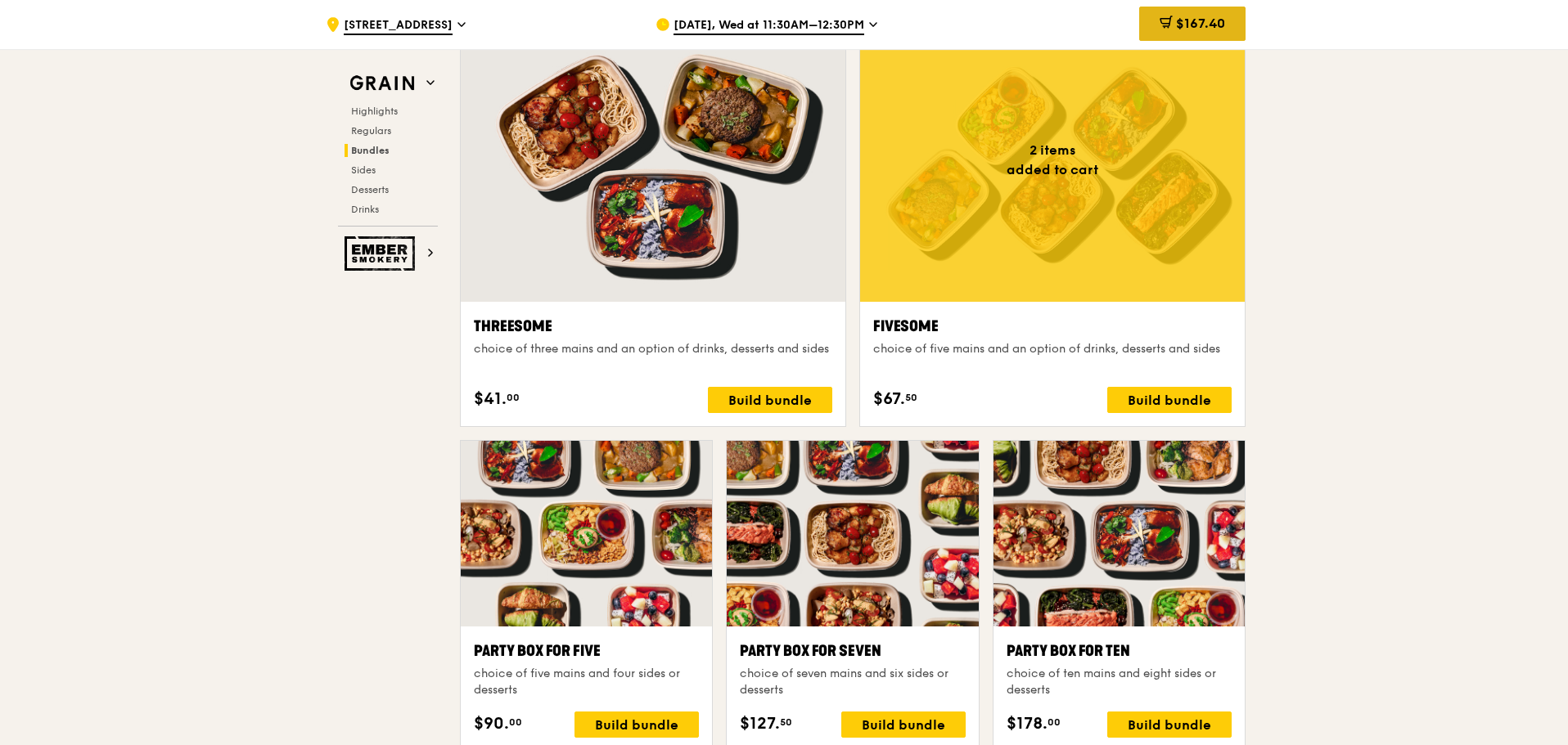
click at [1186, 23] on span "$167.40" at bounding box center [1200, 24] width 49 height 16
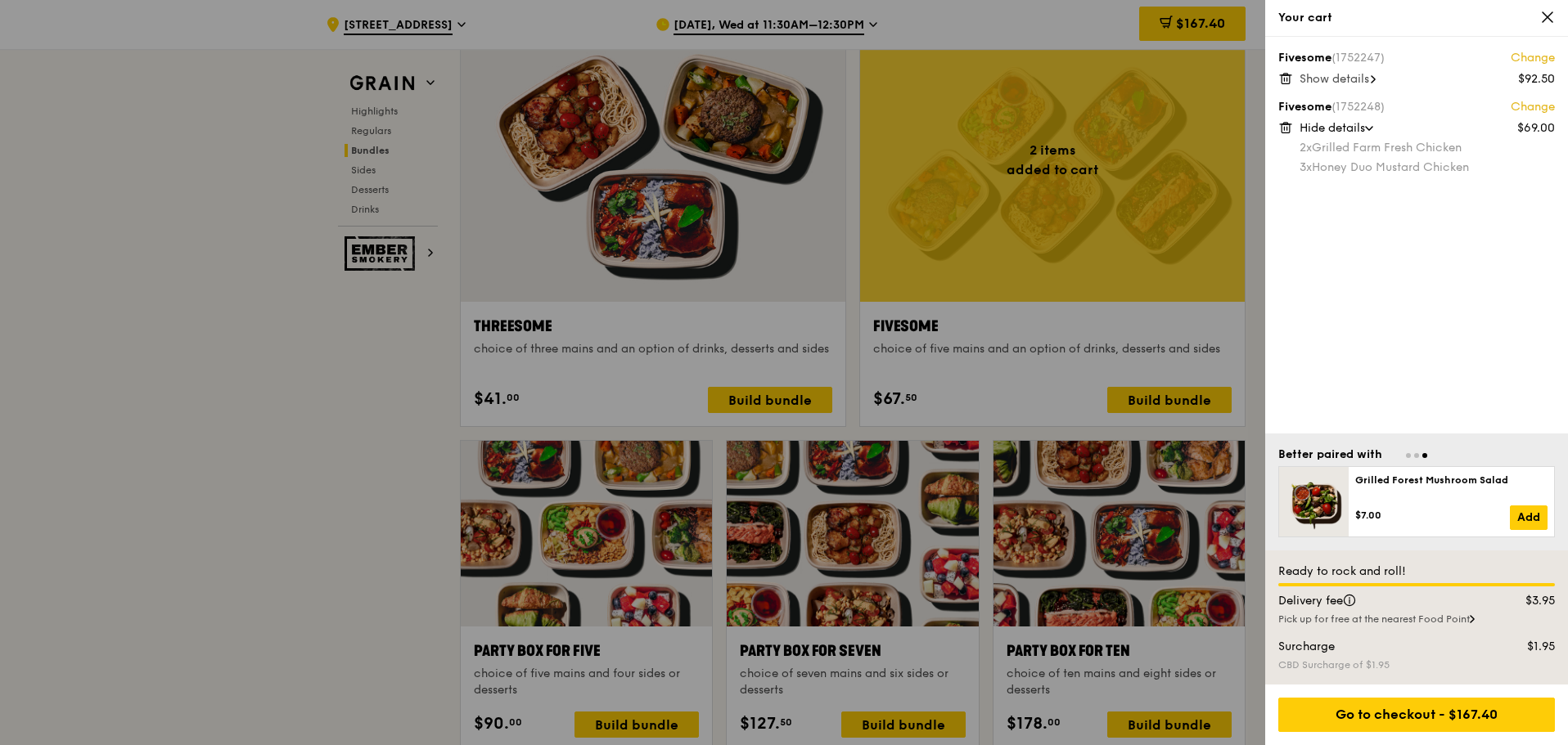
click at [1285, 133] on icon at bounding box center [1285, 128] width 8 height 8
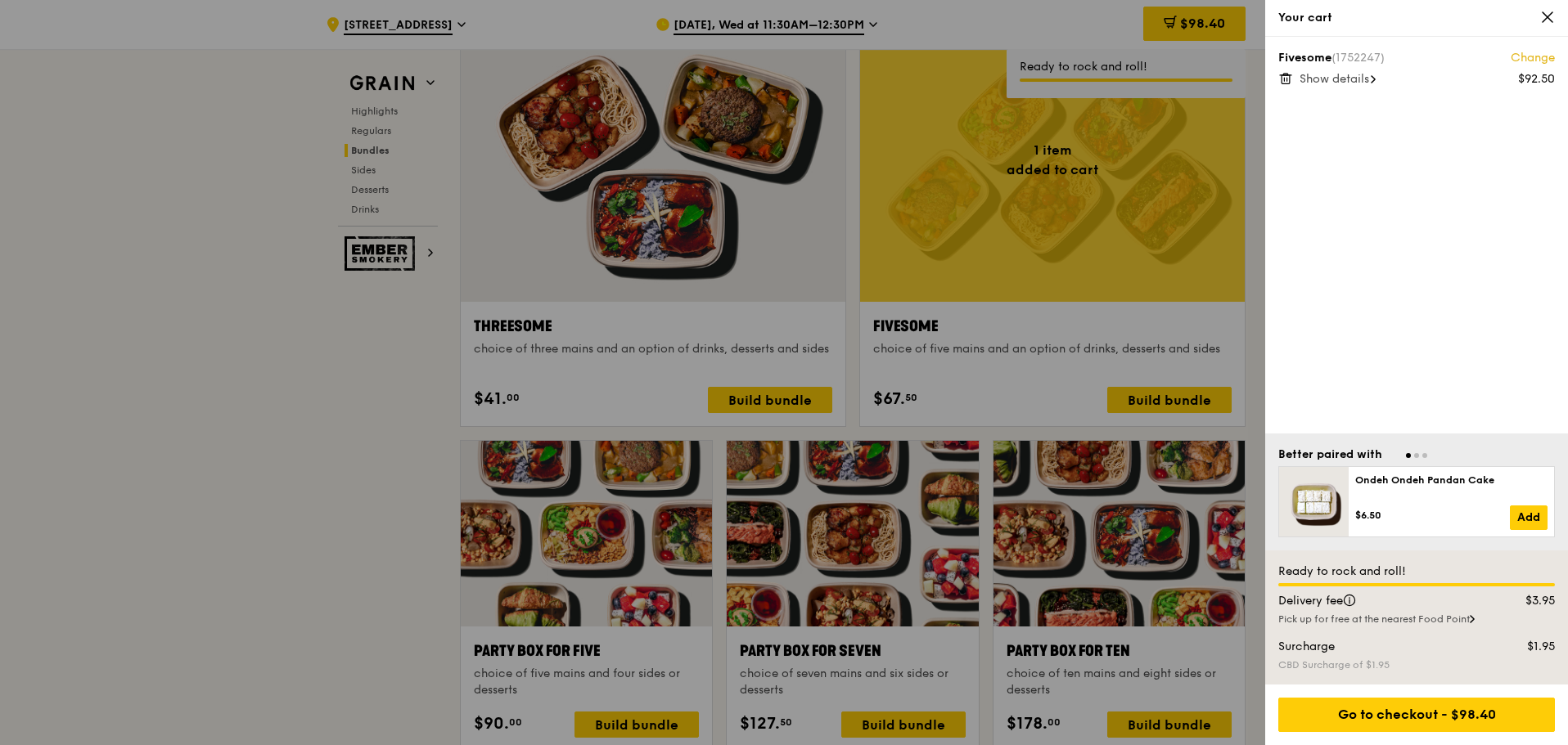
click at [1162, 417] on div at bounding box center [784, 372] width 1568 height 745
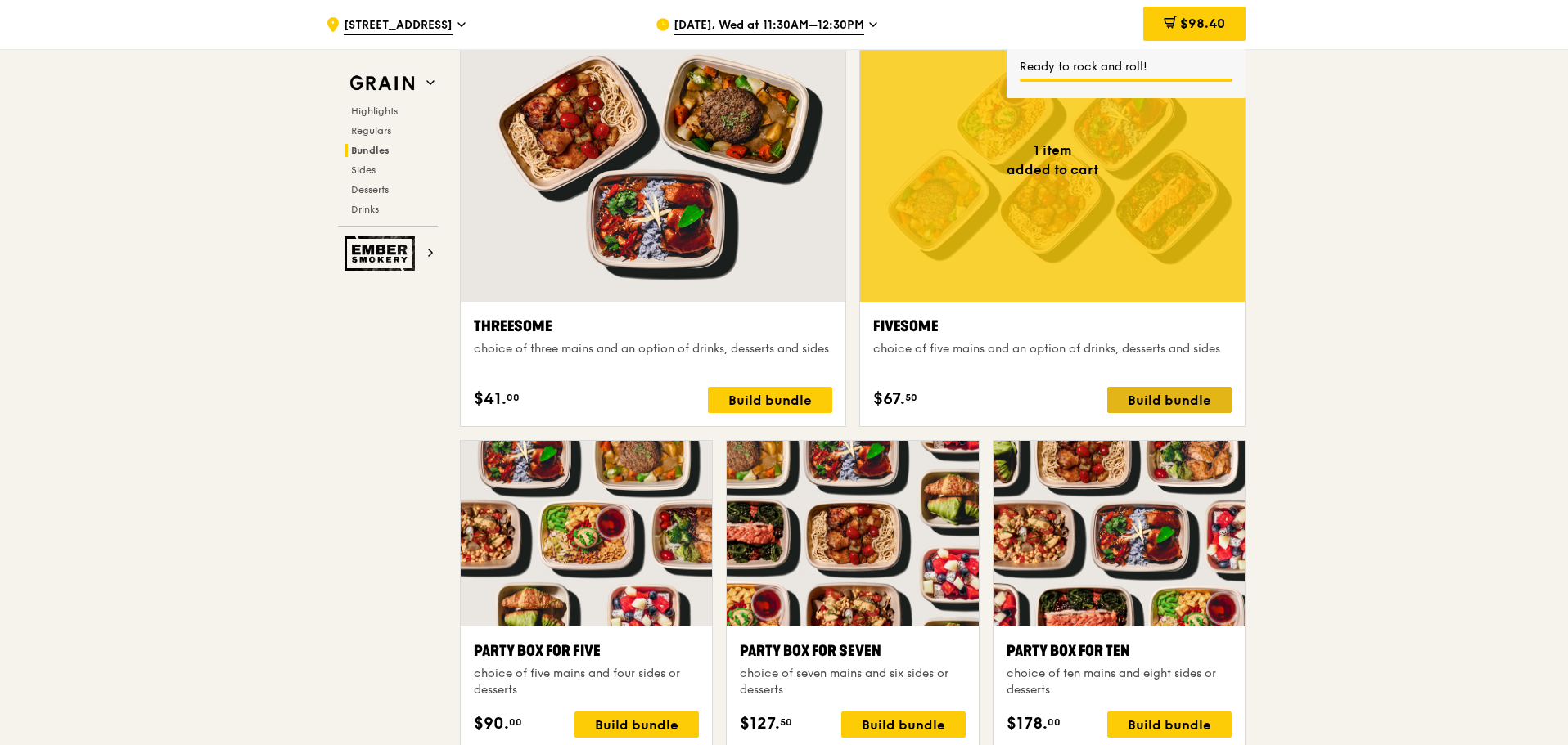
click at [1163, 397] on div "Build bundle" at bounding box center [1169, 400] width 124 height 26
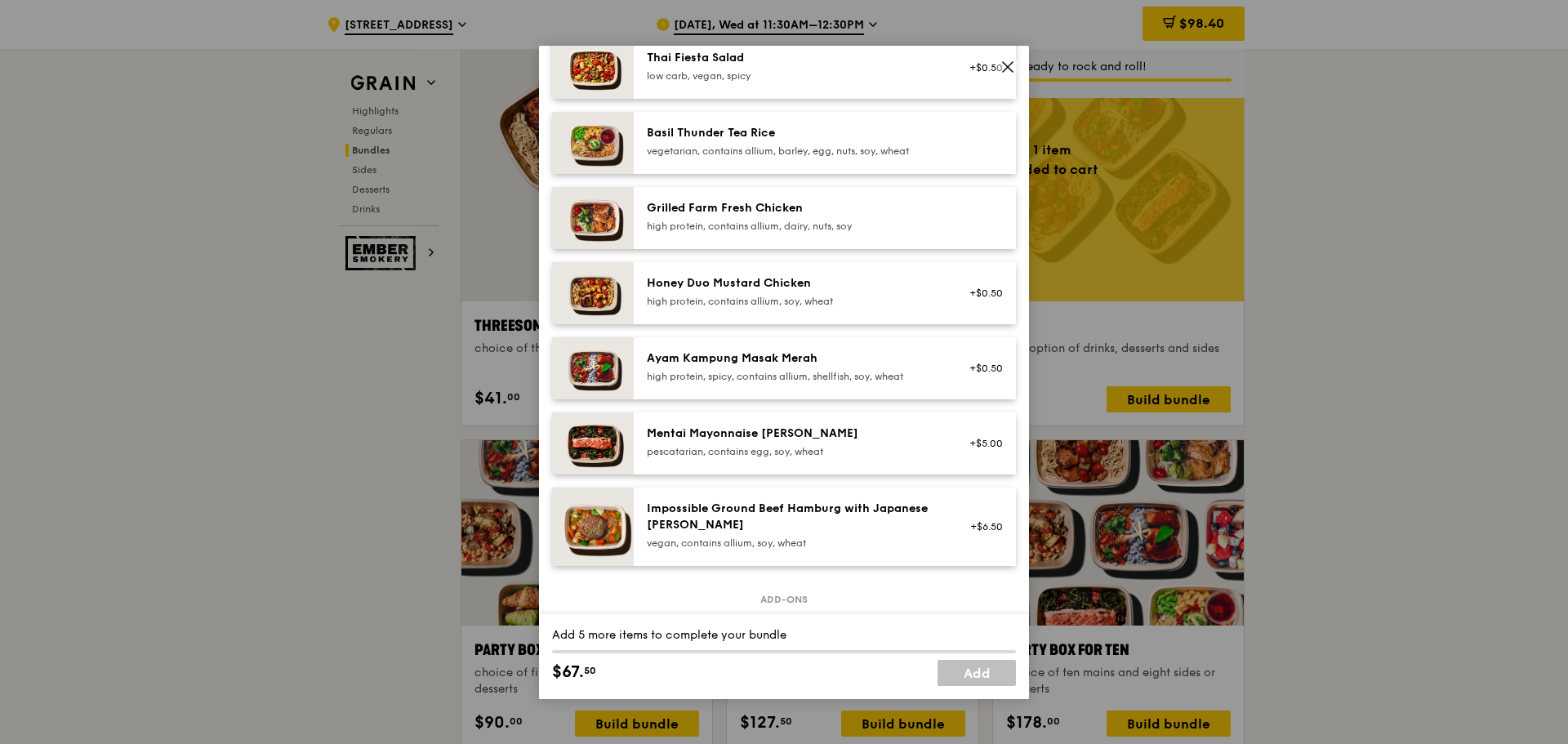
scroll to position [327, 0]
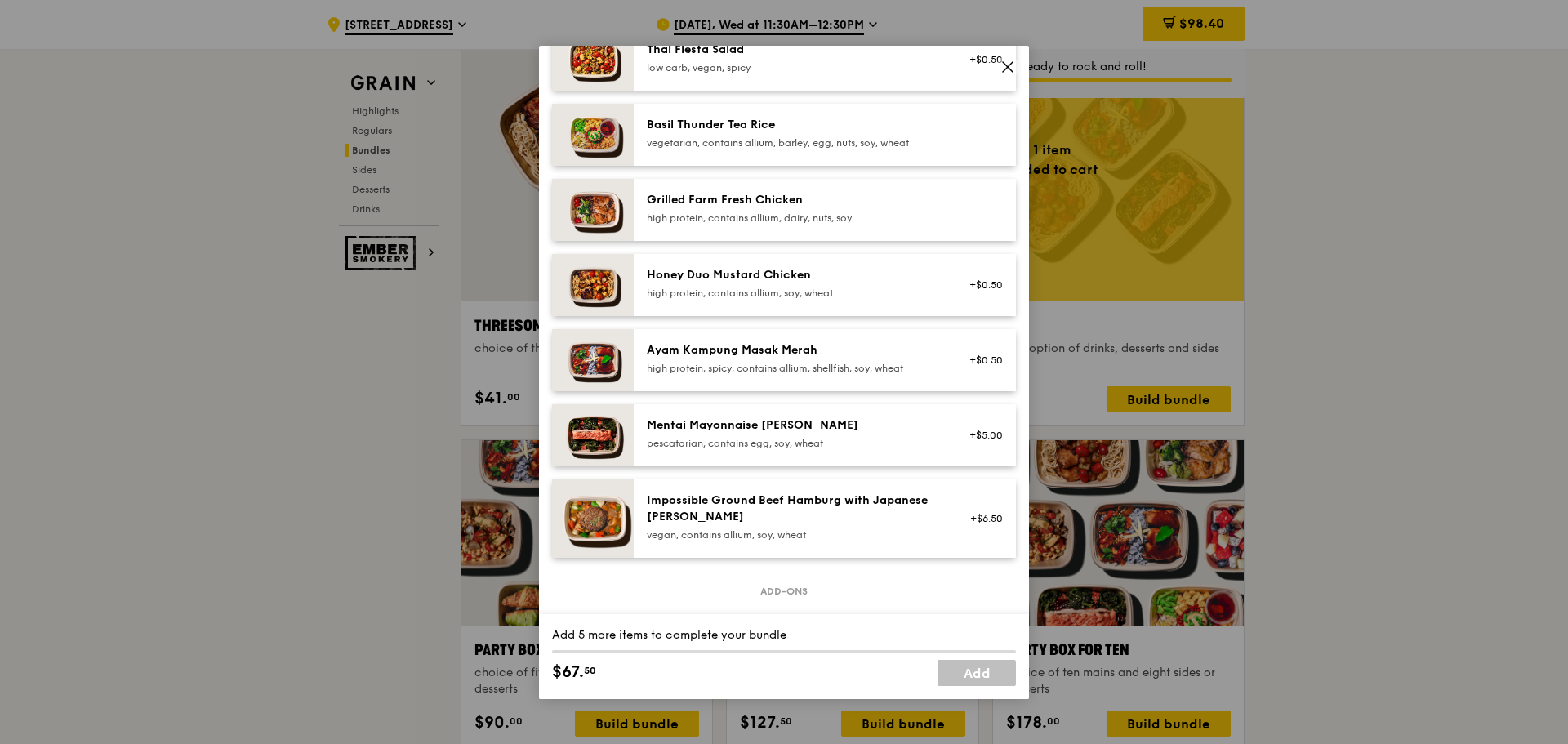
click at [798, 299] on div "Honey Duo Mustard Chicken high protein, contains allium, soy, wheat" at bounding box center [793, 284] width 293 height 33
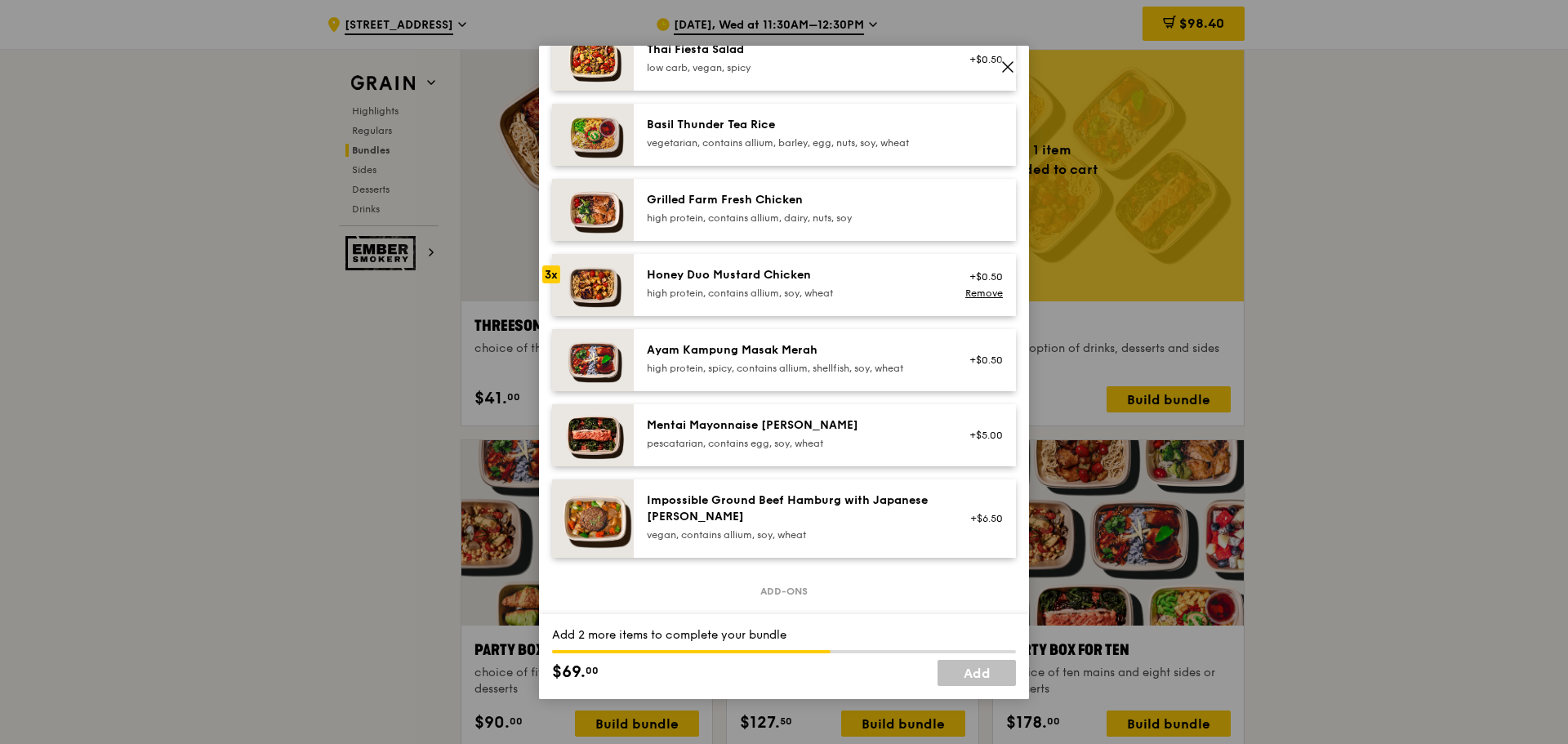
click at [798, 299] on div "Honey Duo Mustard Chicken high protein, contains allium, soy, wheat" at bounding box center [793, 284] width 293 height 33
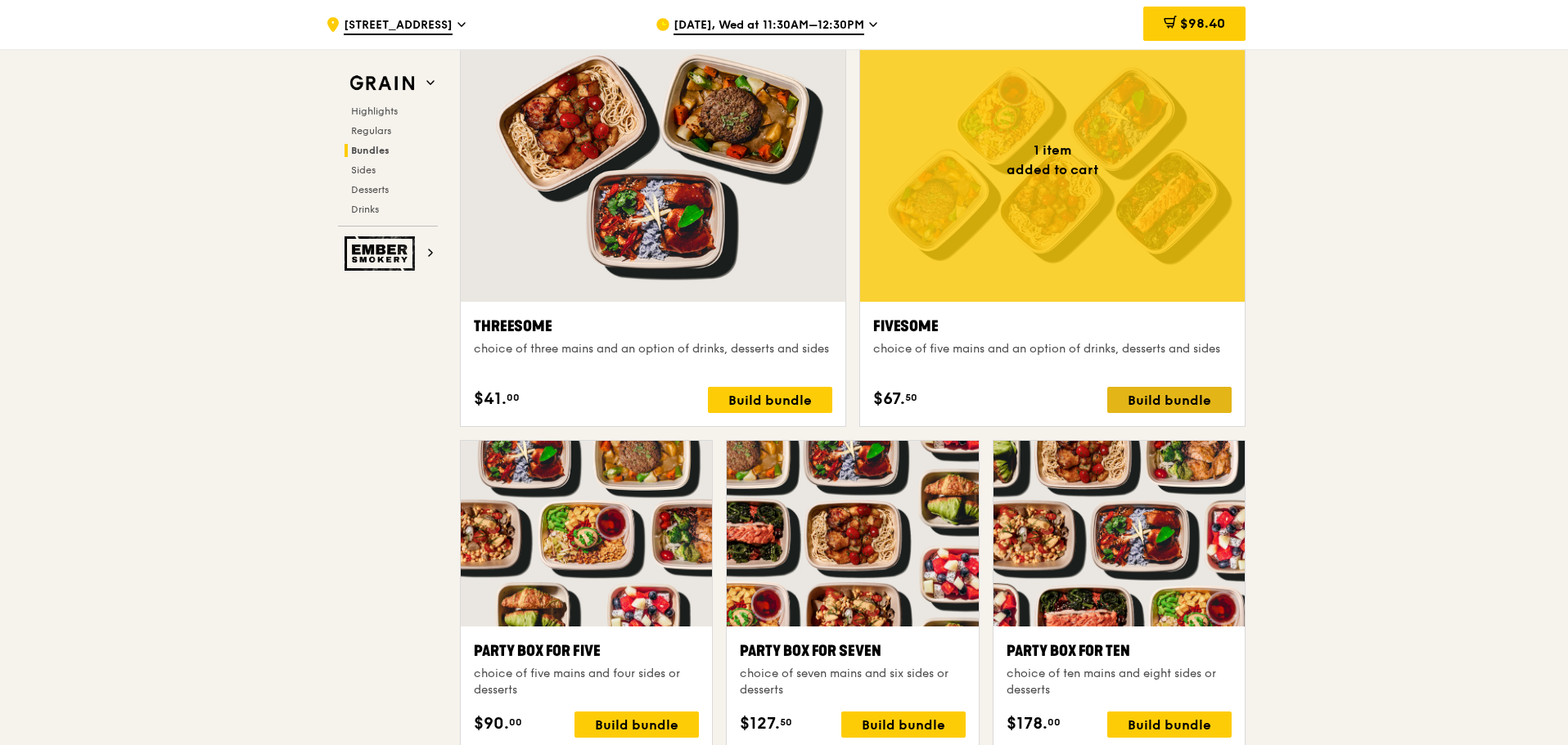
click at [1175, 394] on div "Build bundle" at bounding box center [1169, 400] width 124 height 26
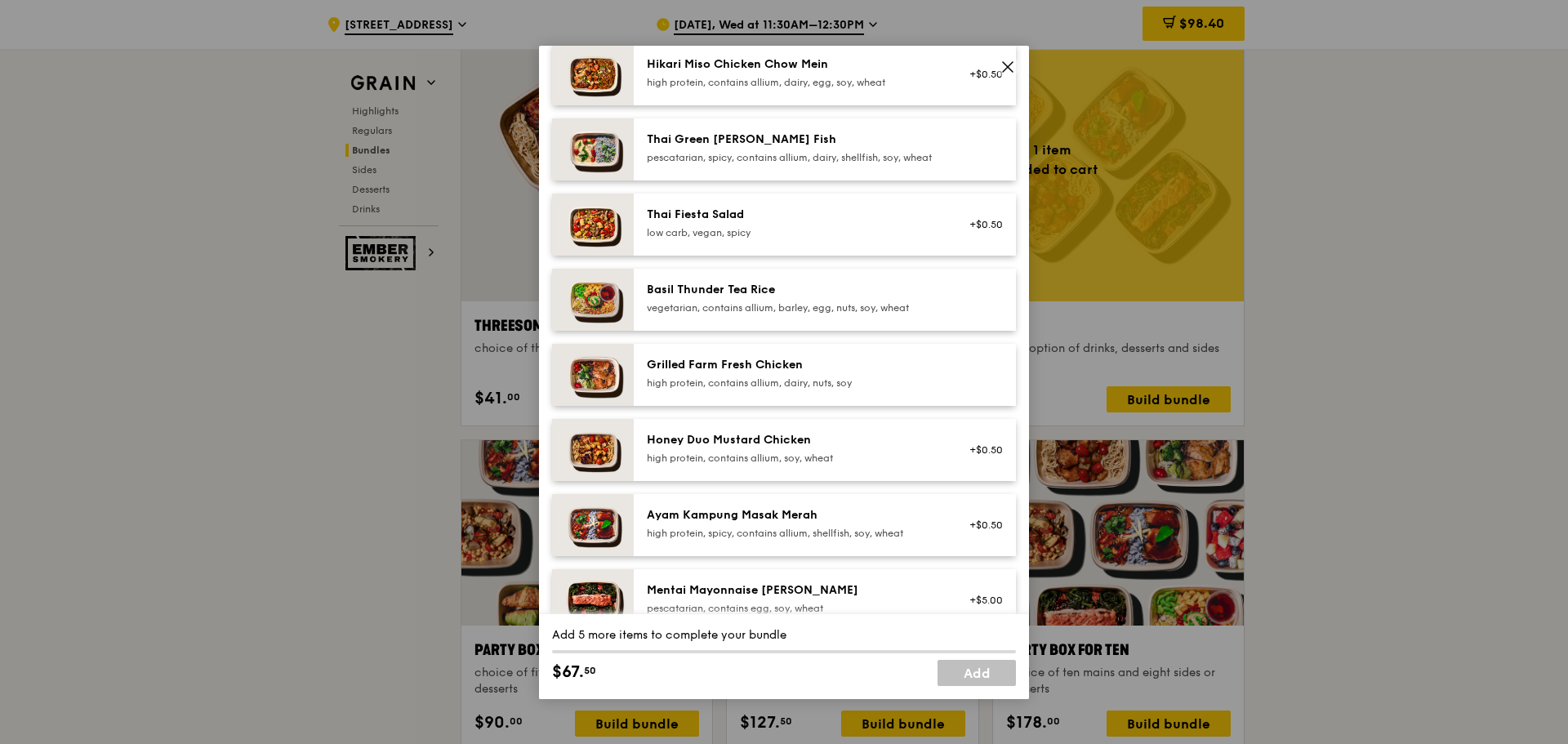
scroll to position [164, 0]
click at [762, 447] on div "Honey Duo Mustard Chicken" at bounding box center [793, 438] width 293 height 16
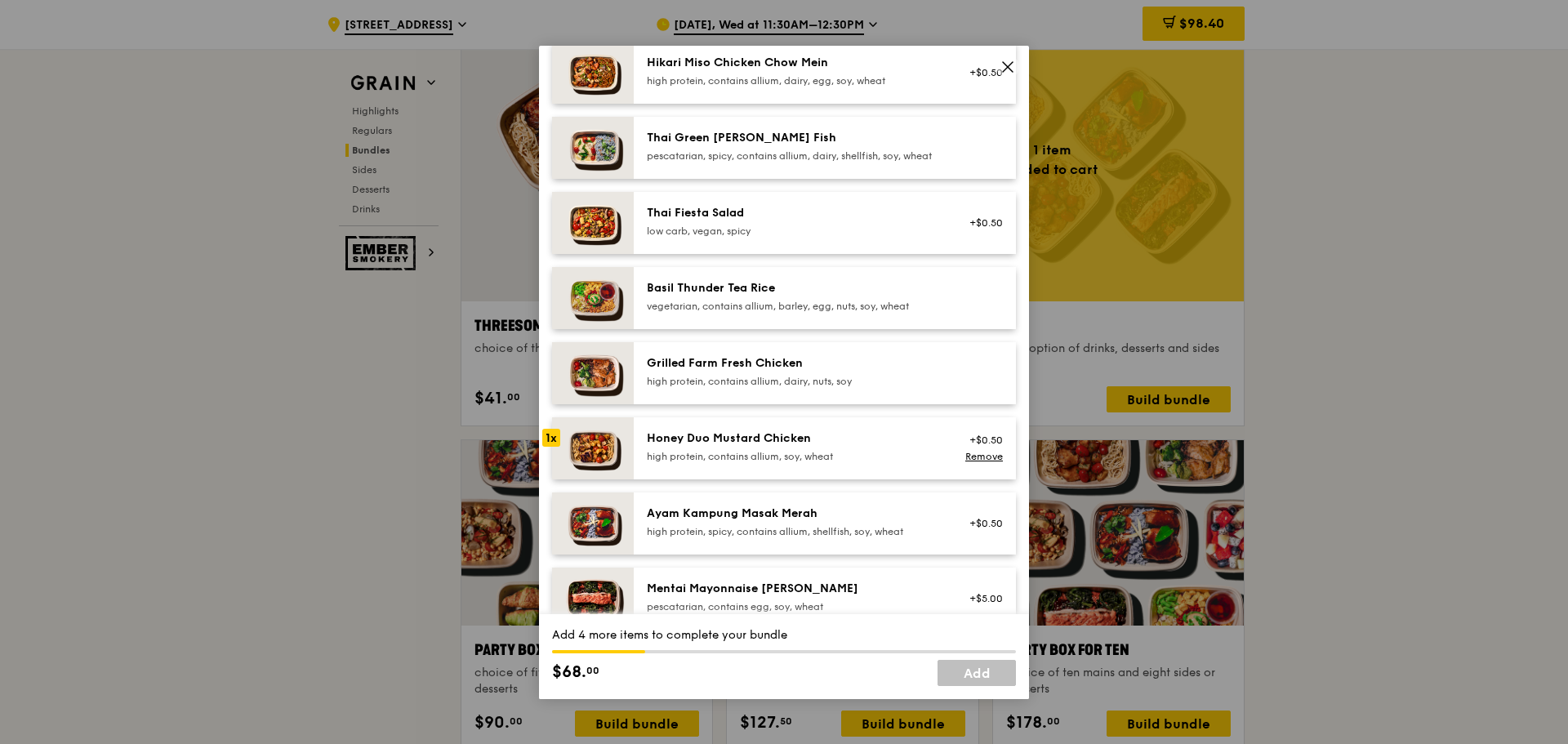
click at [762, 447] on div "Honey Duo Mustard Chicken" at bounding box center [793, 438] width 293 height 16
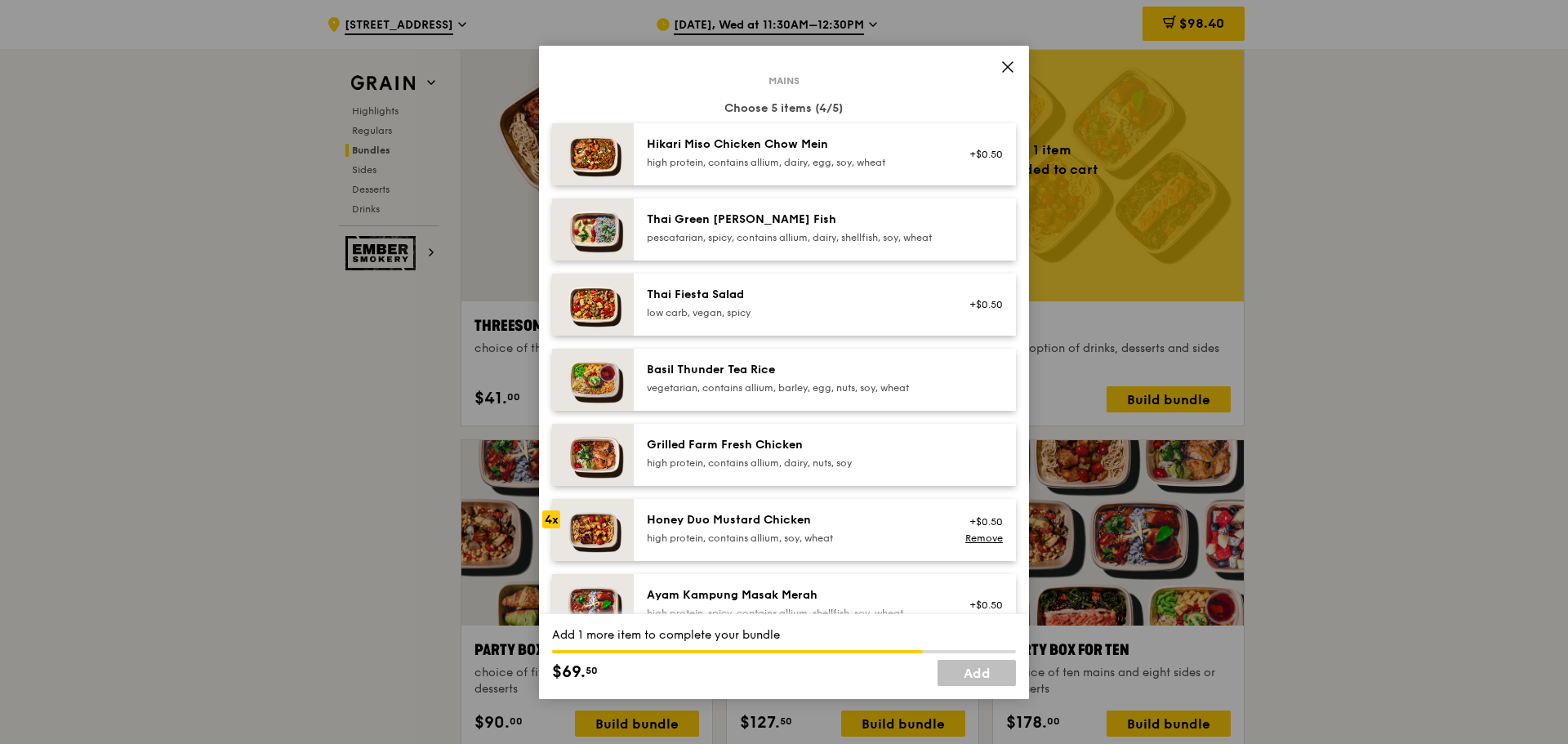
click at [749, 153] on div "Hikari Miso Chicken Chow Mein high protein, contains allium, dairy, egg, soy, w…" at bounding box center [793, 153] width 293 height 33
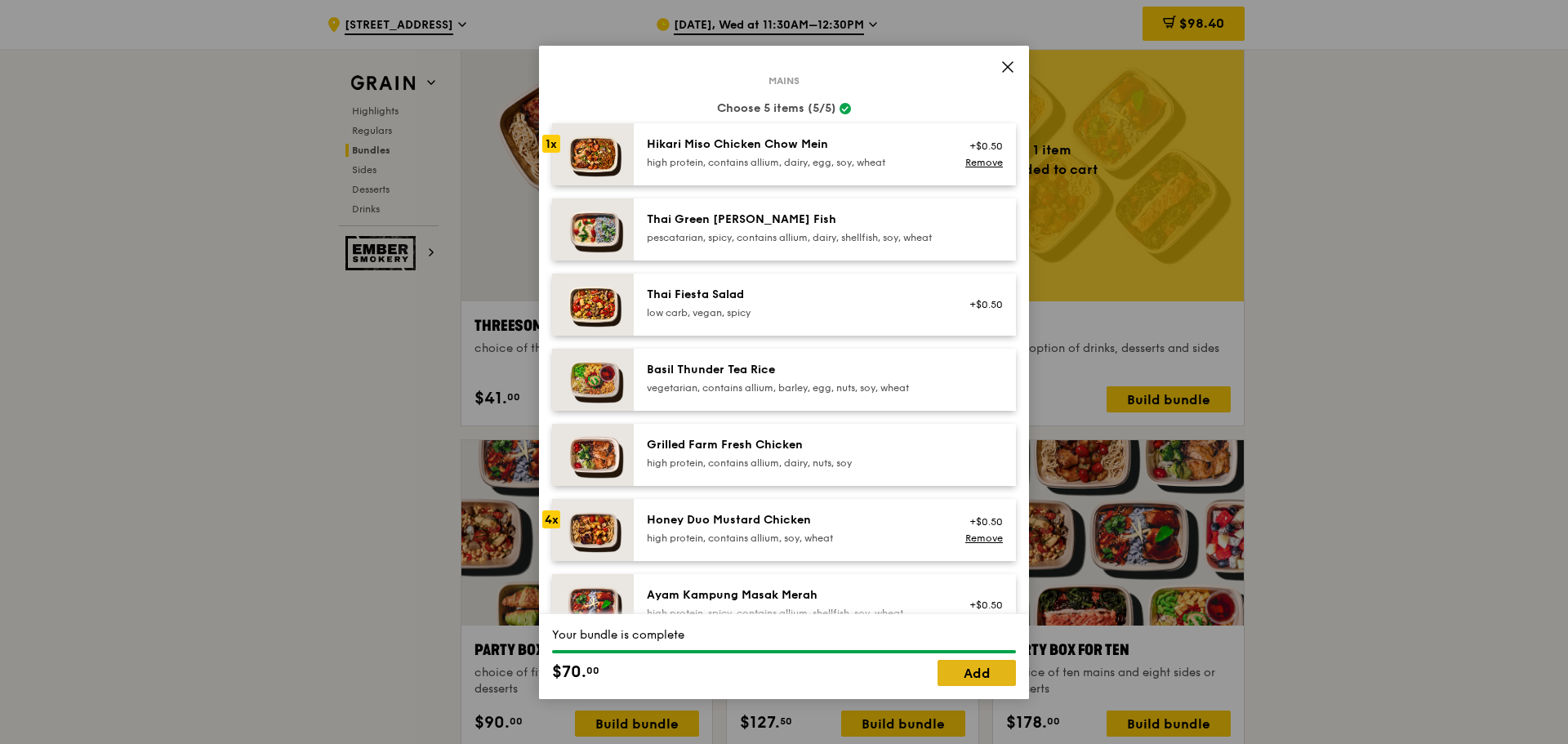
click at [975, 681] on link "Add" at bounding box center [976, 673] width 79 height 26
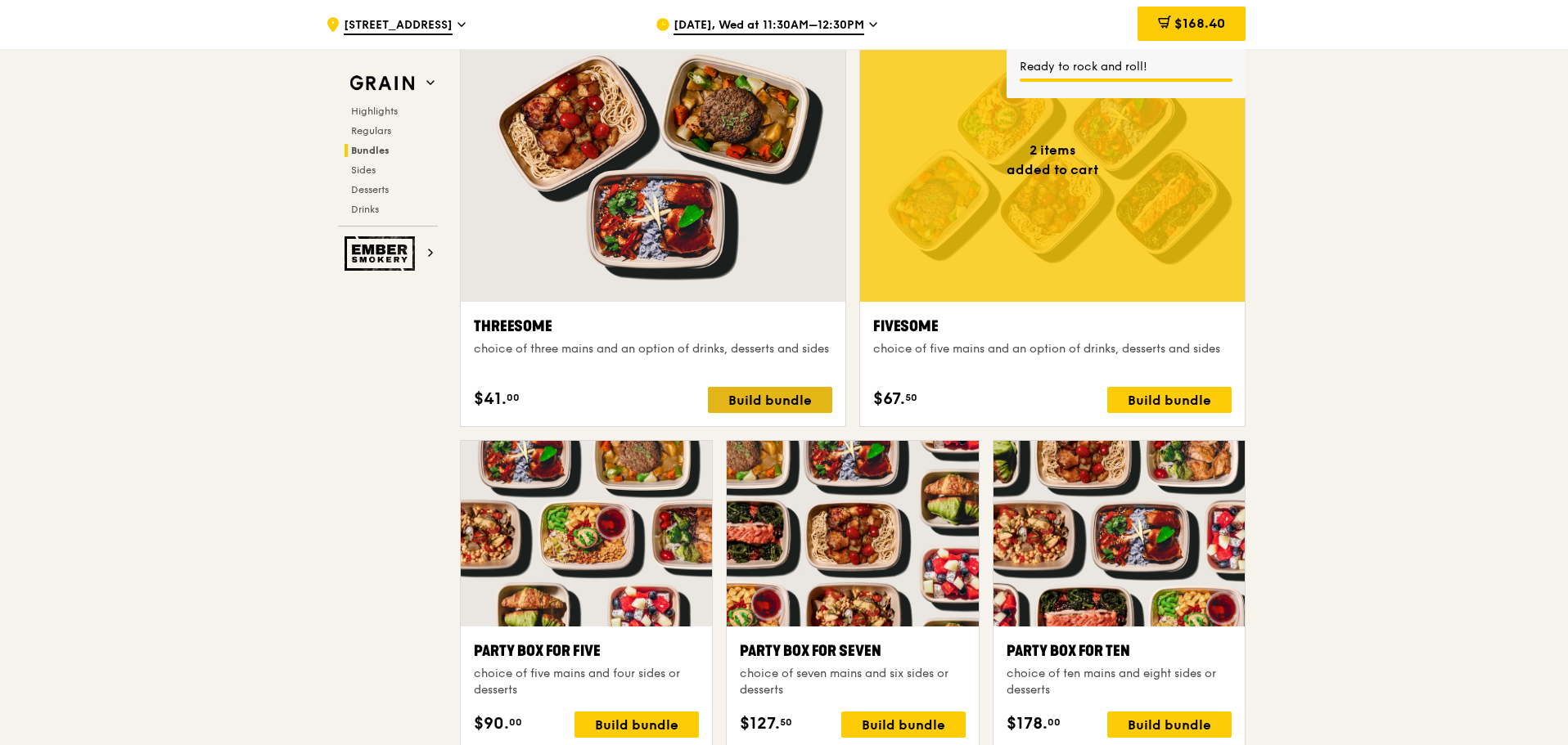
click at [778, 399] on div "Build bundle" at bounding box center [770, 400] width 124 height 26
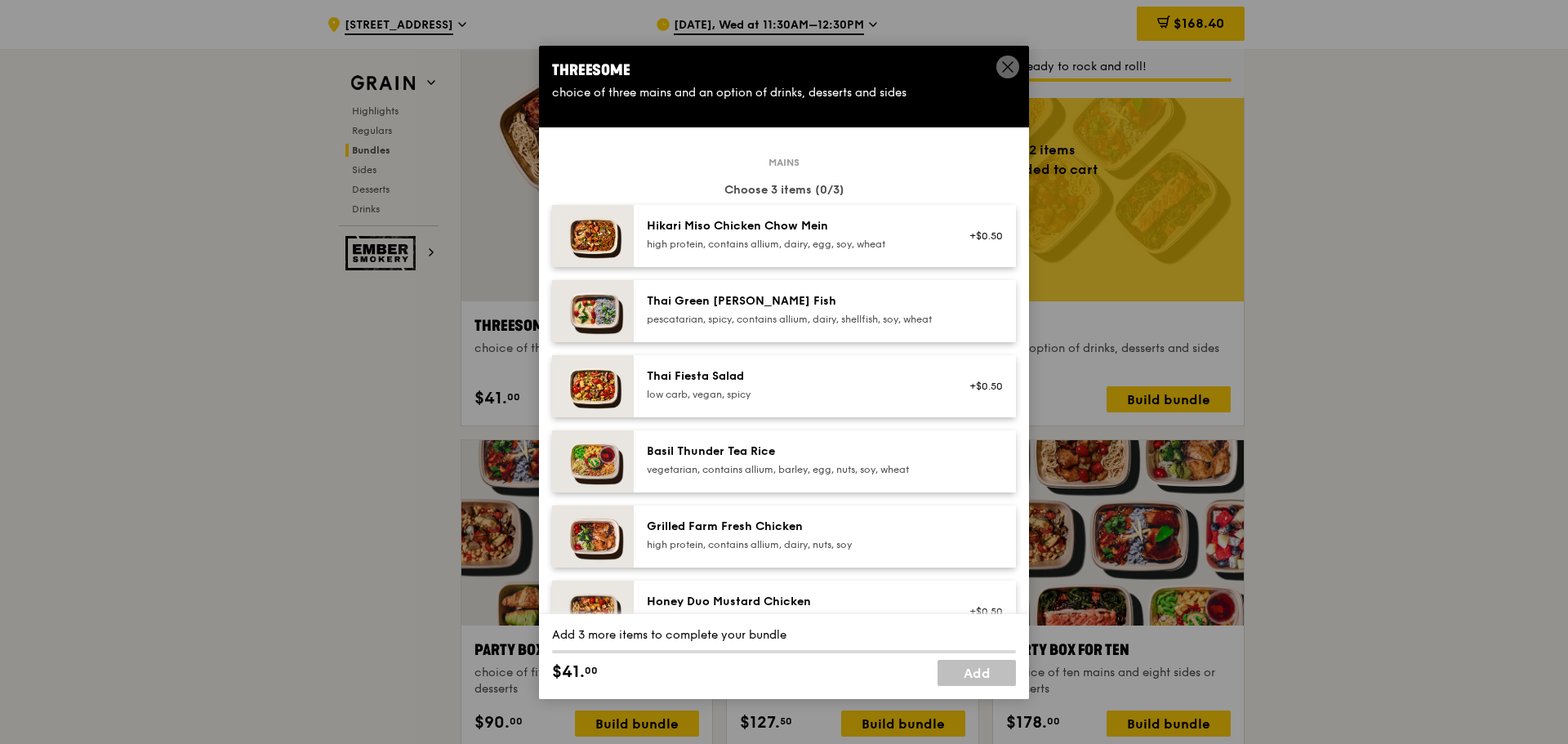
click at [738, 231] on div "Hikari Miso Chicken Chow Mein" at bounding box center [793, 226] width 293 height 16
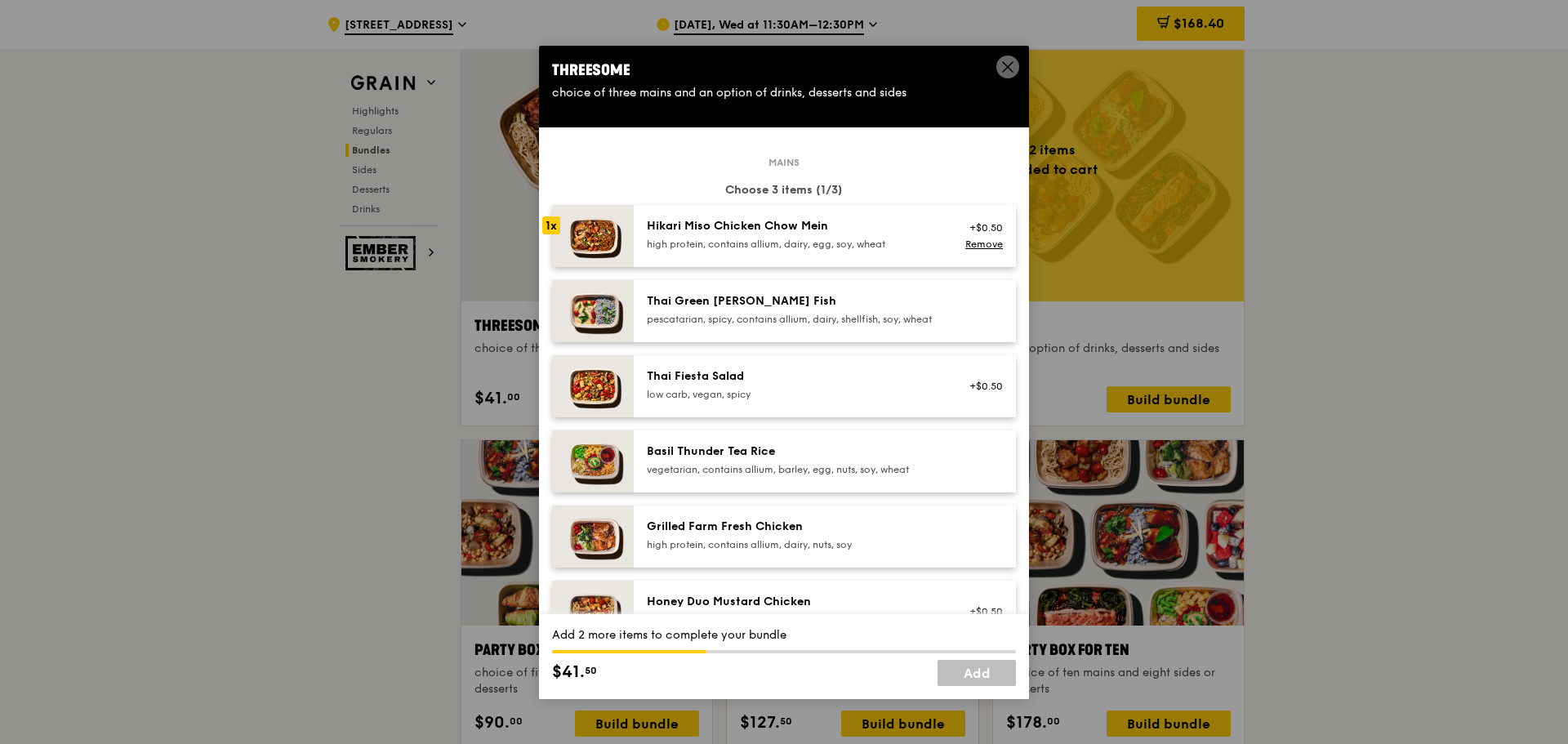
click at [776, 318] on div "pescatarian, spicy, contains allium, dairy, shellfish, soy, wheat" at bounding box center [793, 319] width 293 height 13
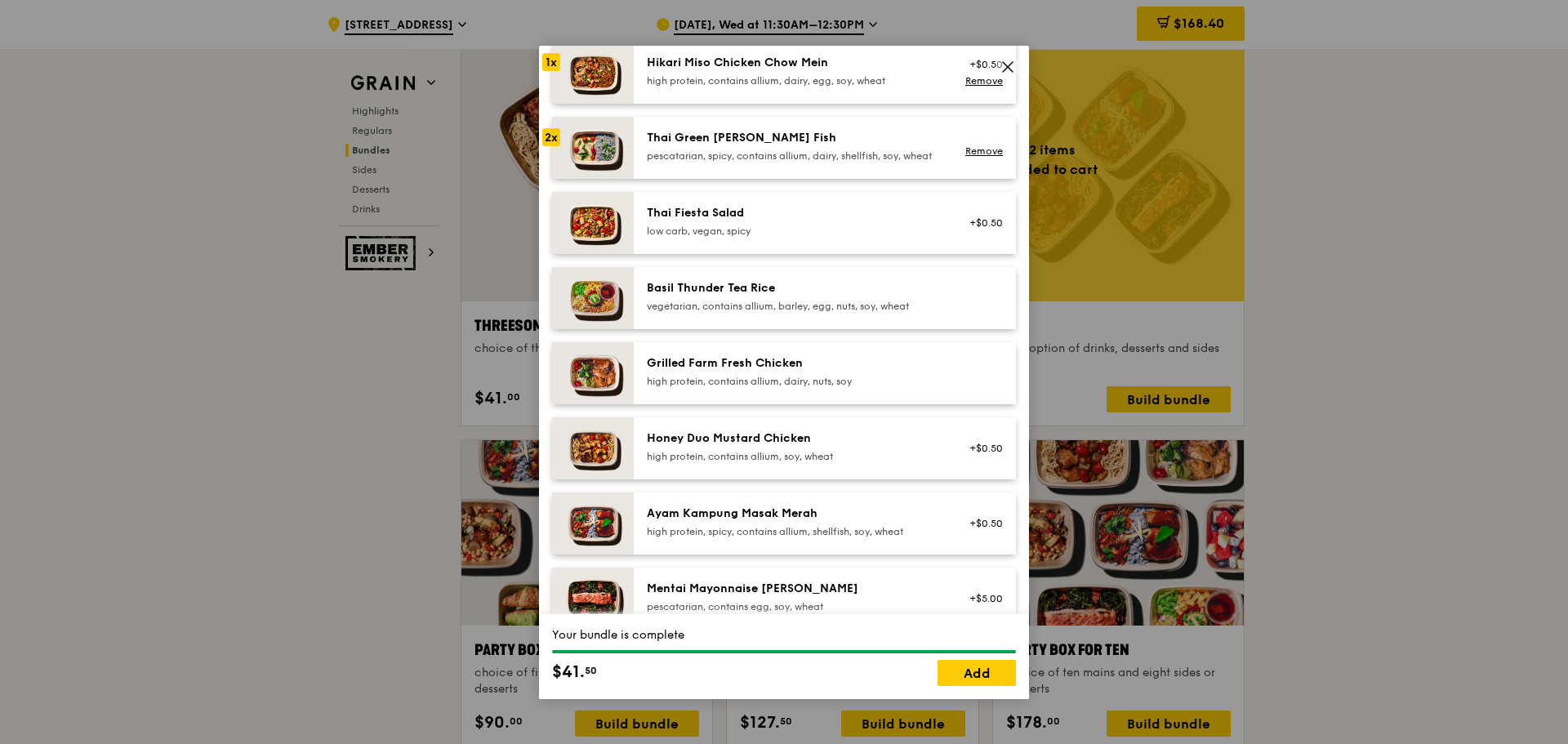
scroll to position [0, 0]
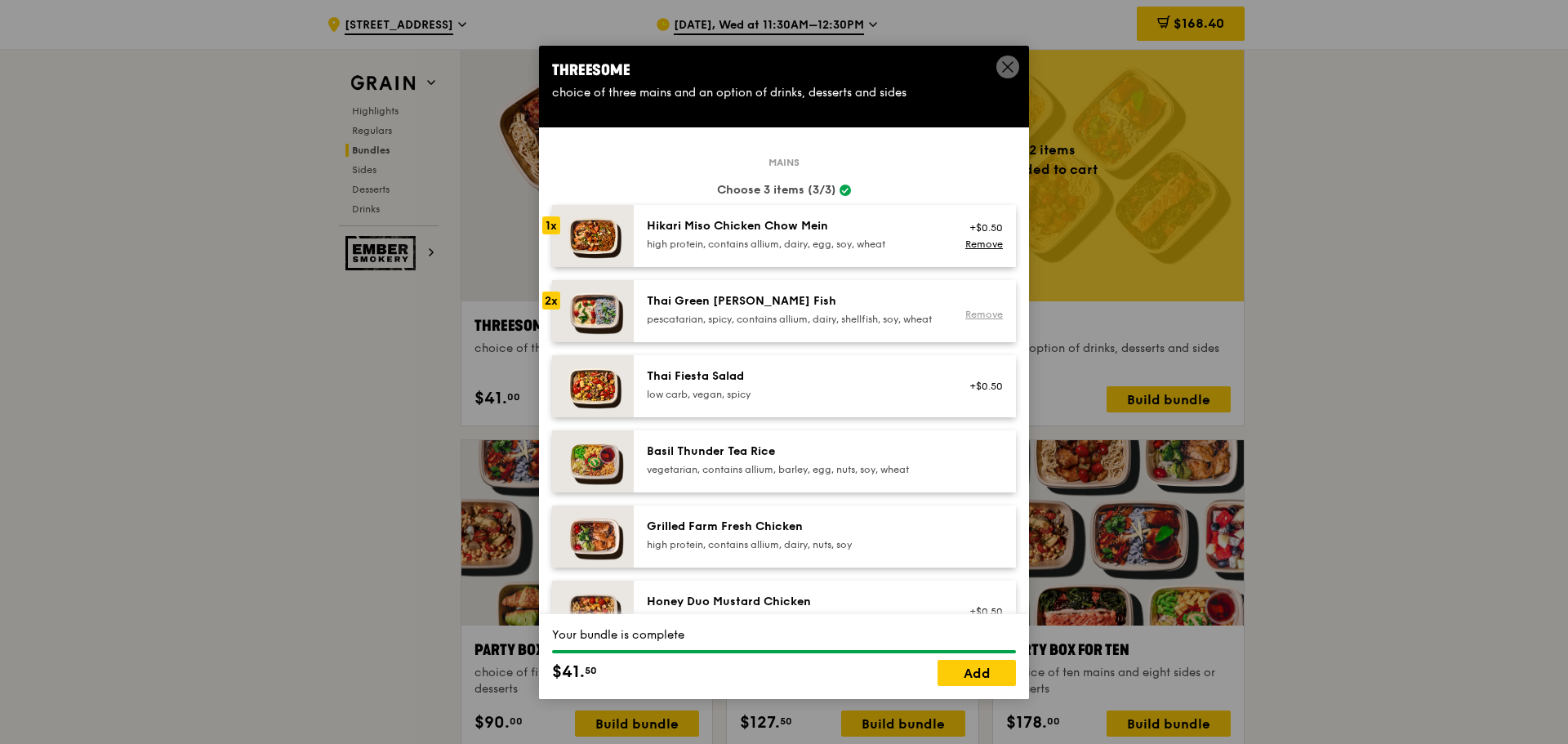
click at [965, 321] on link "Remove" at bounding box center [984, 314] width 38 height 11
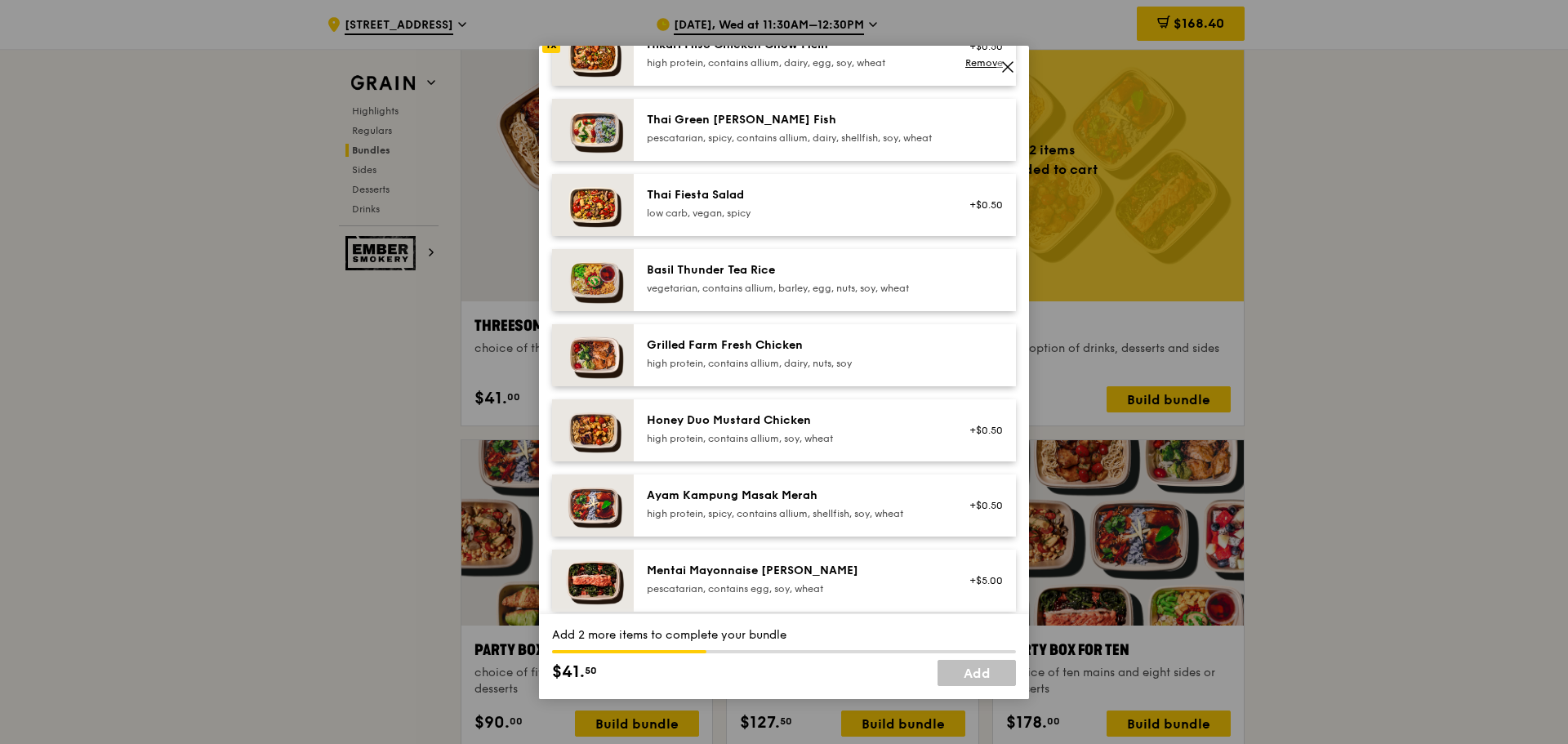
scroll to position [408, 0]
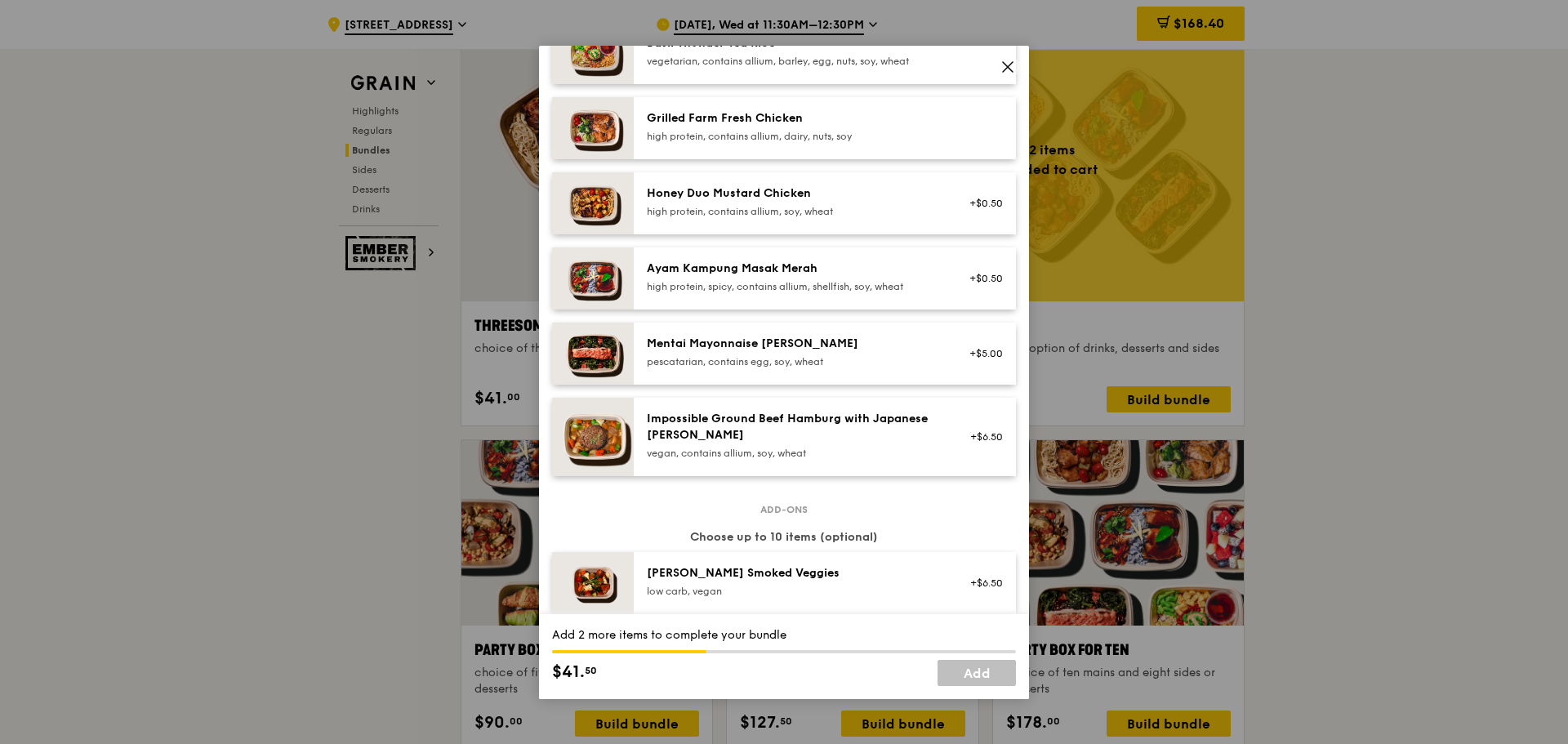
click at [885, 443] on div "Impossible Ground Beef Hamburg with Japanese [PERSON_NAME]" at bounding box center [793, 427] width 293 height 33
click at [779, 443] on div "Impossible Ground Beef Hamburg with Japanese [PERSON_NAME]" at bounding box center [793, 427] width 293 height 33
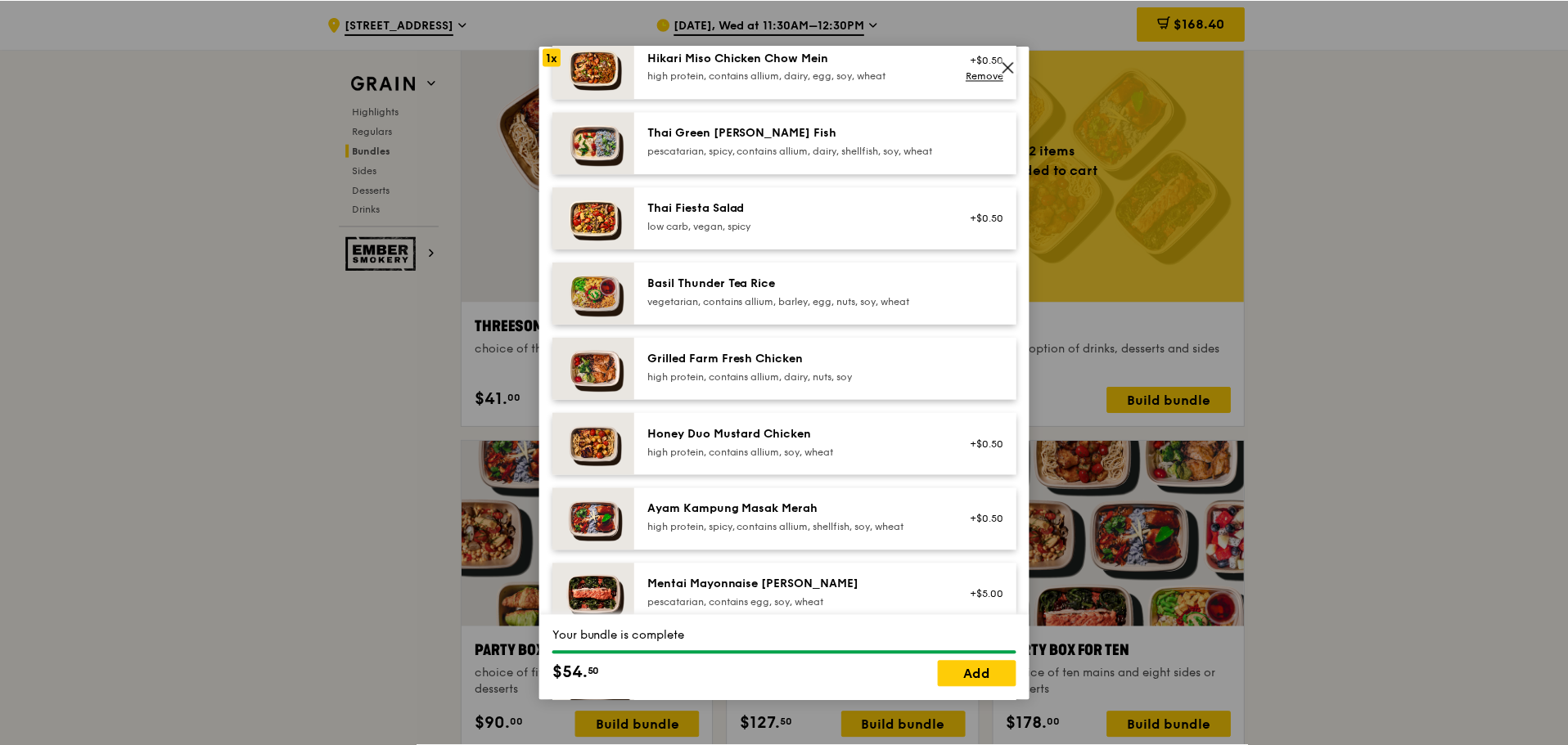
scroll to position [0, 0]
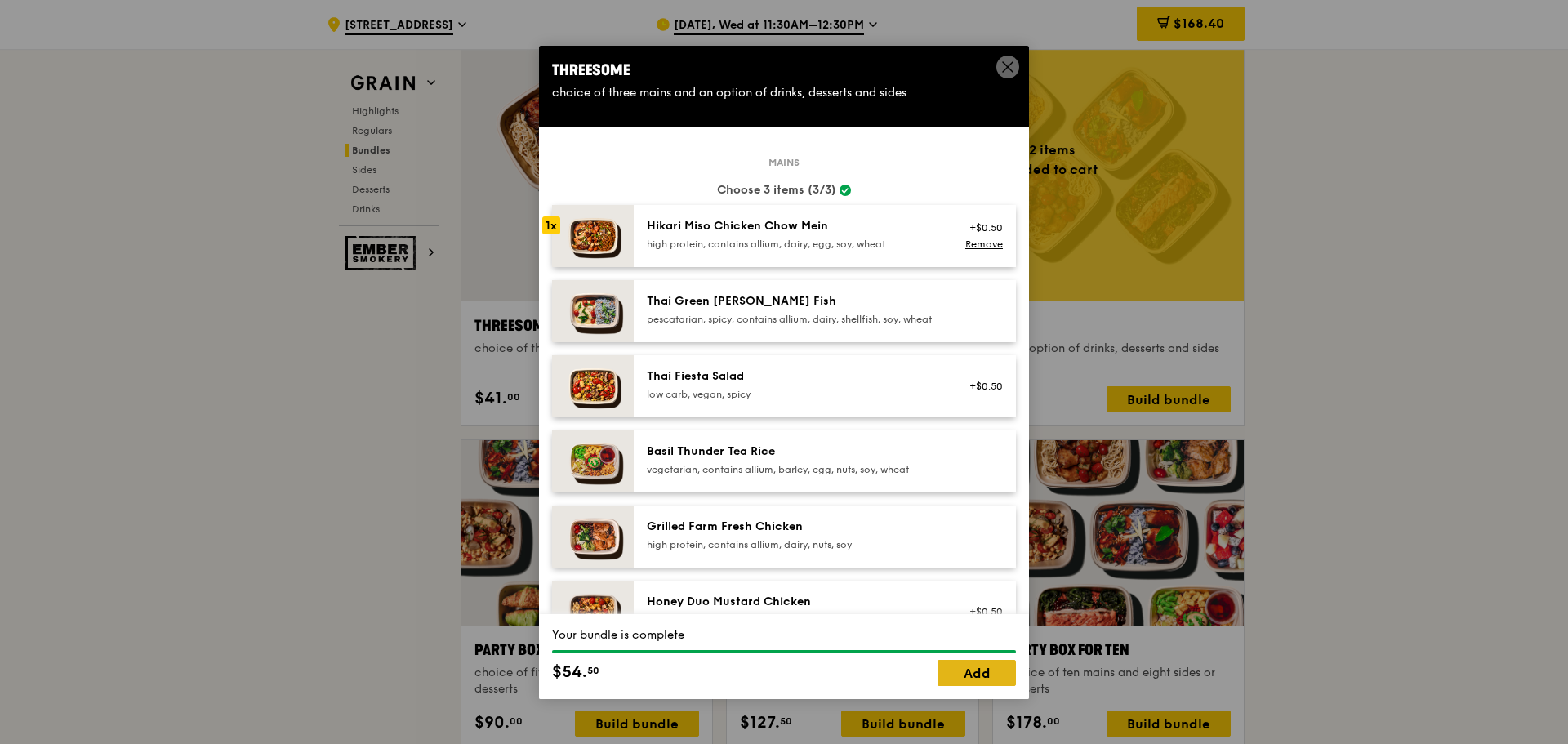
click at [989, 675] on link "Add" at bounding box center [976, 673] width 79 height 26
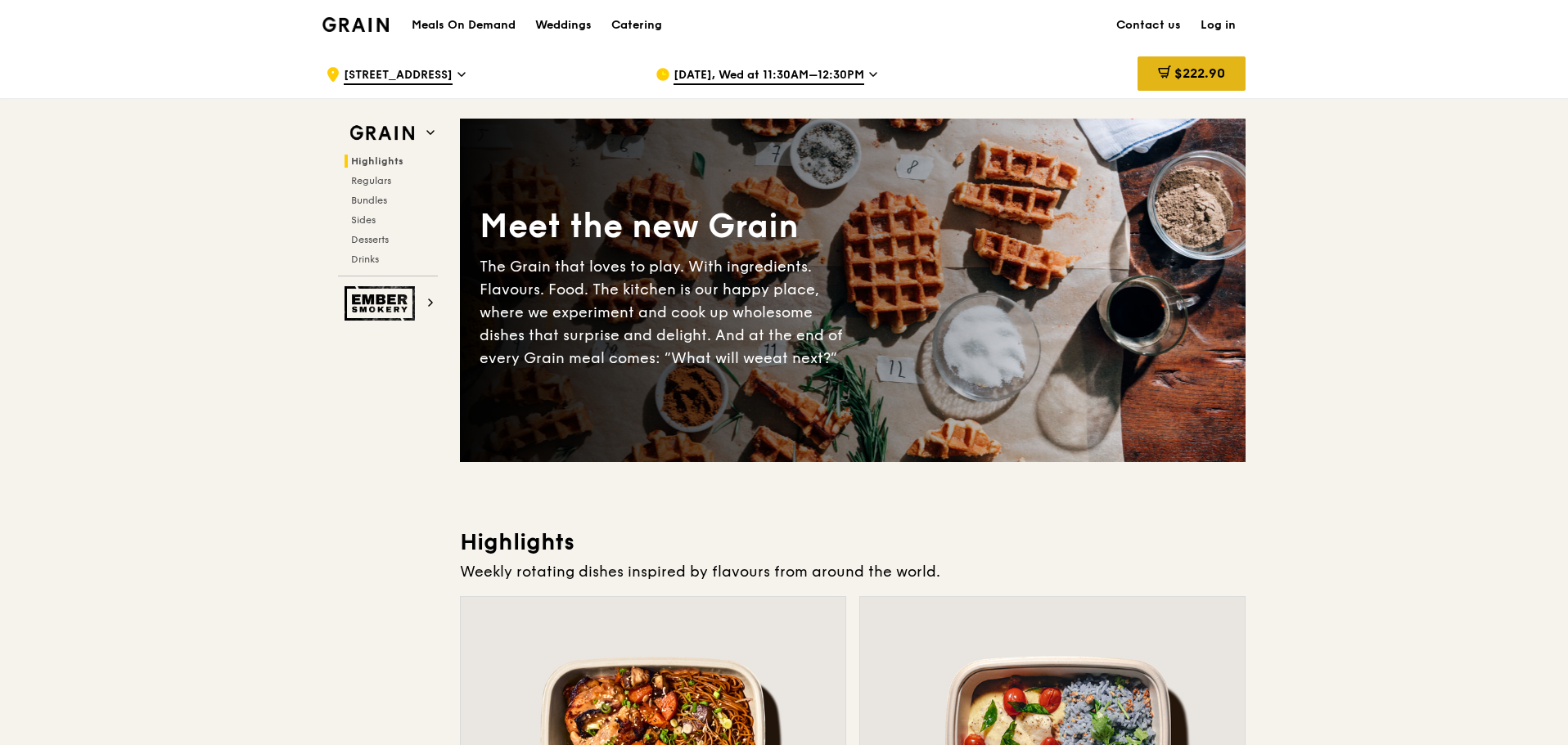
click at [1185, 70] on span "$222.90" at bounding box center [1199, 73] width 51 height 16
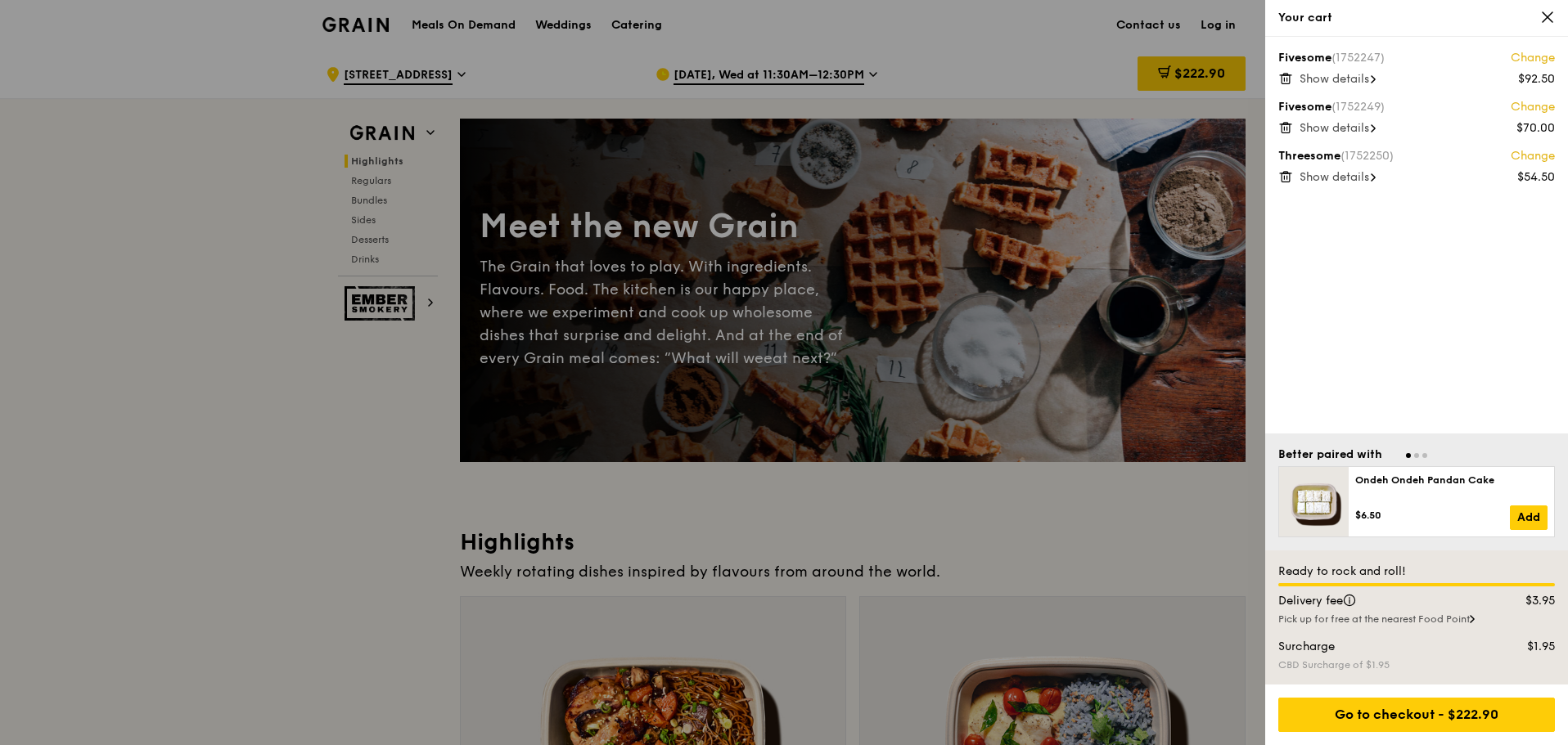
click at [1375, 182] on span at bounding box center [1372, 177] width 5 height 16
click at [1369, 124] on span "Show details" at bounding box center [1334, 128] width 70 height 14
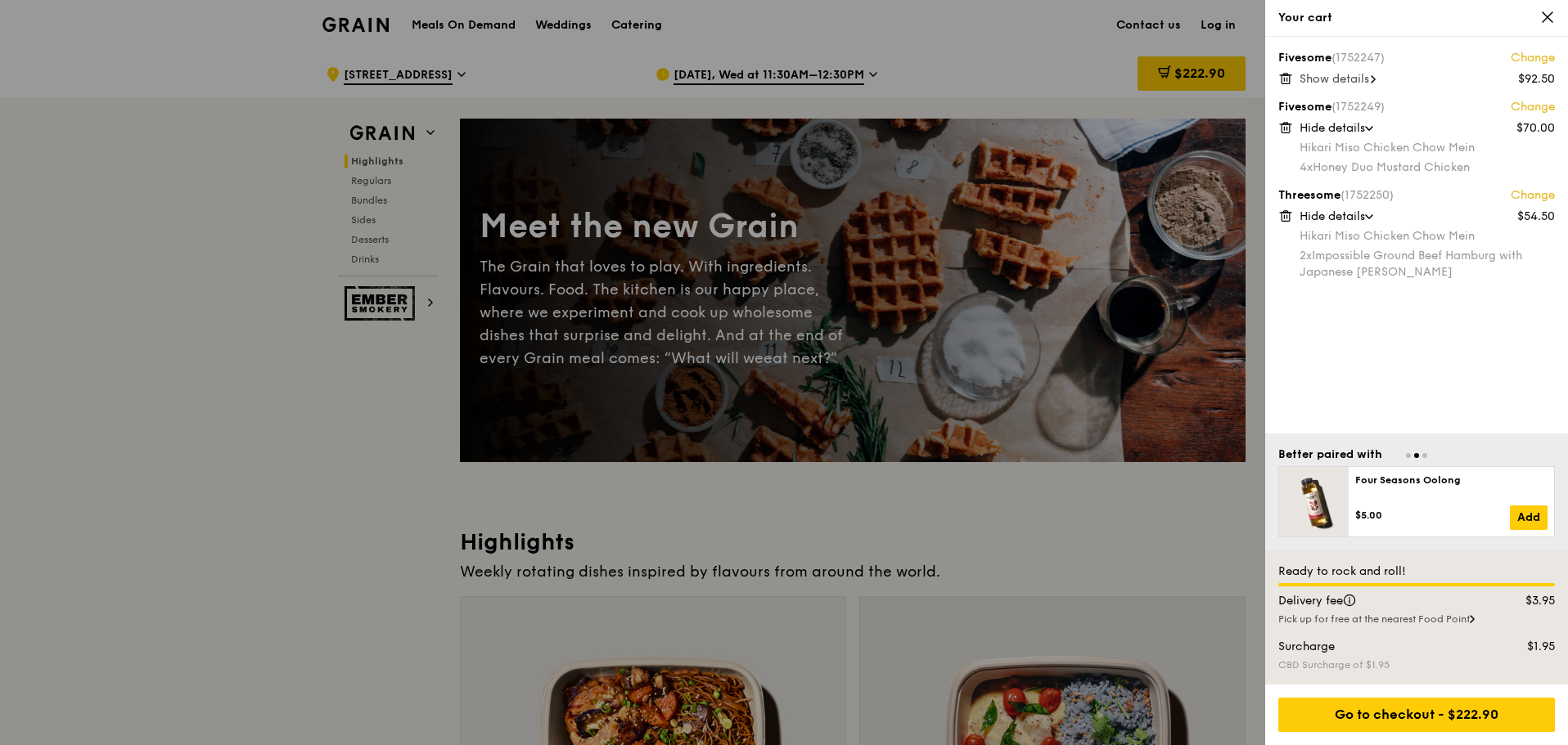
click at [1379, 74] on div "Show details" at bounding box center [1426, 79] width 255 height 16
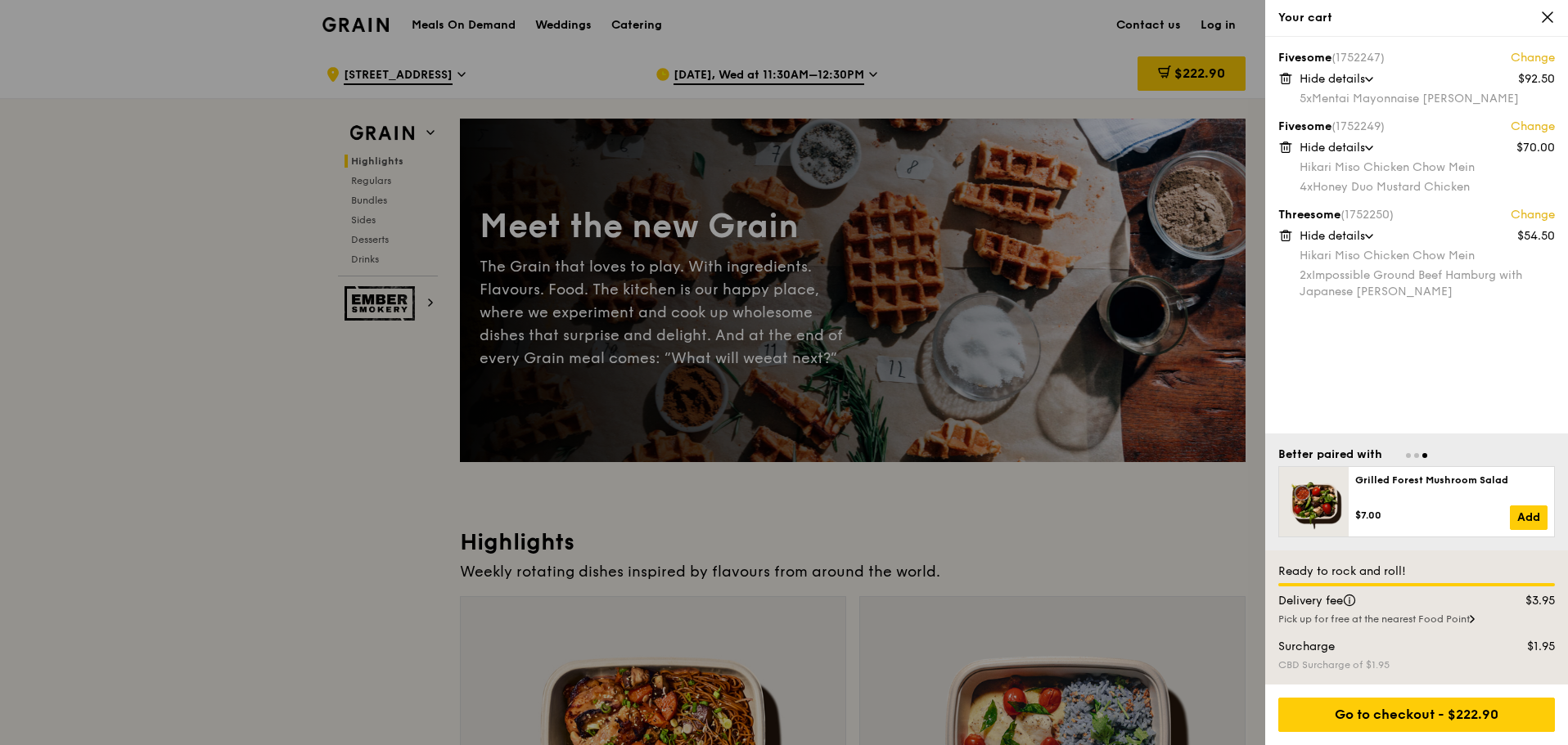
click at [1286, 233] on icon at bounding box center [1285, 235] width 15 height 15
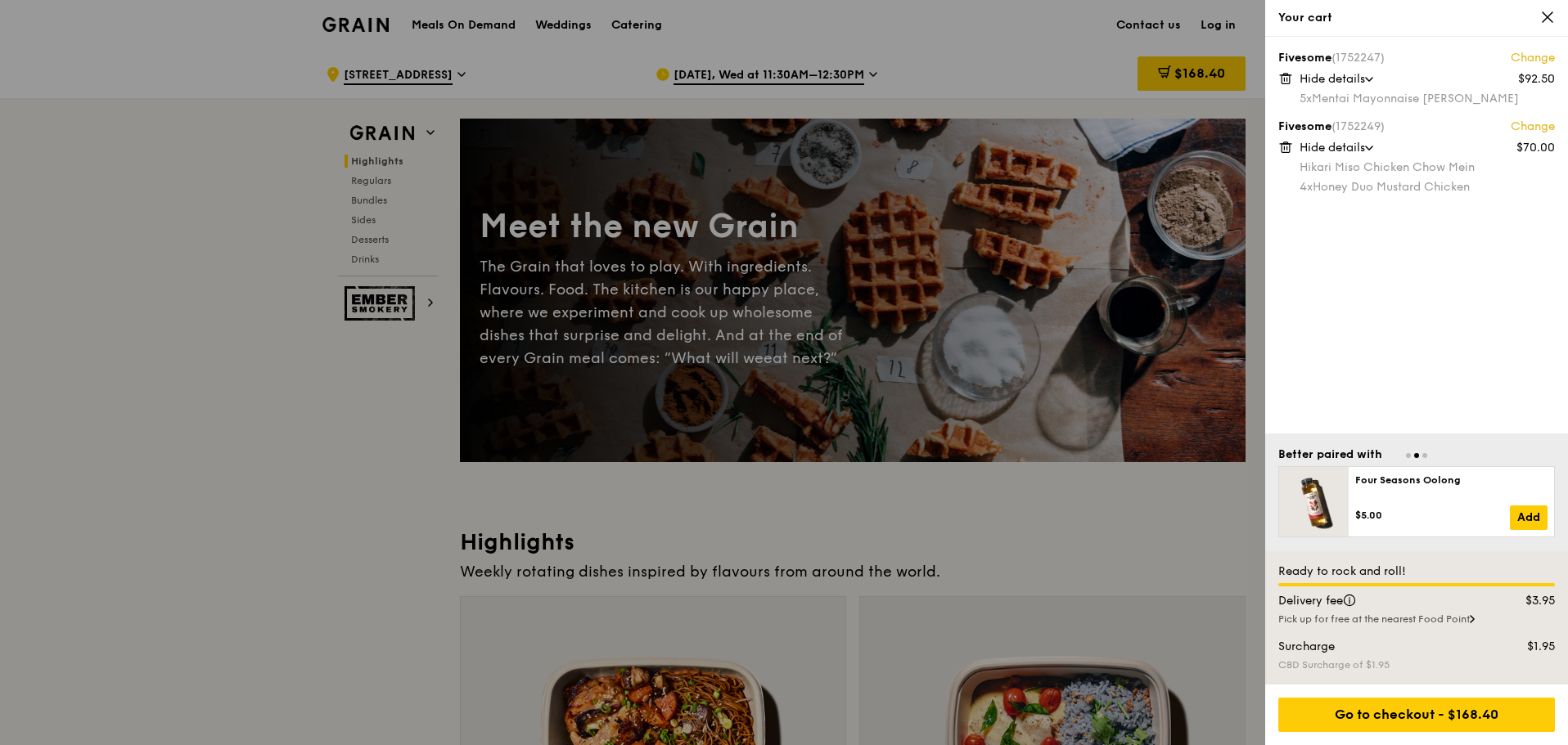
click at [1091, 519] on div at bounding box center [784, 372] width 1568 height 745
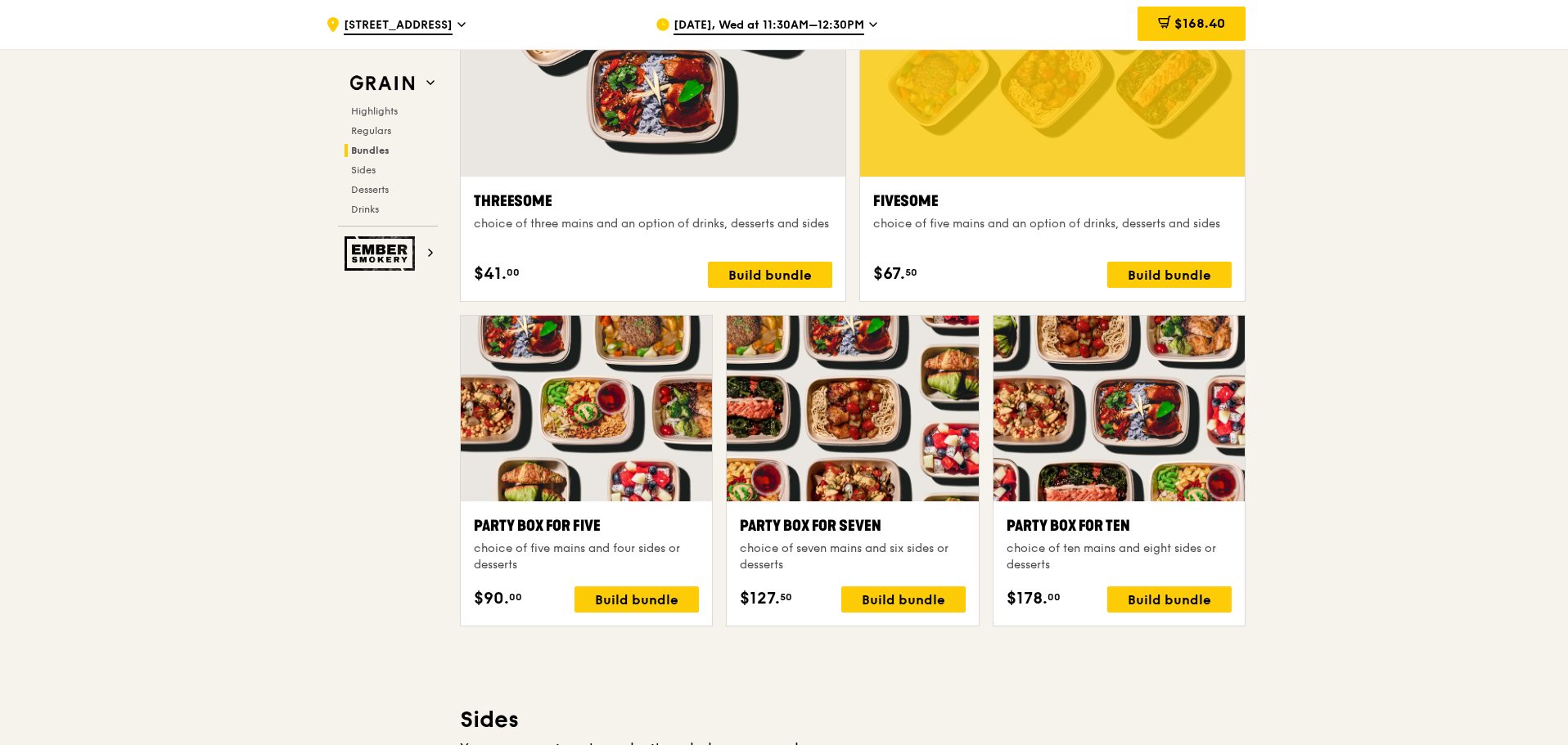
scroll to position [2864, 0]
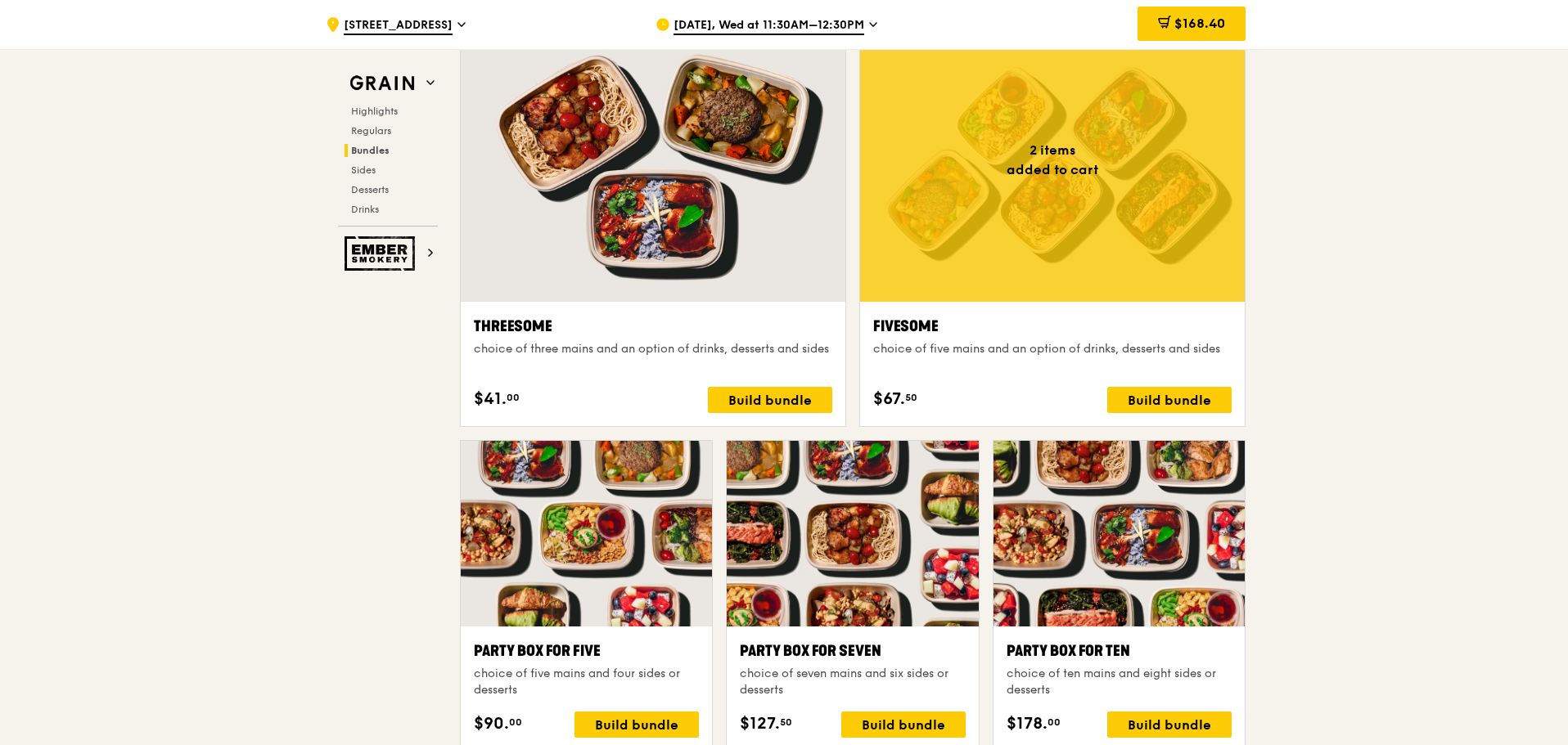
click at [1349, 448] on div ".cls-1 { fill: none; stroke: #fff; stroke-linecap: round; stroke-linejoin: roun…" at bounding box center [784, 631] width 1568 height 6893
click at [1194, 398] on div "Build bundle" at bounding box center [1169, 400] width 124 height 26
drag, startPoint x: 1470, startPoint y: 356, endPoint x: 1370, endPoint y: 261, distance: 138.3
click at [1186, 15] on div "$168.40" at bounding box center [1191, 24] width 108 height 34
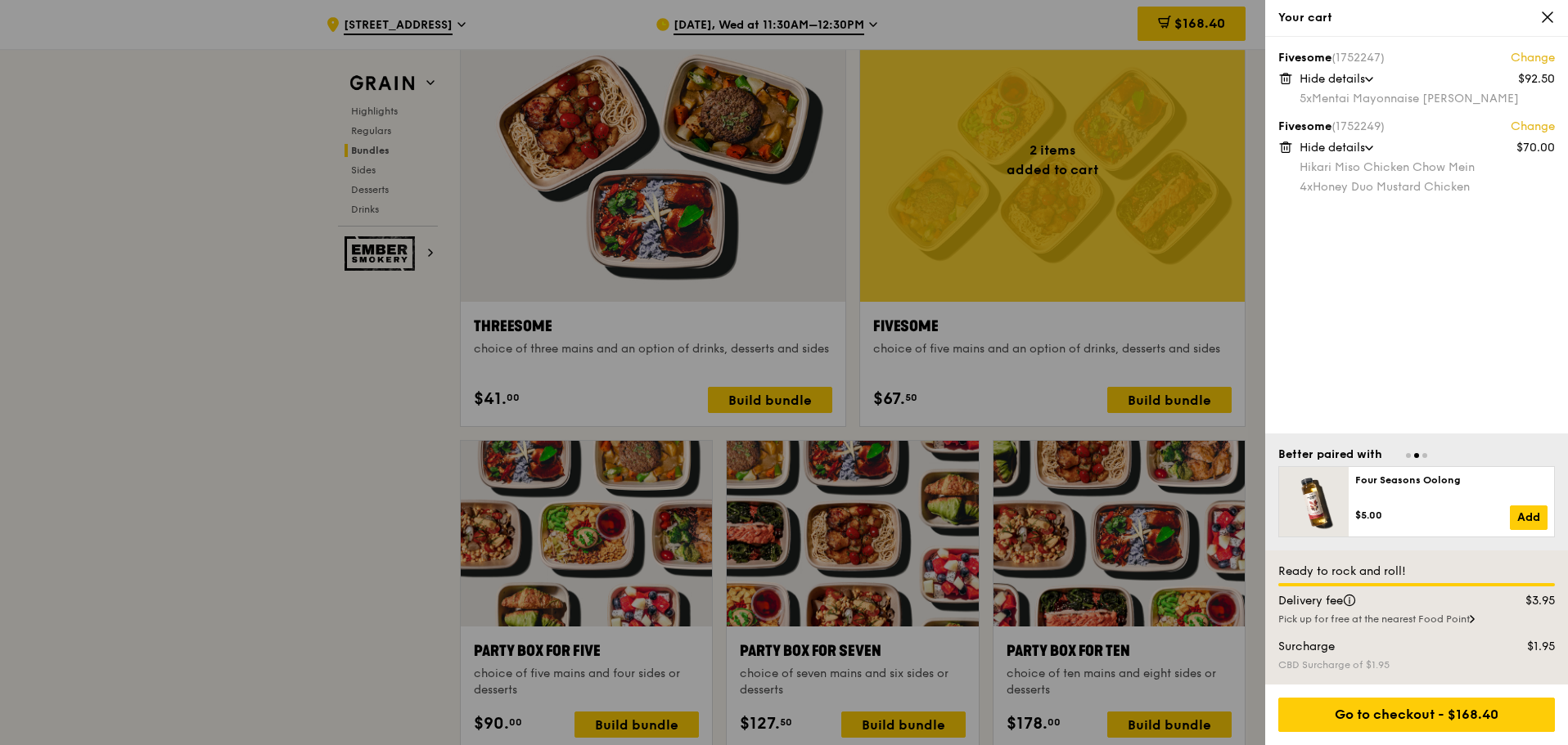
click at [229, 462] on div at bounding box center [784, 372] width 1568 height 745
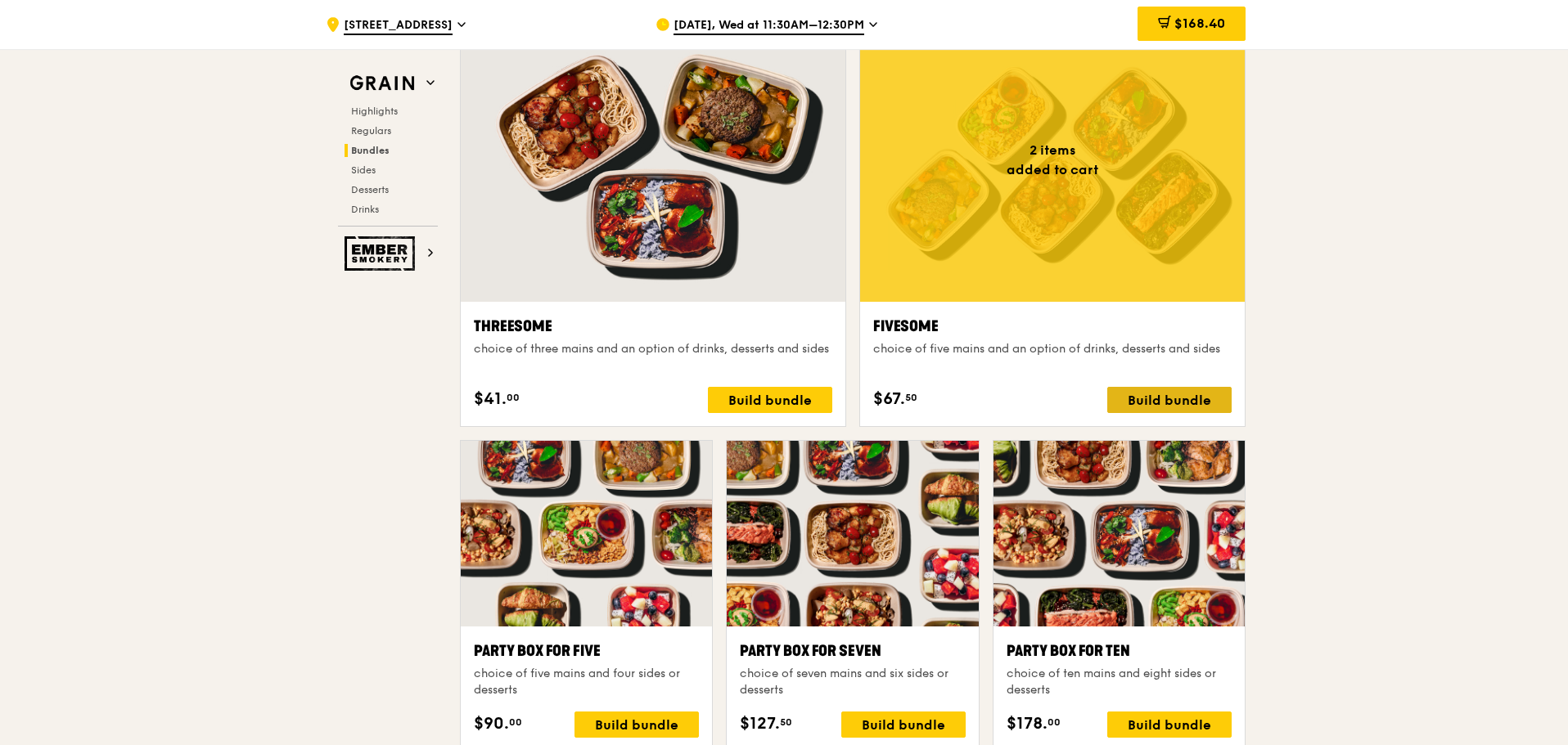
click at [1191, 398] on div "Build bundle" at bounding box center [1169, 400] width 124 height 26
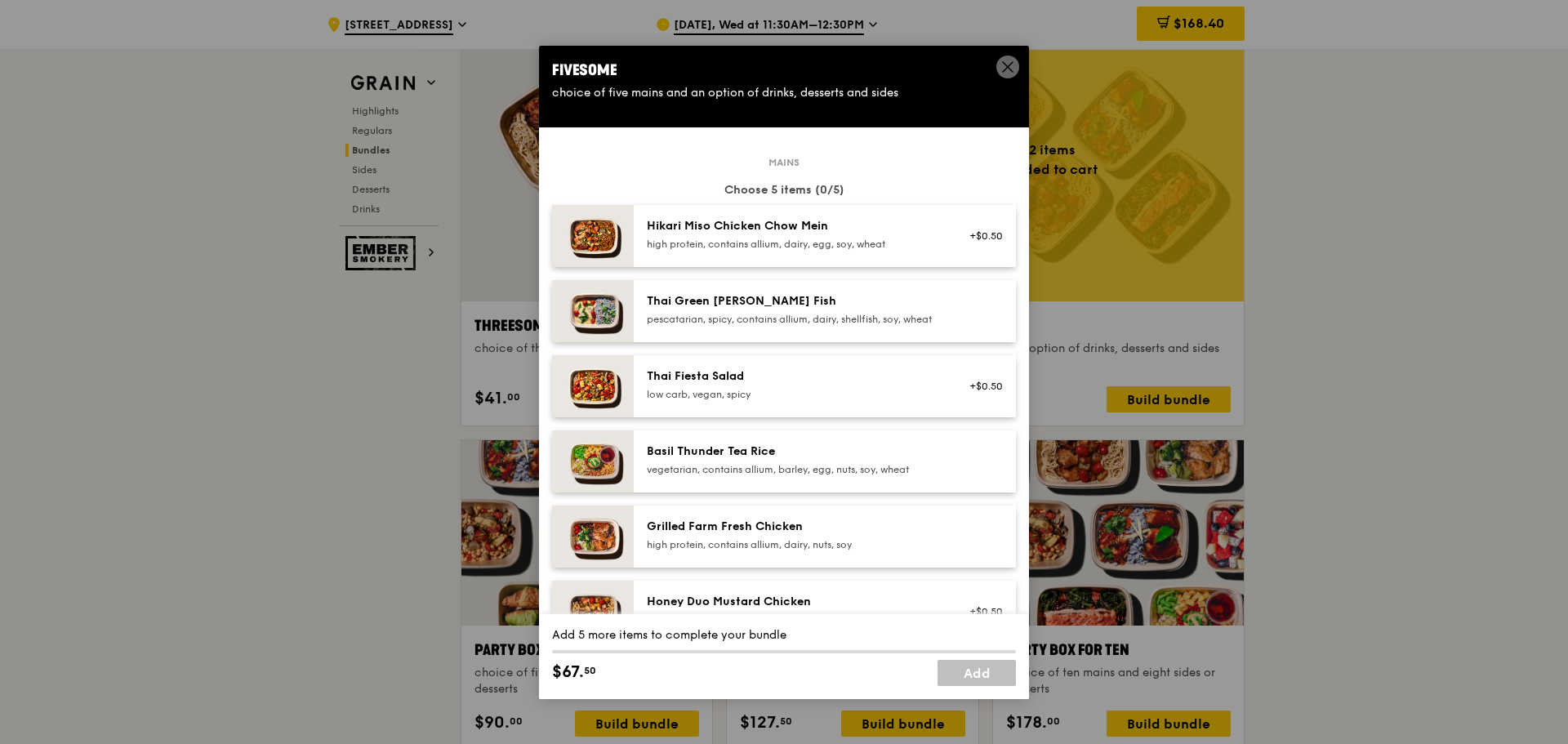
click at [773, 236] on div "Hikari Miso Chicken Chow Mein high protein, contains allium, dairy, egg, soy, w…" at bounding box center [793, 234] width 293 height 33
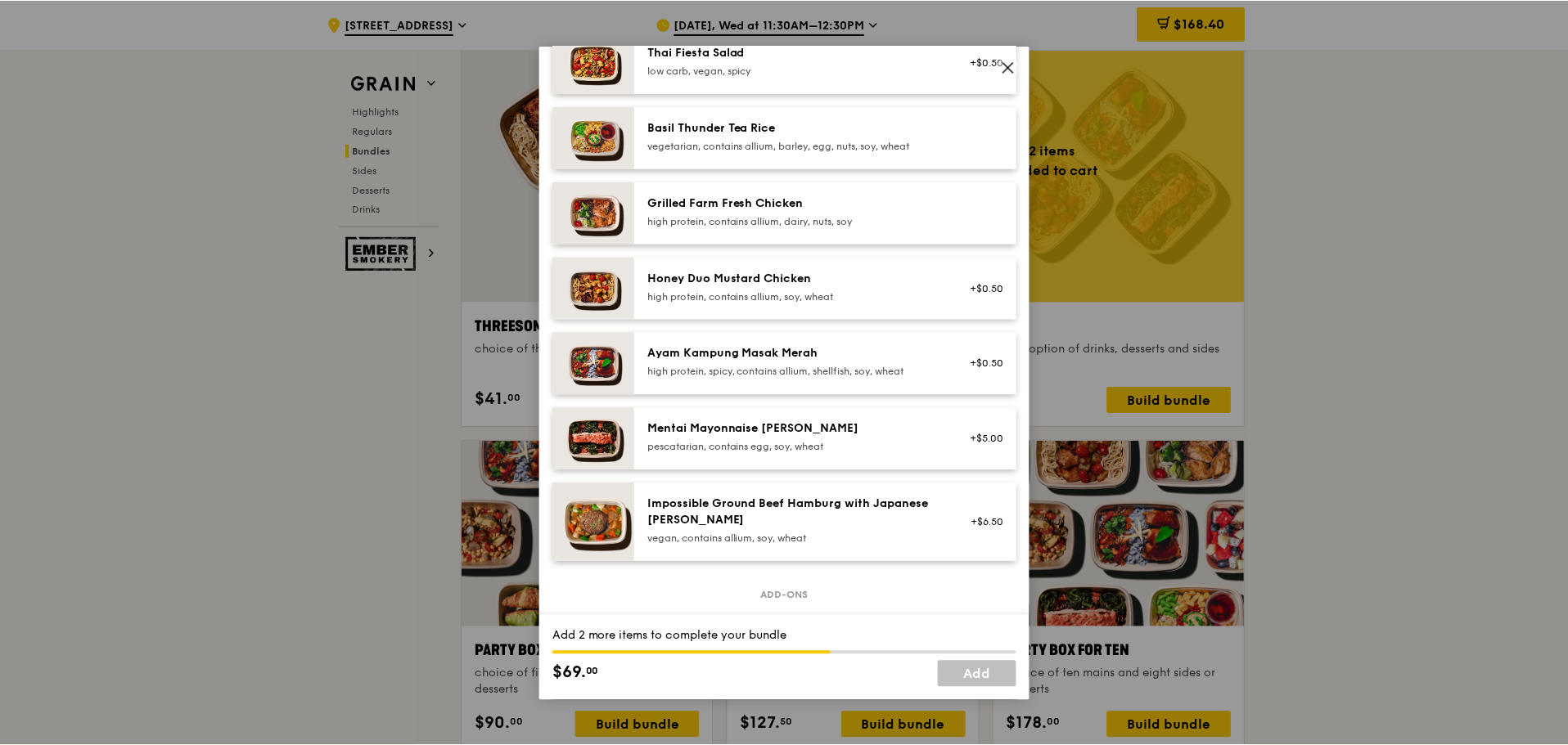
scroll to position [327, 0]
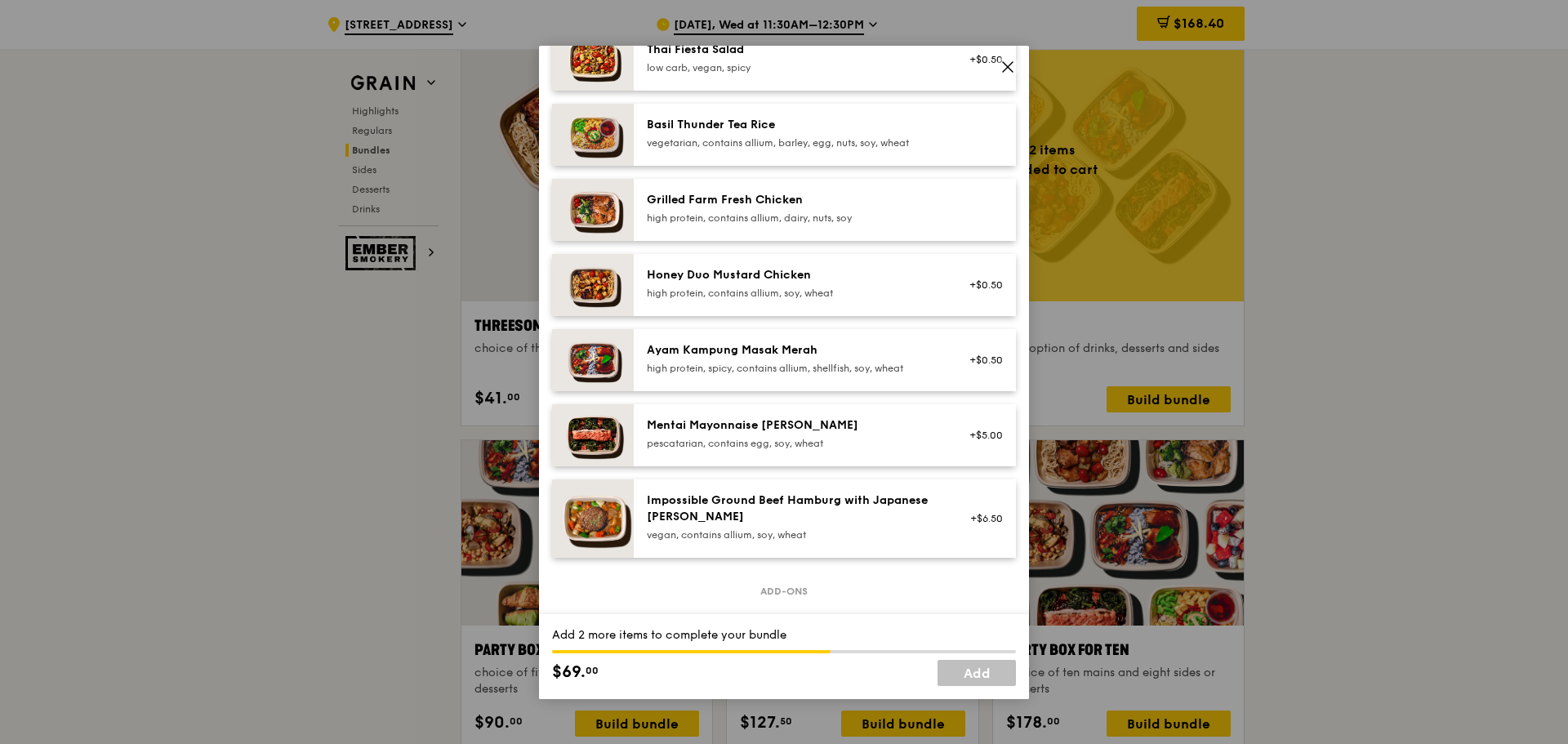
click at [712, 525] on div "Impossible Ground Beef Hamburg with Japanese [PERSON_NAME]" at bounding box center [793, 508] width 293 height 33
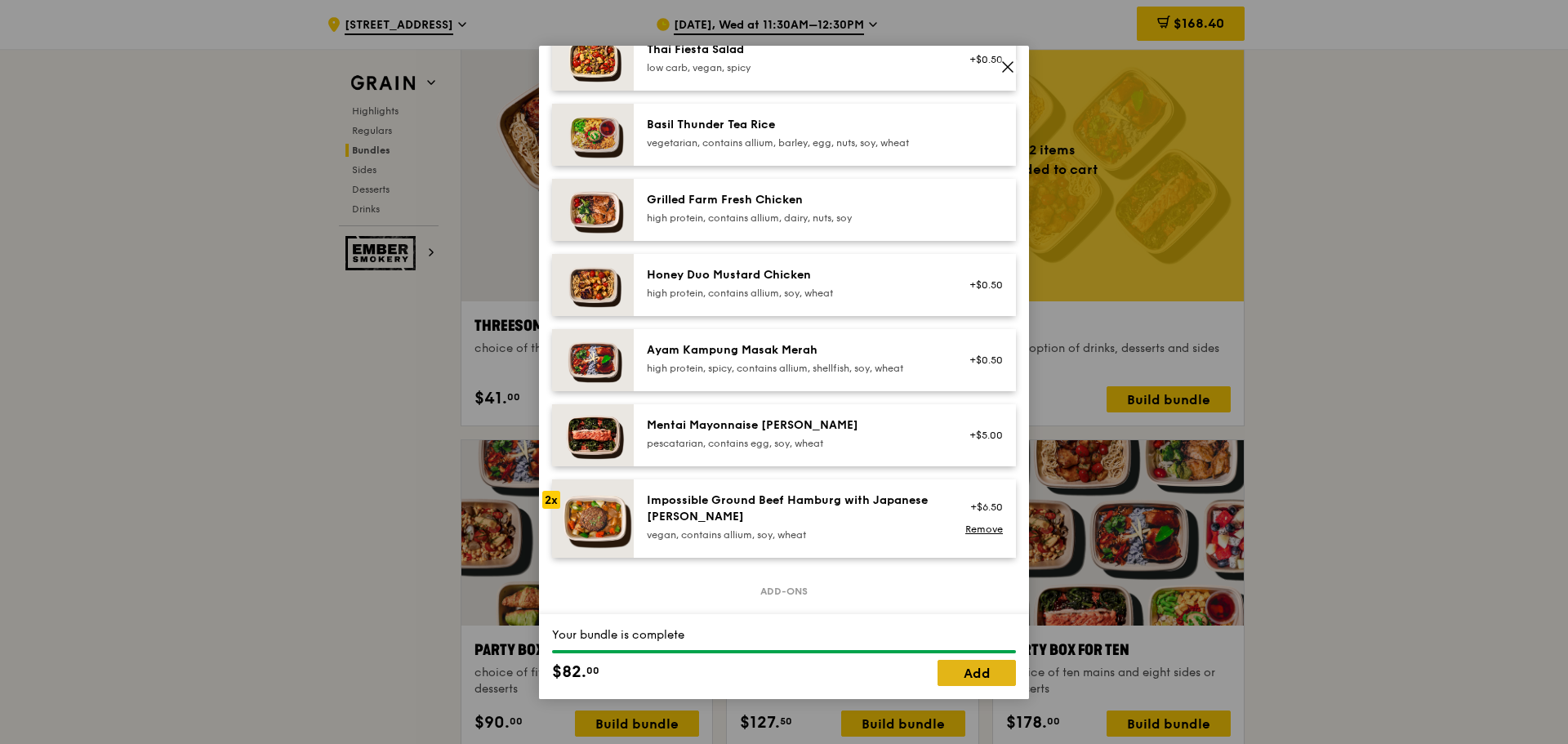
click at [983, 672] on link "Add" at bounding box center [976, 673] width 79 height 26
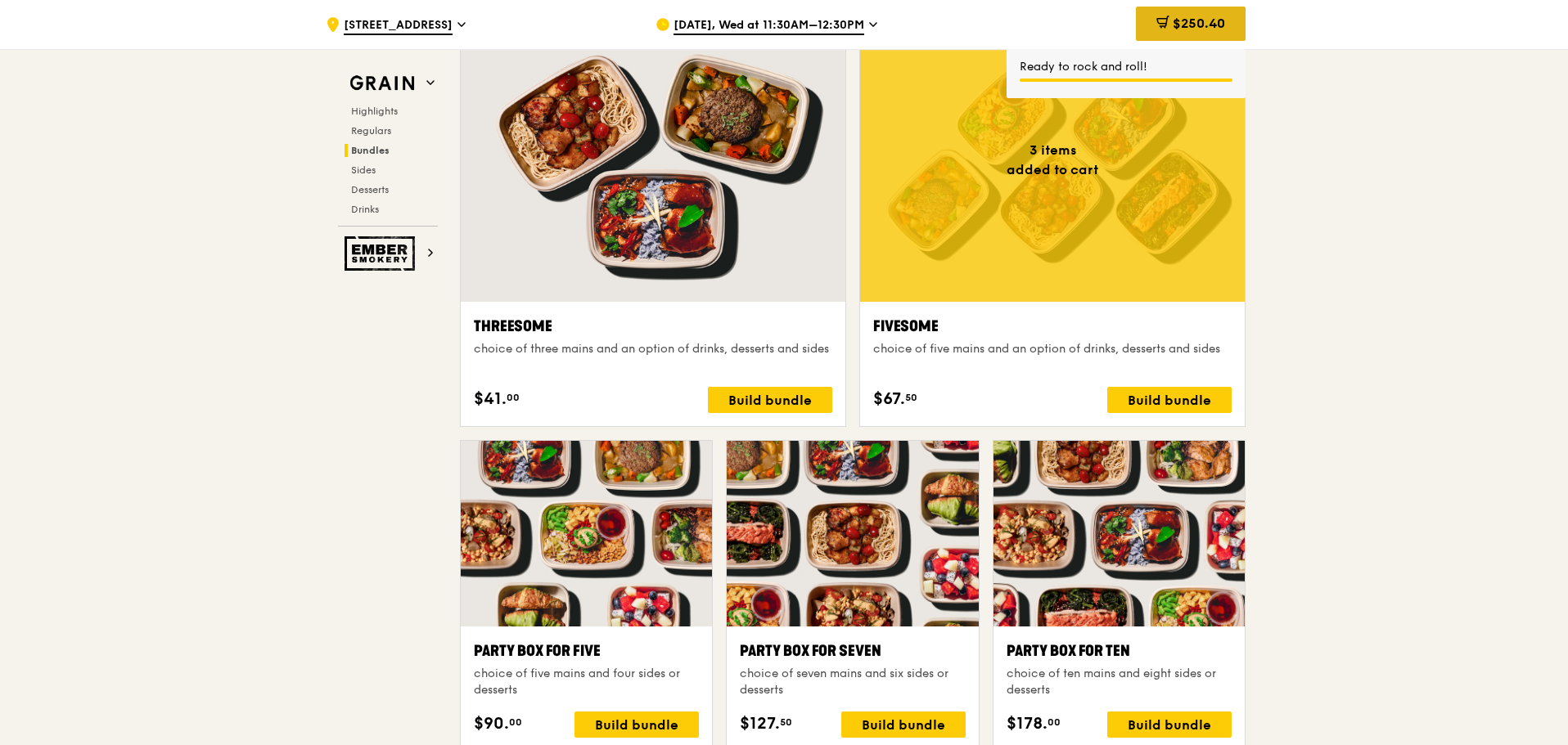
click at [1167, 20] on div "$250.40" at bounding box center [1191, 24] width 110 height 34
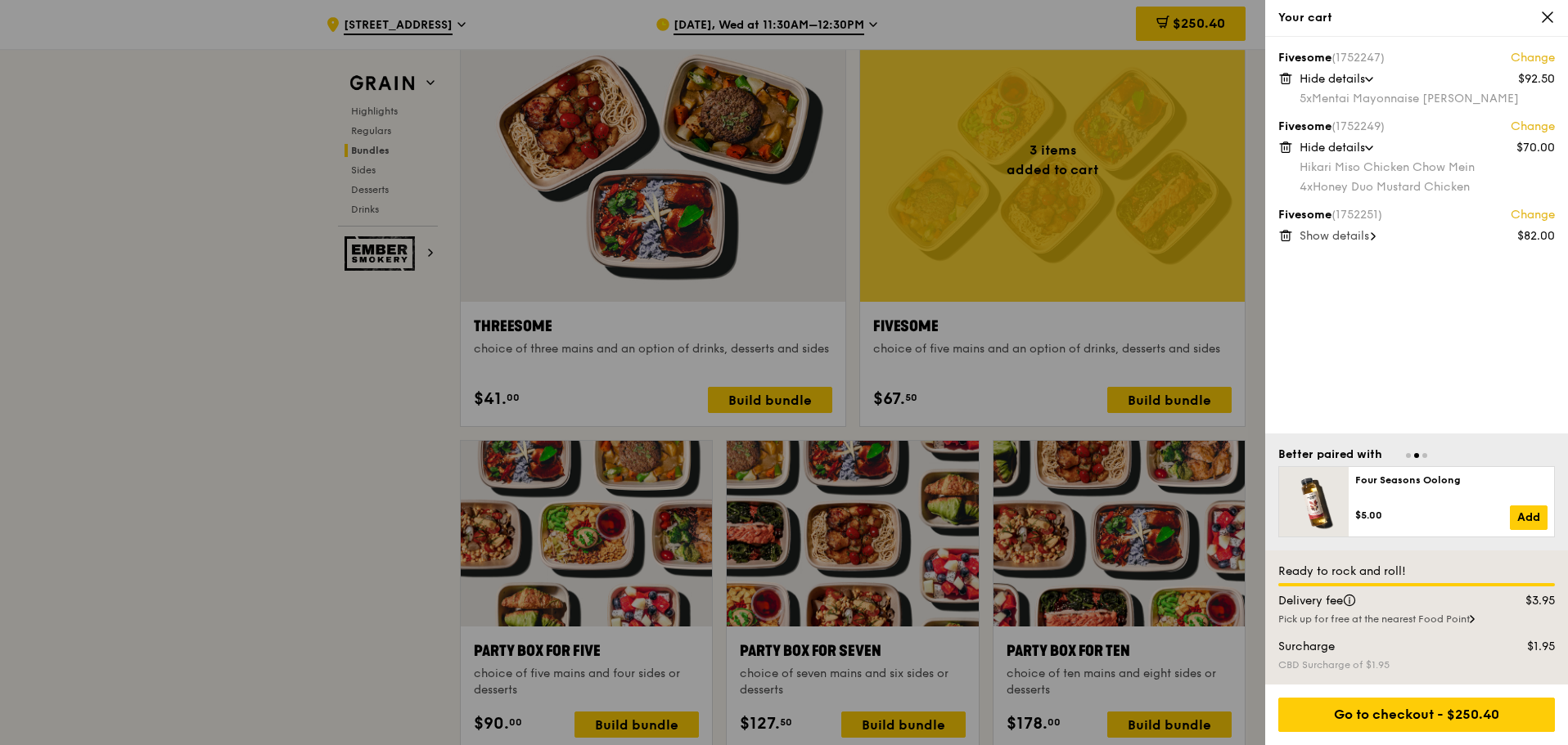
click at [1375, 236] on icon at bounding box center [1372, 236] width 5 height 8
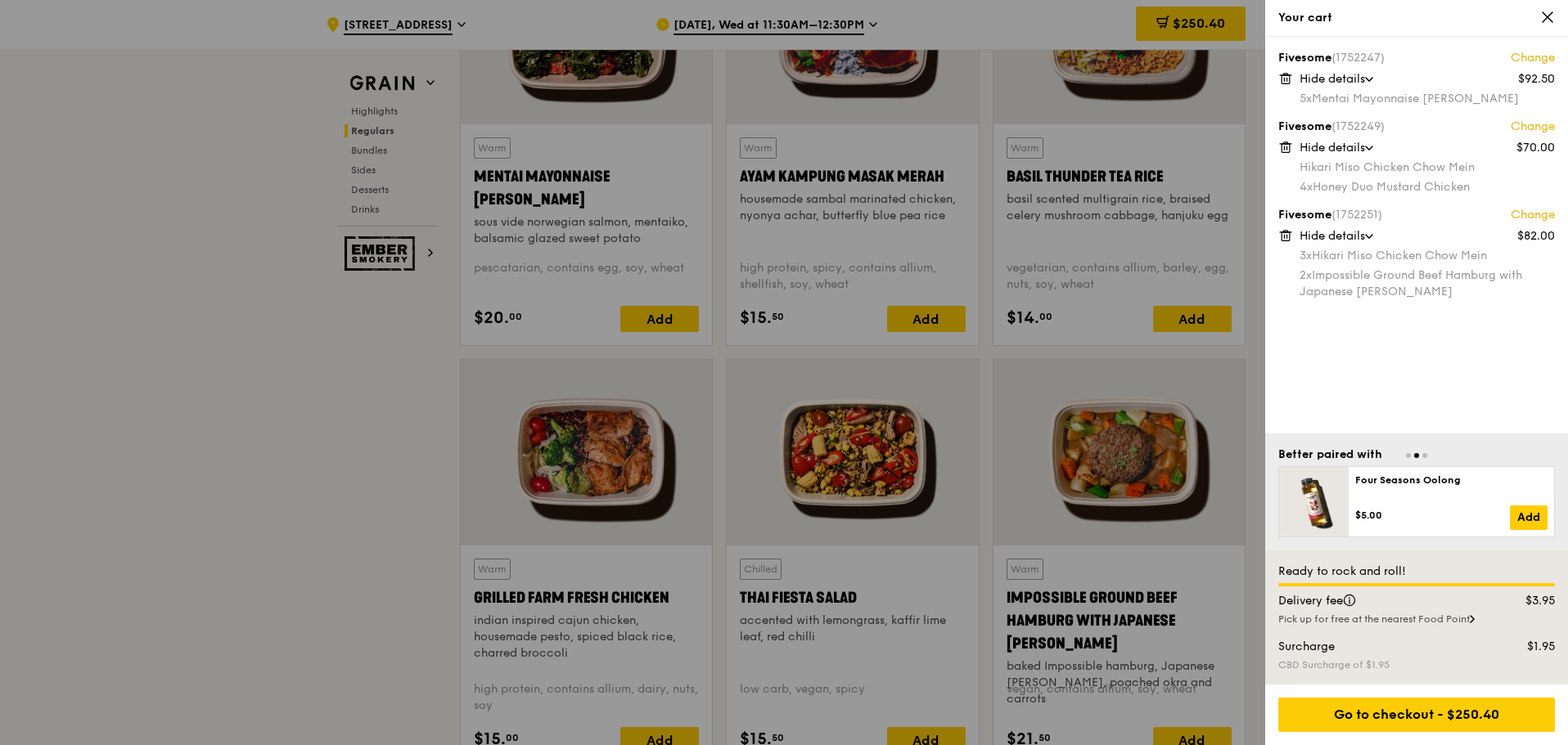
scroll to position [1555, 0]
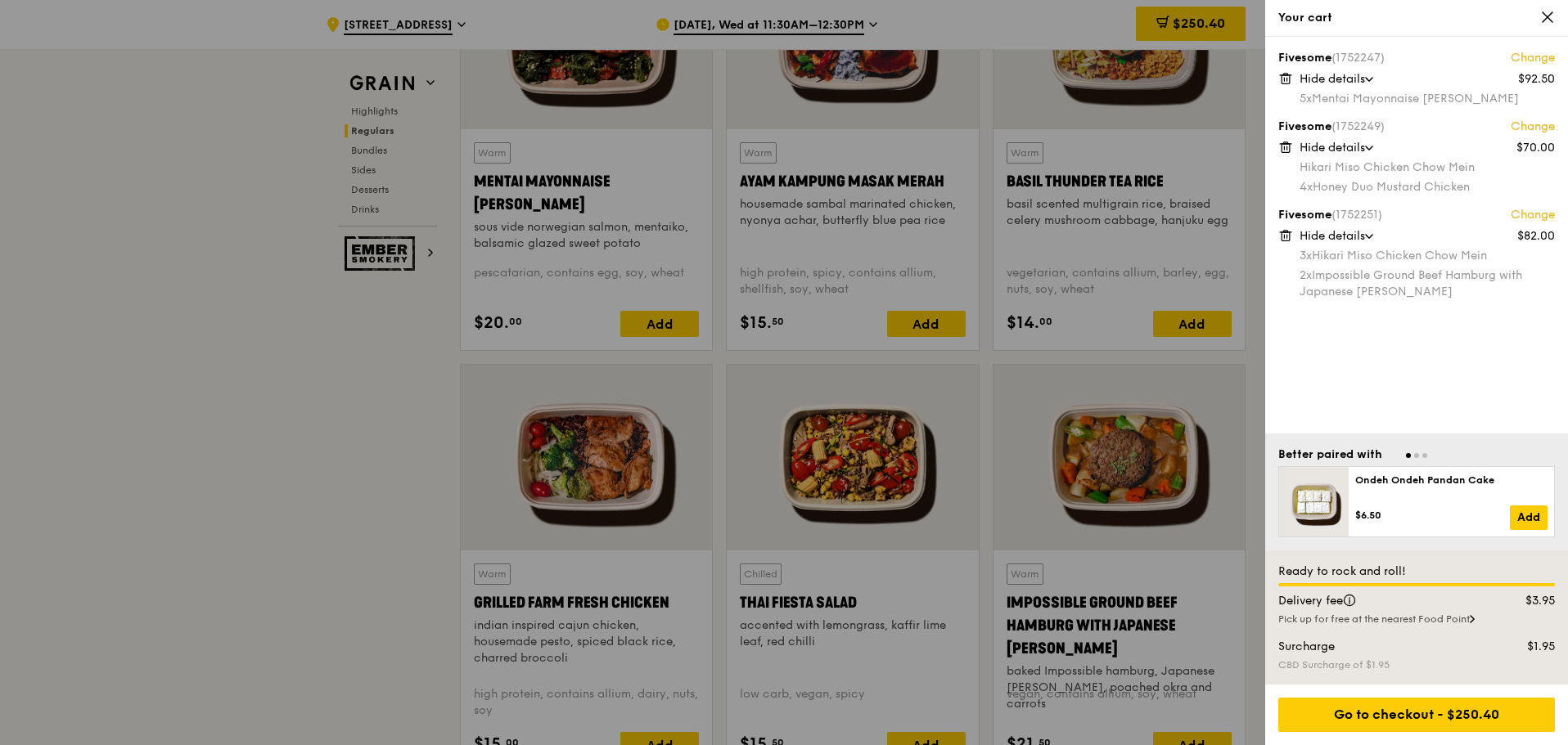
click at [177, 574] on div at bounding box center [784, 372] width 1568 height 745
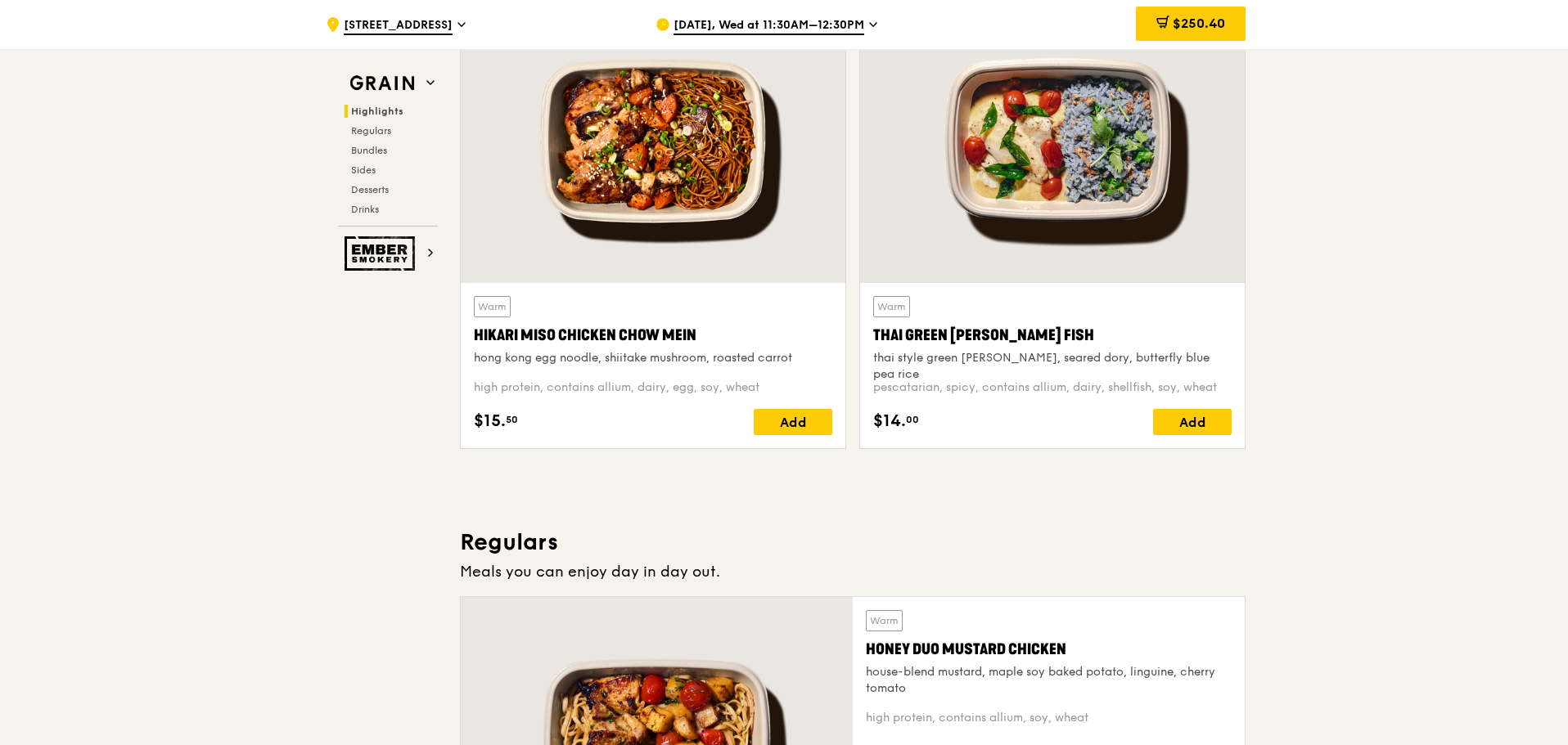
scroll to position [573, 0]
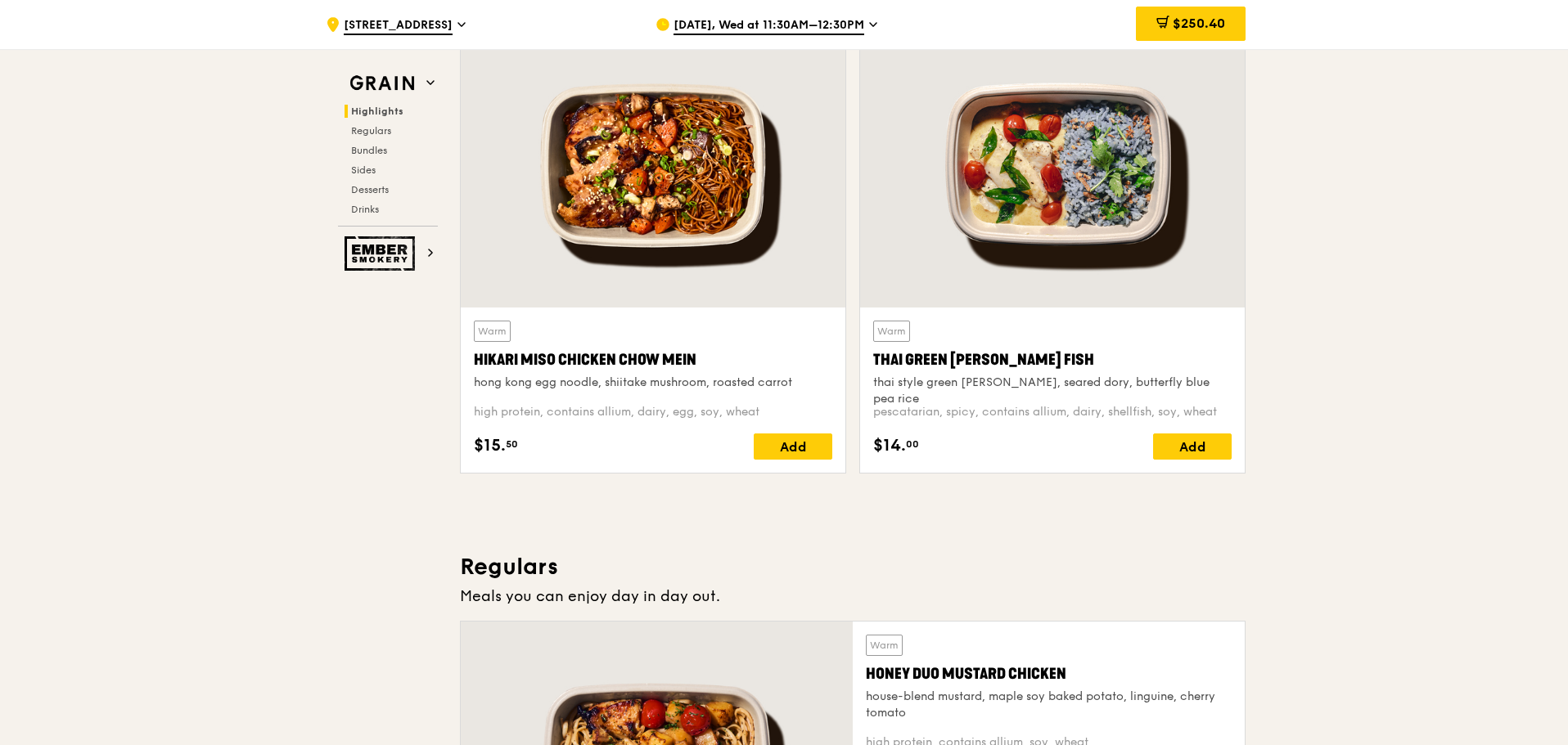
click at [1212, 14] on div "$250.40" at bounding box center [1191, 24] width 110 height 34
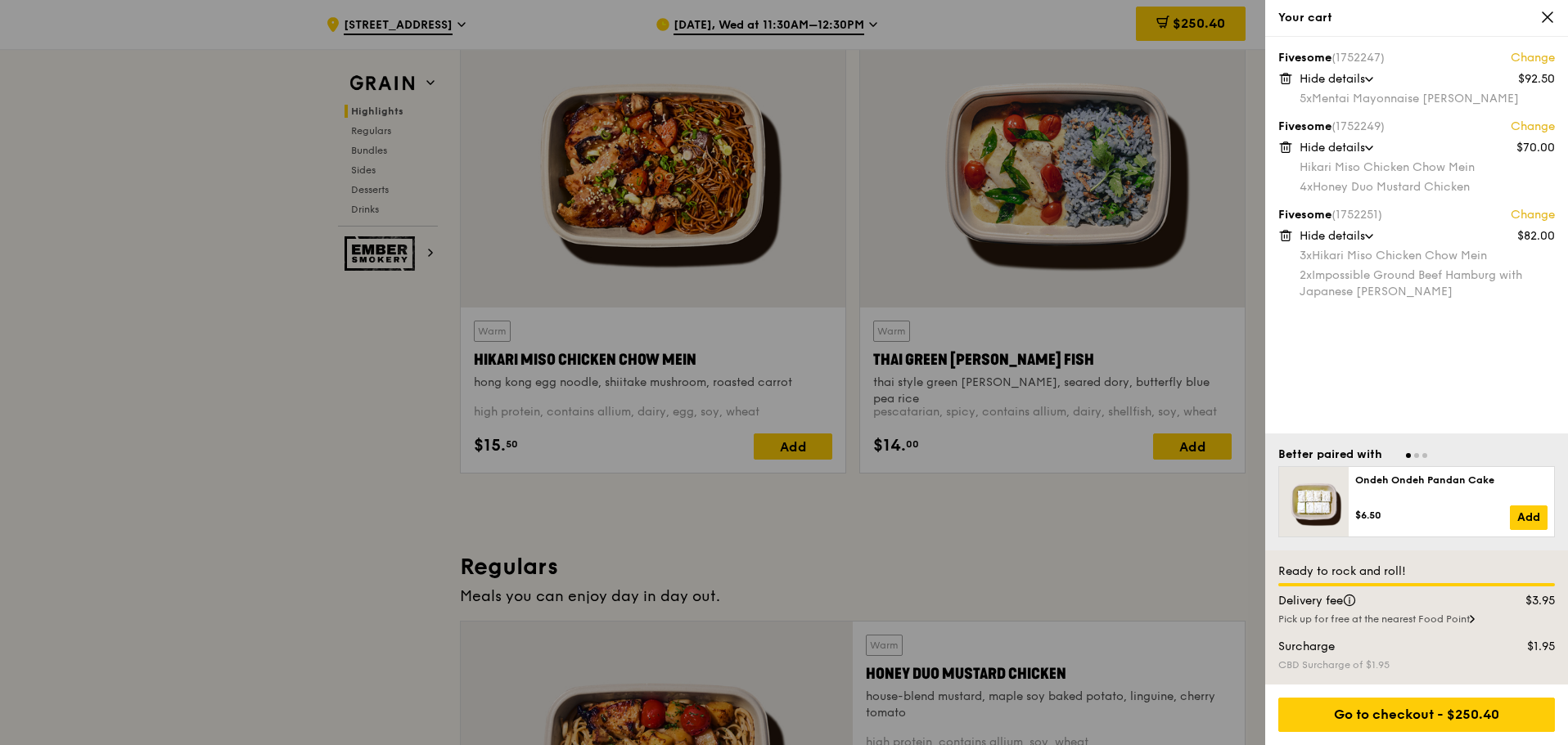
click at [1001, 538] on div at bounding box center [784, 372] width 1568 height 745
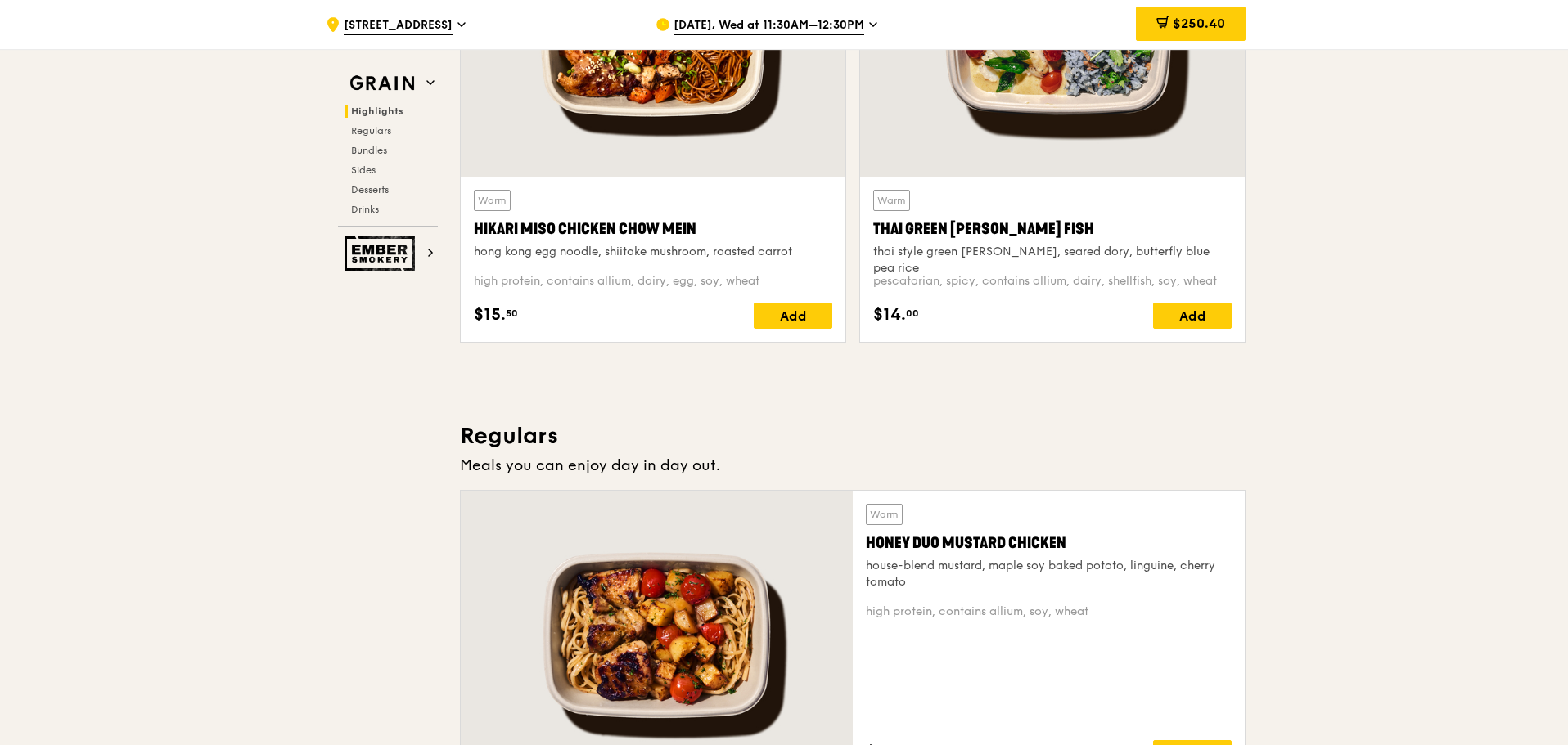
scroll to position [982, 0]
